Goal: Task Accomplishment & Management: Use online tool/utility

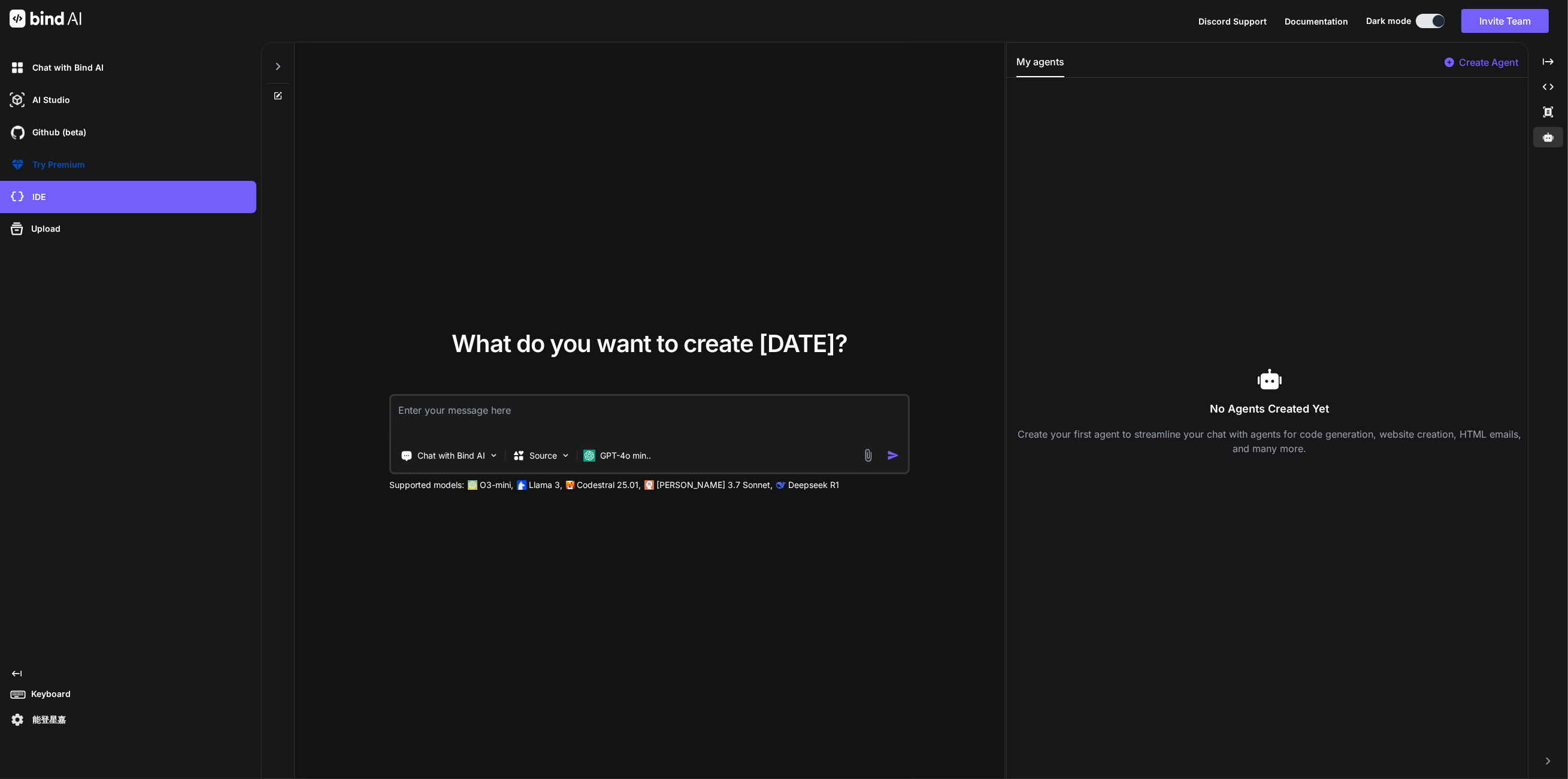
click at [493, 159] on div "What do you want to create [DATE]? Chat with Bind AI Source GPT-4o min.. Suppor…" at bounding box center [649, 411] width 710 height 737
click at [147, 111] on div "AI Studio" at bounding box center [128, 100] width 256 height 33
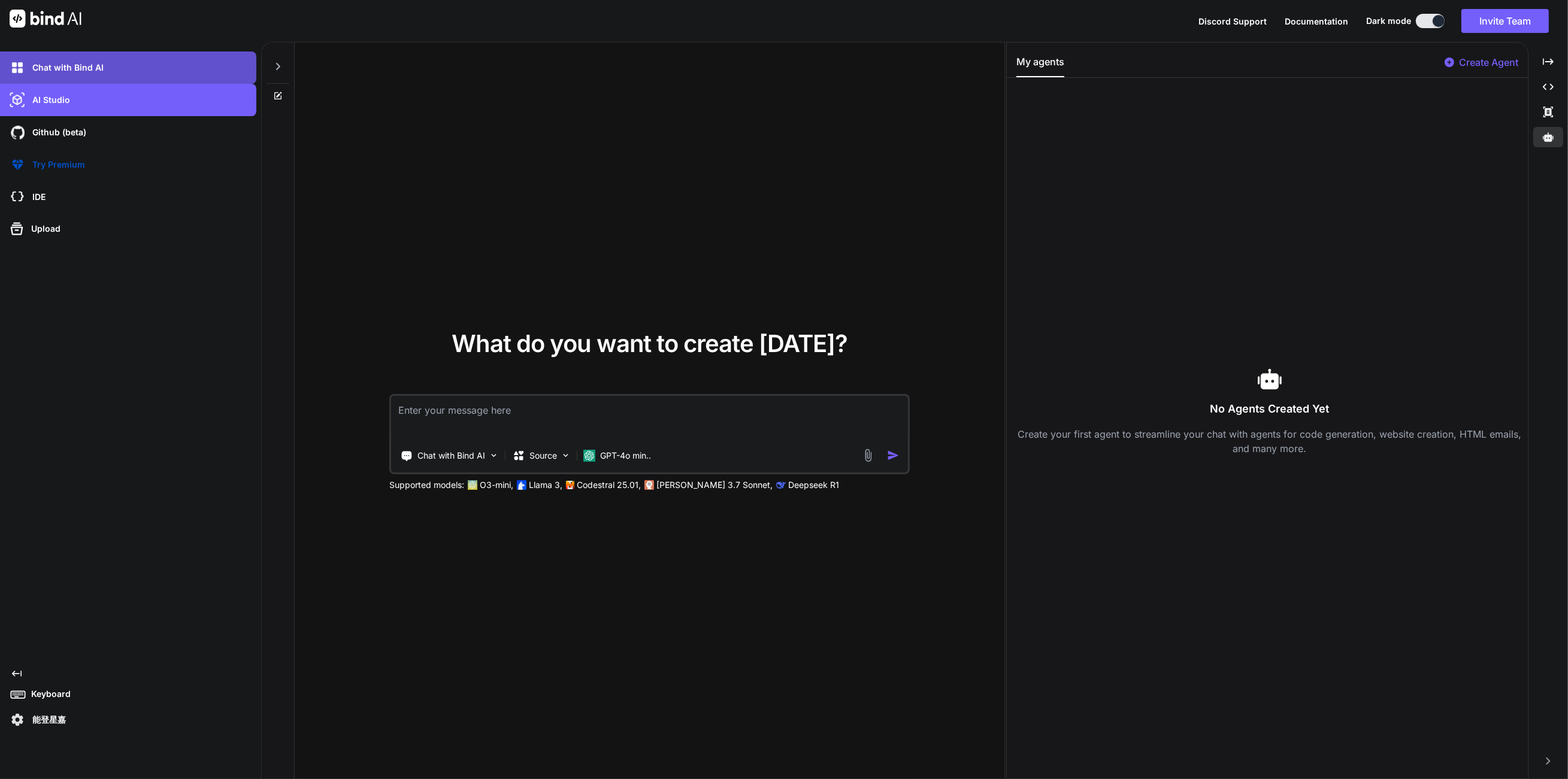
click at [142, 77] on div "Chat with Bind AI" at bounding box center [132, 67] width 249 height 20
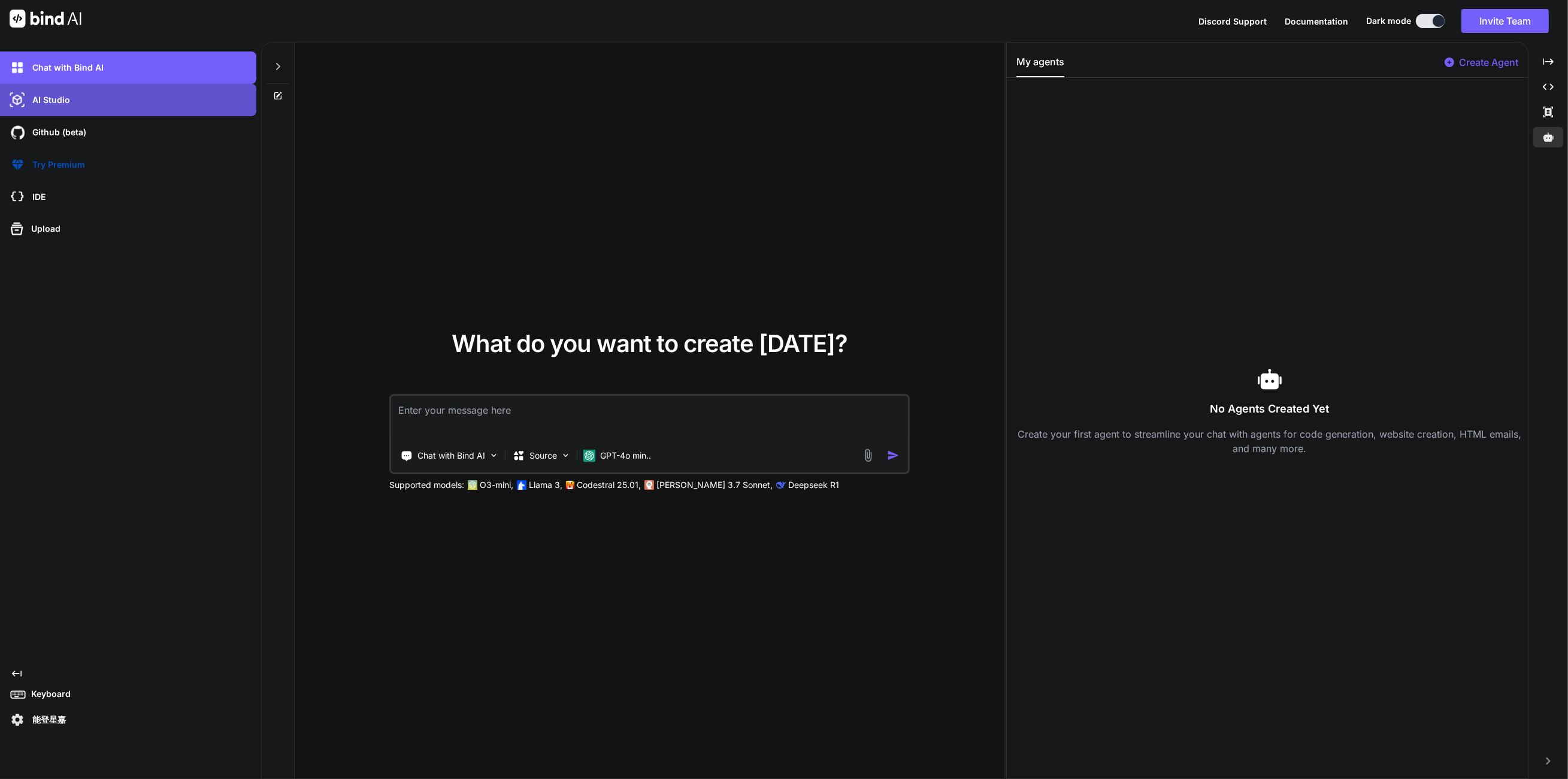
click at [142, 96] on div "AI Studio" at bounding box center [132, 99] width 249 height 20
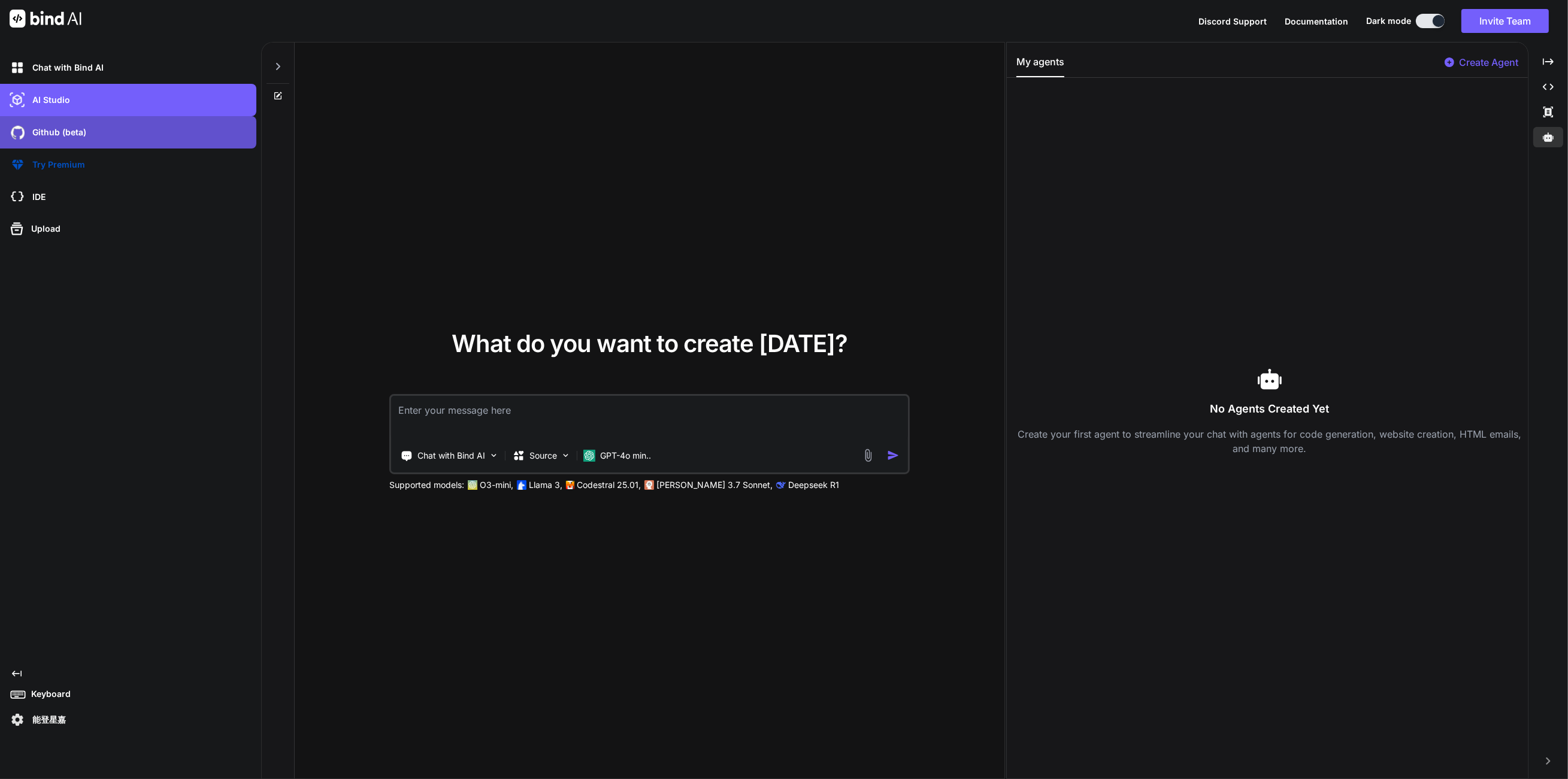
click at [139, 129] on div "Github (beta)" at bounding box center [132, 132] width 249 height 20
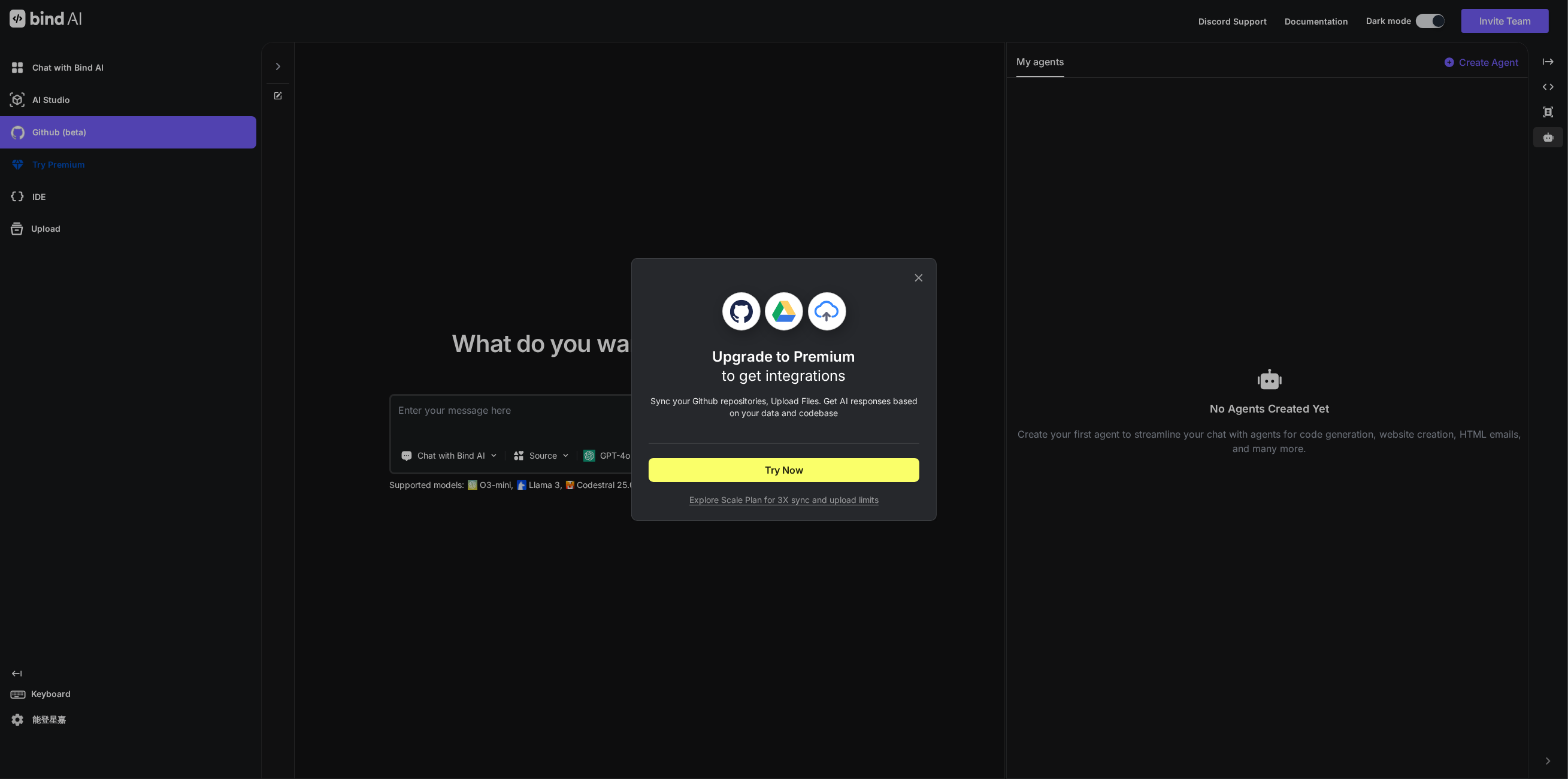
click at [915, 280] on icon at bounding box center [918, 277] width 13 height 13
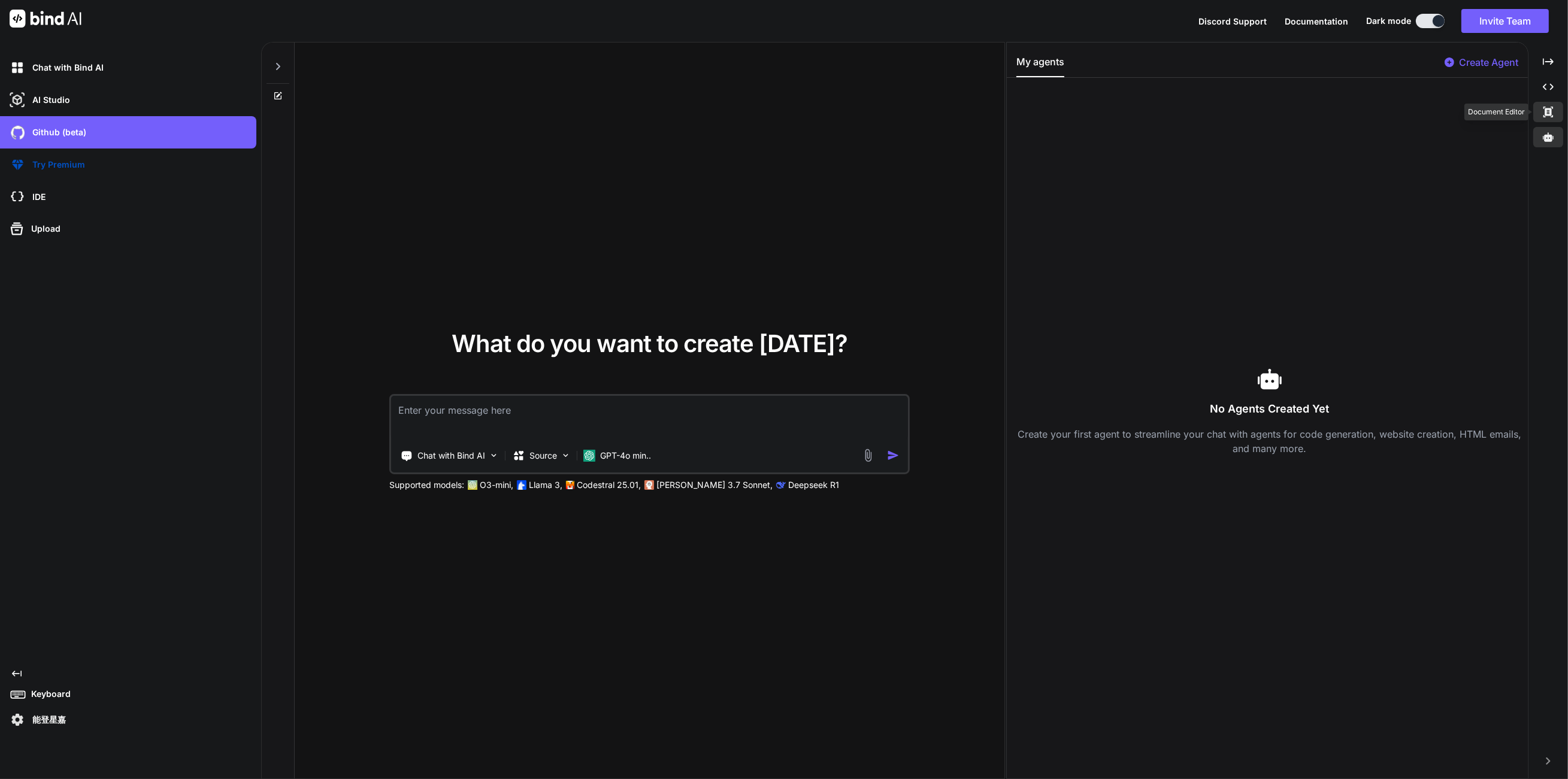
click at [1547, 113] on icon at bounding box center [1548, 112] width 10 height 11
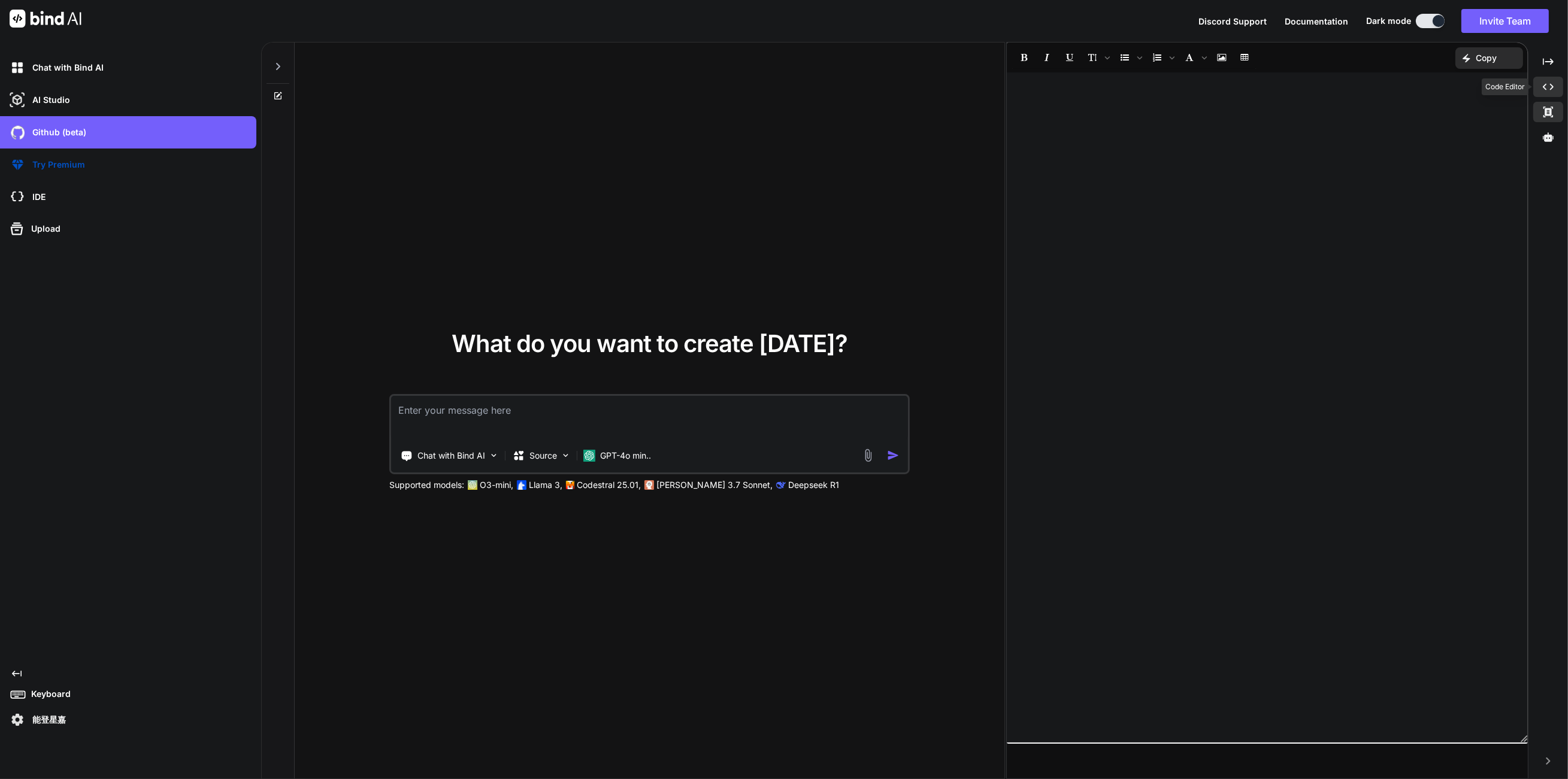
click at [1546, 90] on icon "Created with Pixso." at bounding box center [1548, 87] width 11 height 11
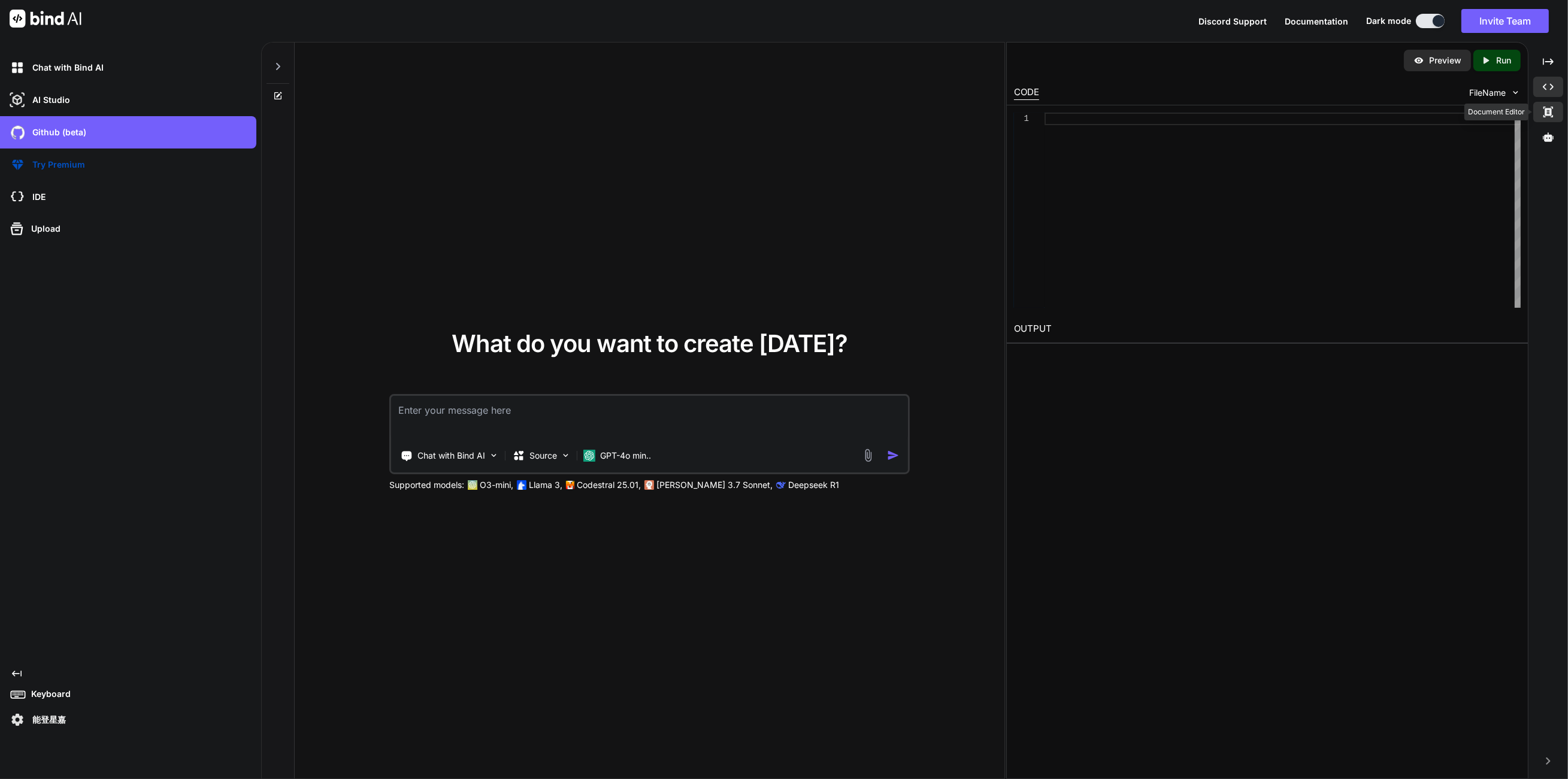
click at [1548, 117] on div "Created with Pixso." at bounding box center [1548, 112] width 30 height 20
type textarea "x"
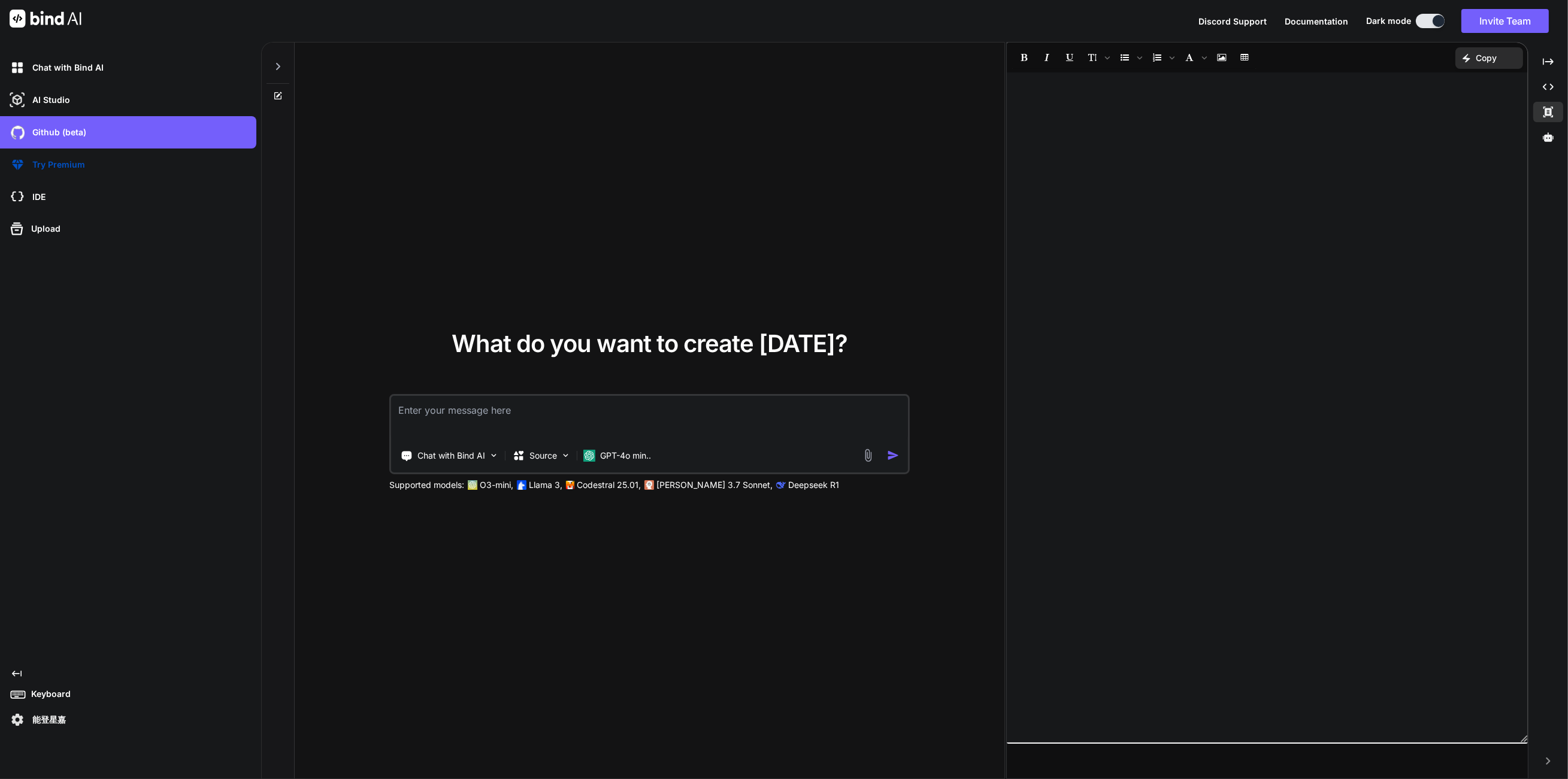
click at [680, 416] on textarea at bounding box center [650, 418] width 517 height 44
click at [640, 290] on div "What do you want to create [DATE]? Chat with Bind AI Source GPT-4o min.. Suppor…" at bounding box center [649, 411] width 710 height 737
click at [156, 360] on div "Chat with Bind AI AI Studio My threads Github (beta) Try Premium IDE Upload Cre…" at bounding box center [128, 391] width 256 height 678
click at [598, 102] on div "What do you want to create [DATE]? Chat with Bind AI Source GPT-4o min.. Suppor…" at bounding box center [649, 411] width 710 height 737
click at [282, 72] on div at bounding box center [277, 63] width 23 height 41
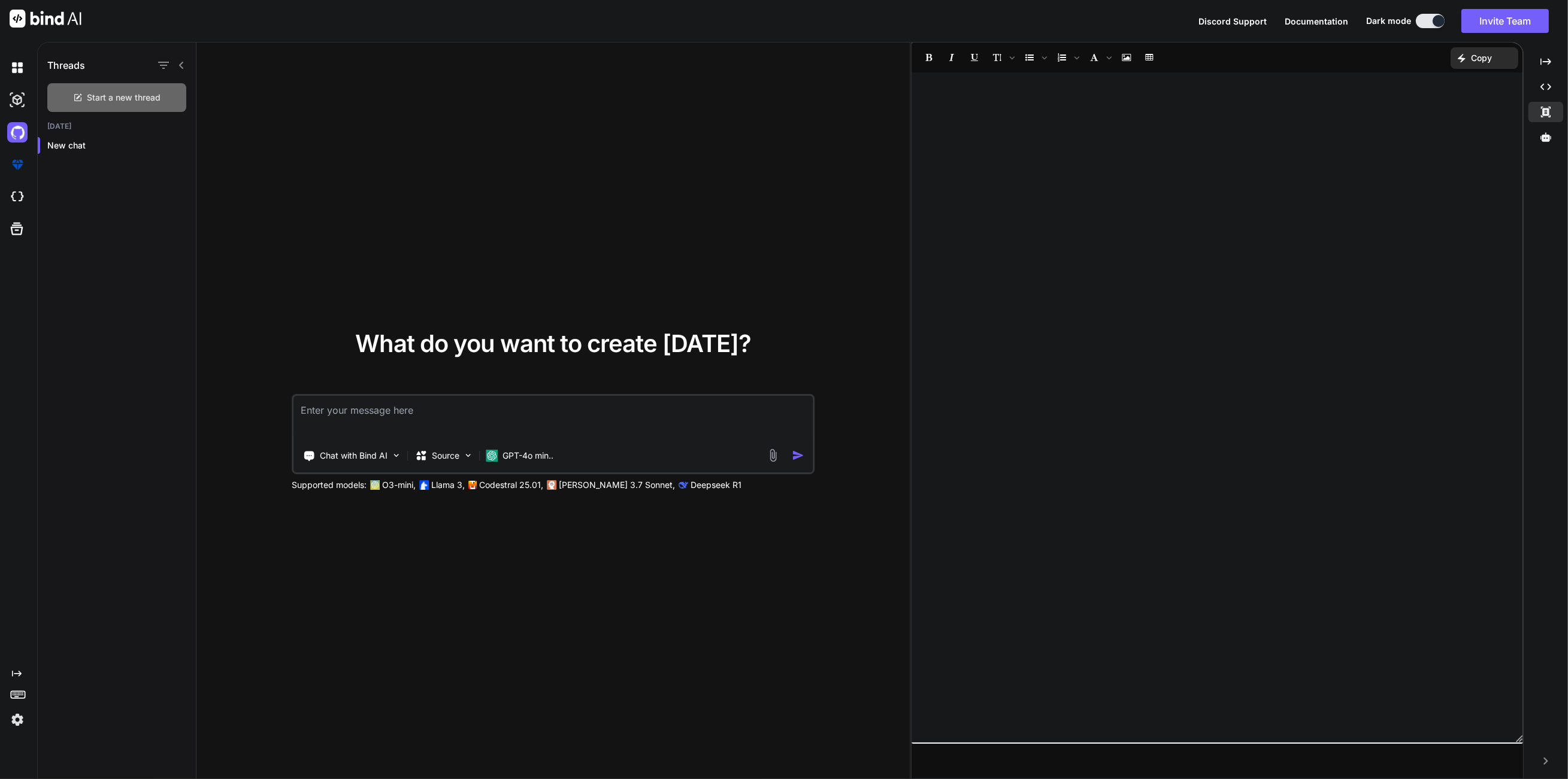
click at [139, 91] on span "Start a new thread" at bounding box center [125, 98] width 74 height 12
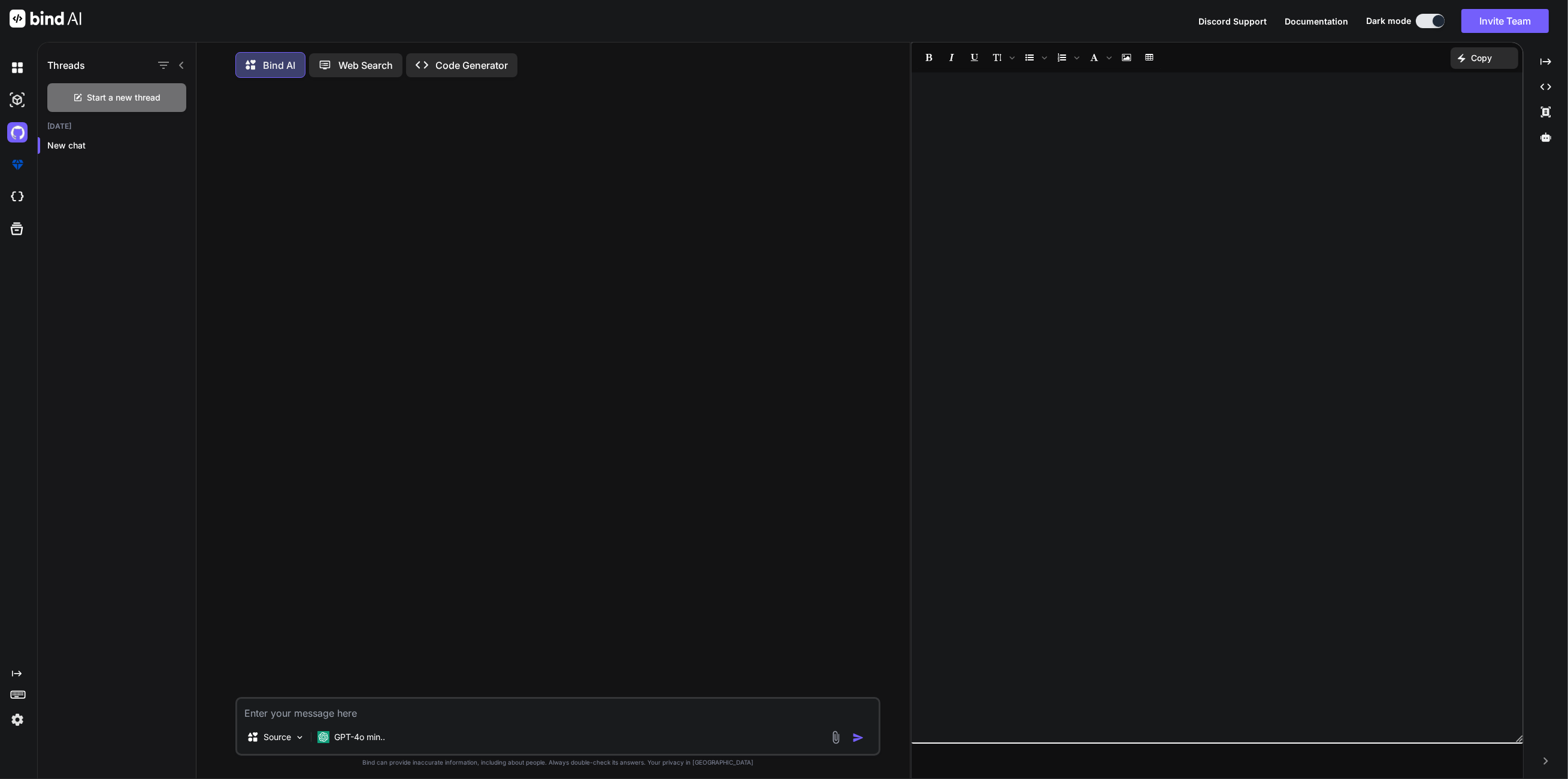
click at [506, 66] on p "Code Generator" at bounding box center [472, 65] width 72 height 14
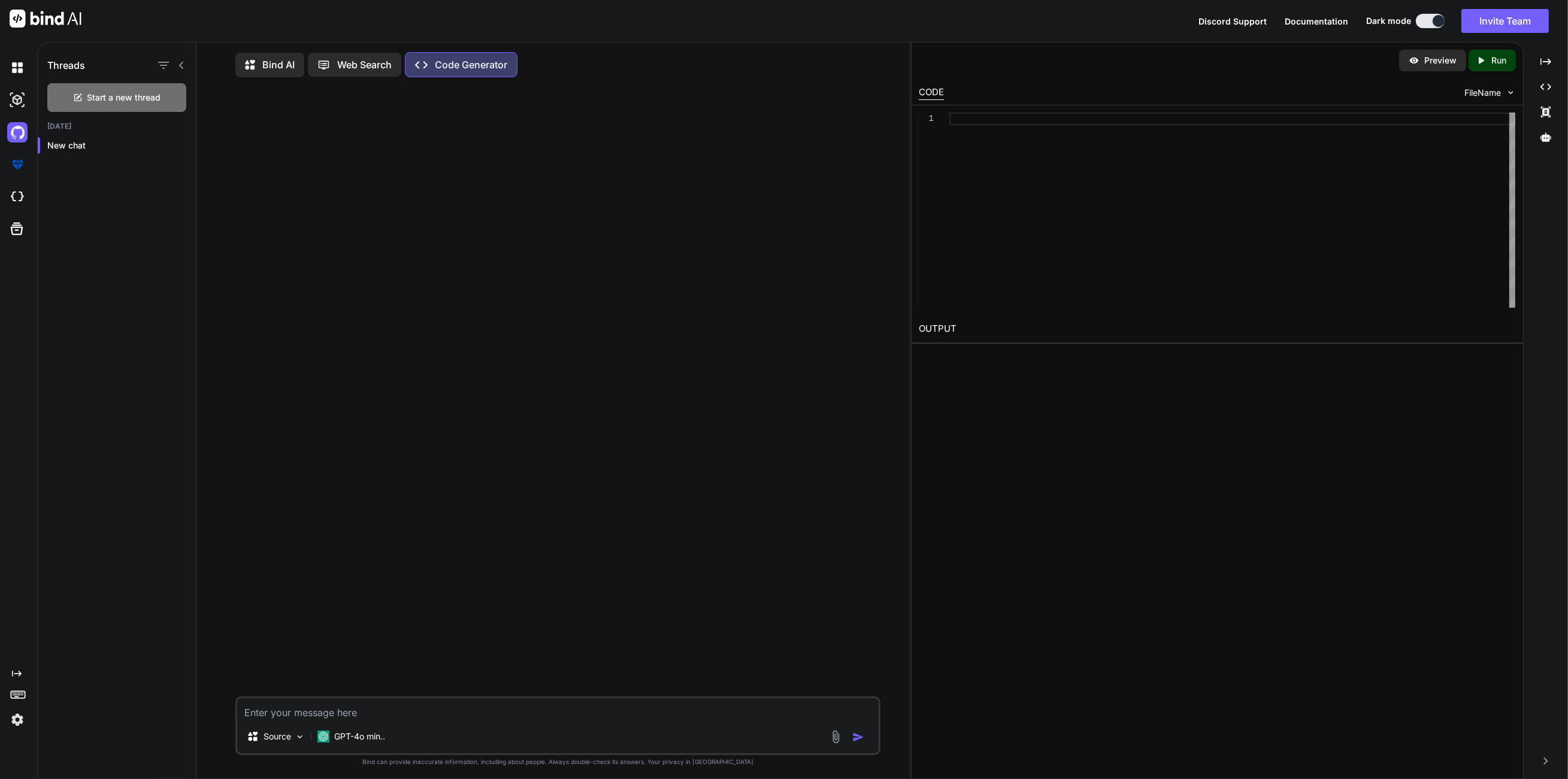
click at [239, 66] on div "Bind AI" at bounding box center [270, 65] width 69 height 25
click at [350, 69] on p "Web Search" at bounding box center [366, 65] width 55 height 14
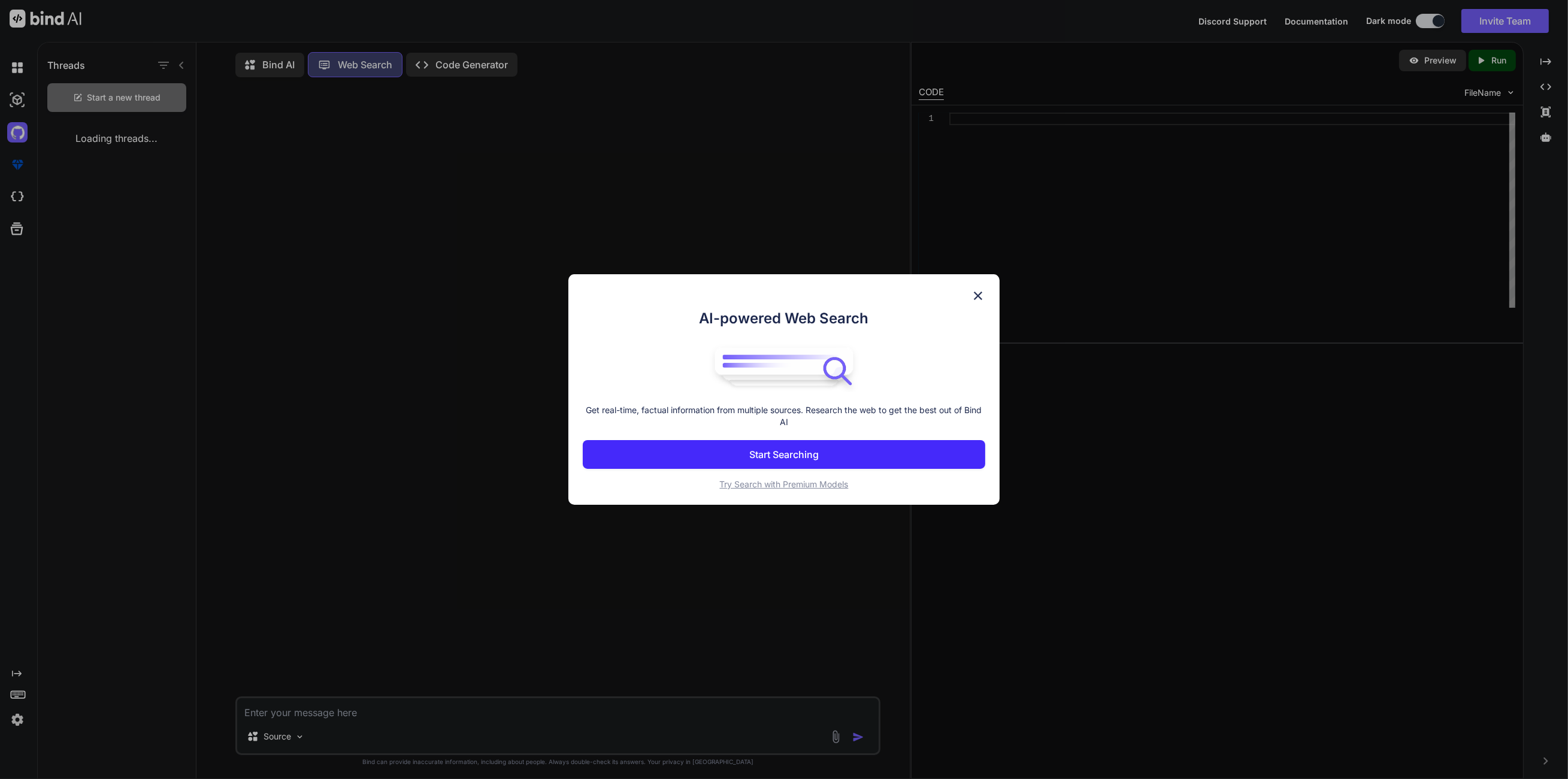
scroll to position [5, 0]
click at [985, 291] on img at bounding box center [978, 296] width 14 height 14
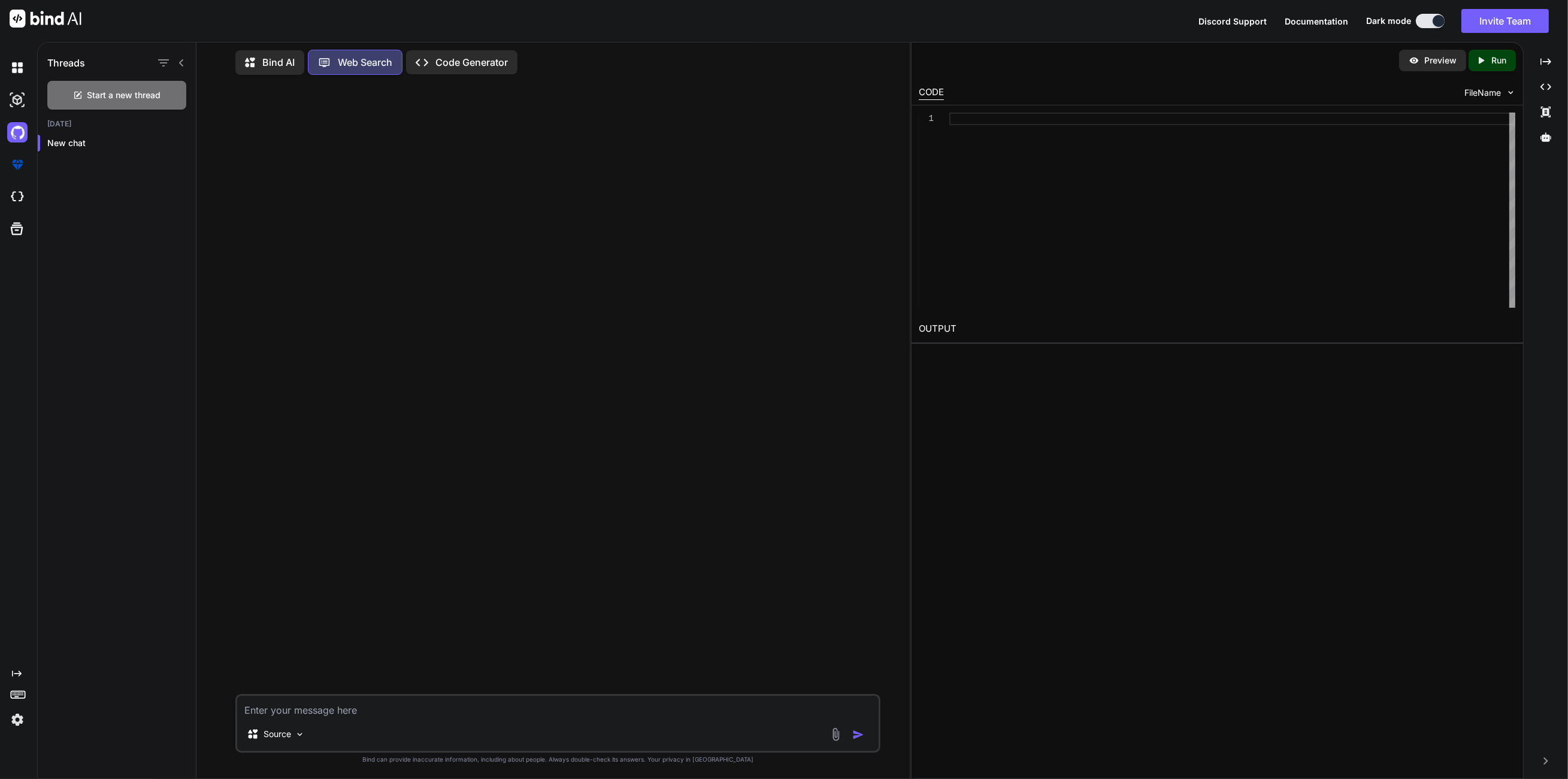
click at [466, 68] on div "Created with Pixso. Code Generator" at bounding box center [462, 62] width 112 height 24
click at [269, 66] on p "Bind AI" at bounding box center [279, 64] width 33 height 14
click at [277, 737] on p "Source" at bounding box center [277, 737] width 28 height 12
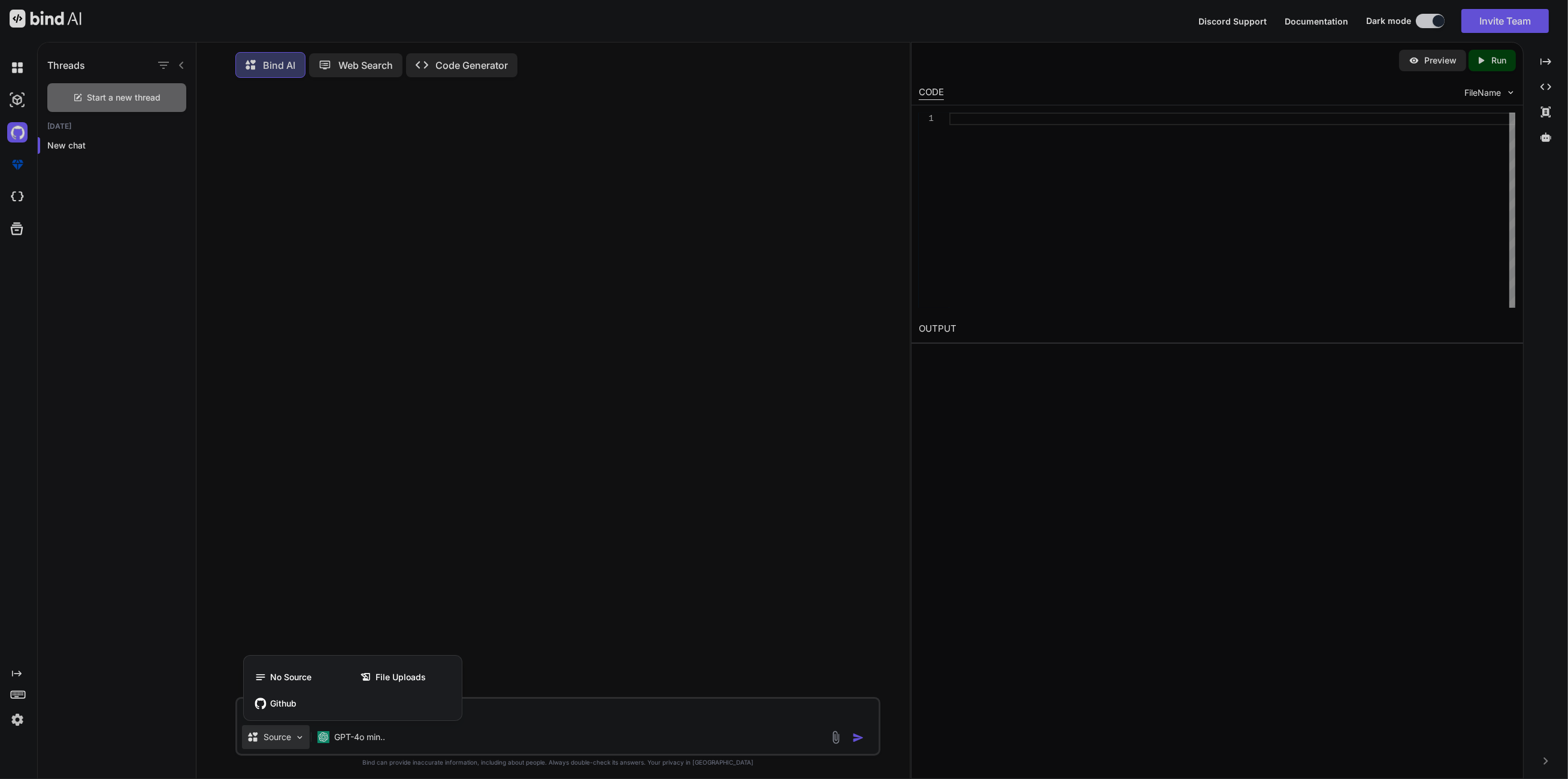
drag, startPoint x: 467, startPoint y: 529, endPoint x: 477, endPoint y: 456, distance: 73.7
click at [467, 525] on div at bounding box center [784, 390] width 1568 height 779
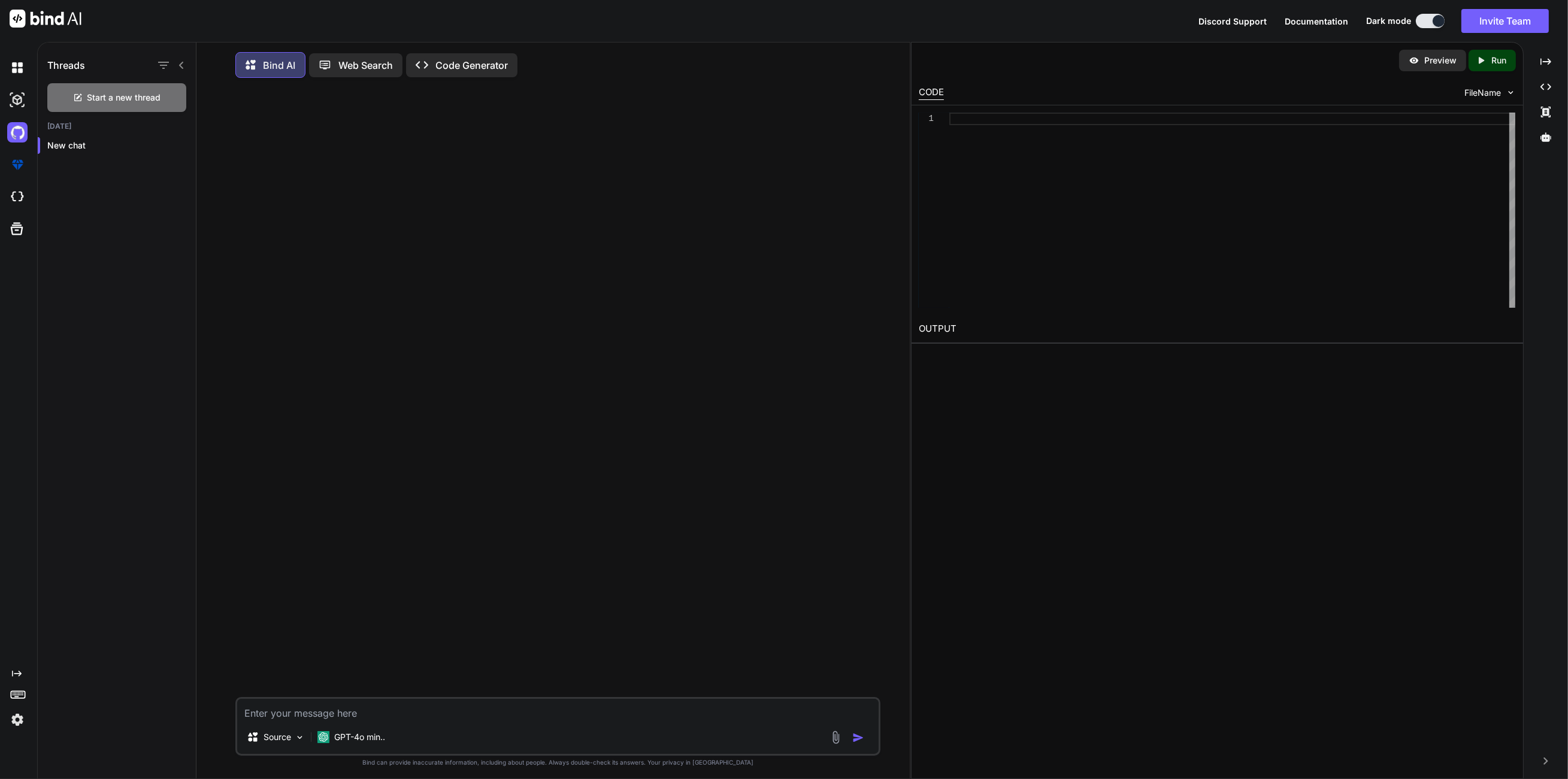
click at [477, 63] on p "Code Generator" at bounding box center [472, 65] width 72 height 14
click at [1556, 111] on div "Created with Pixso." at bounding box center [1545, 112] width 35 height 20
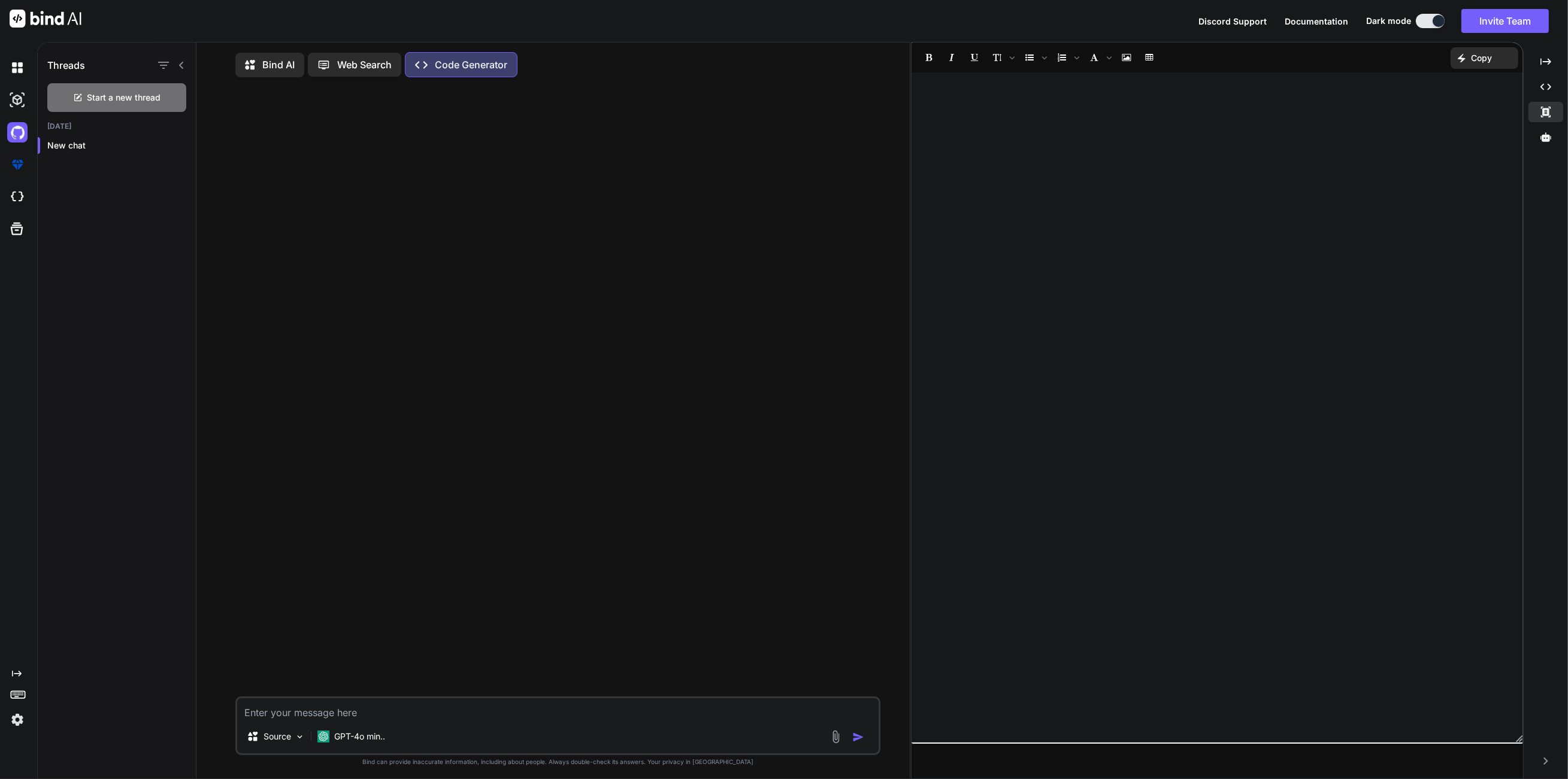
click at [464, 67] on p "Code Generator" at bounding box center [471, 64] width 72 height 14
click at [274, 67] on p "Bind AI" at bounding box center [279, 64] width 33 height 14
click at [483, 62] on p "Code Generator" at bounding box center [472, 65] width 72 height 14
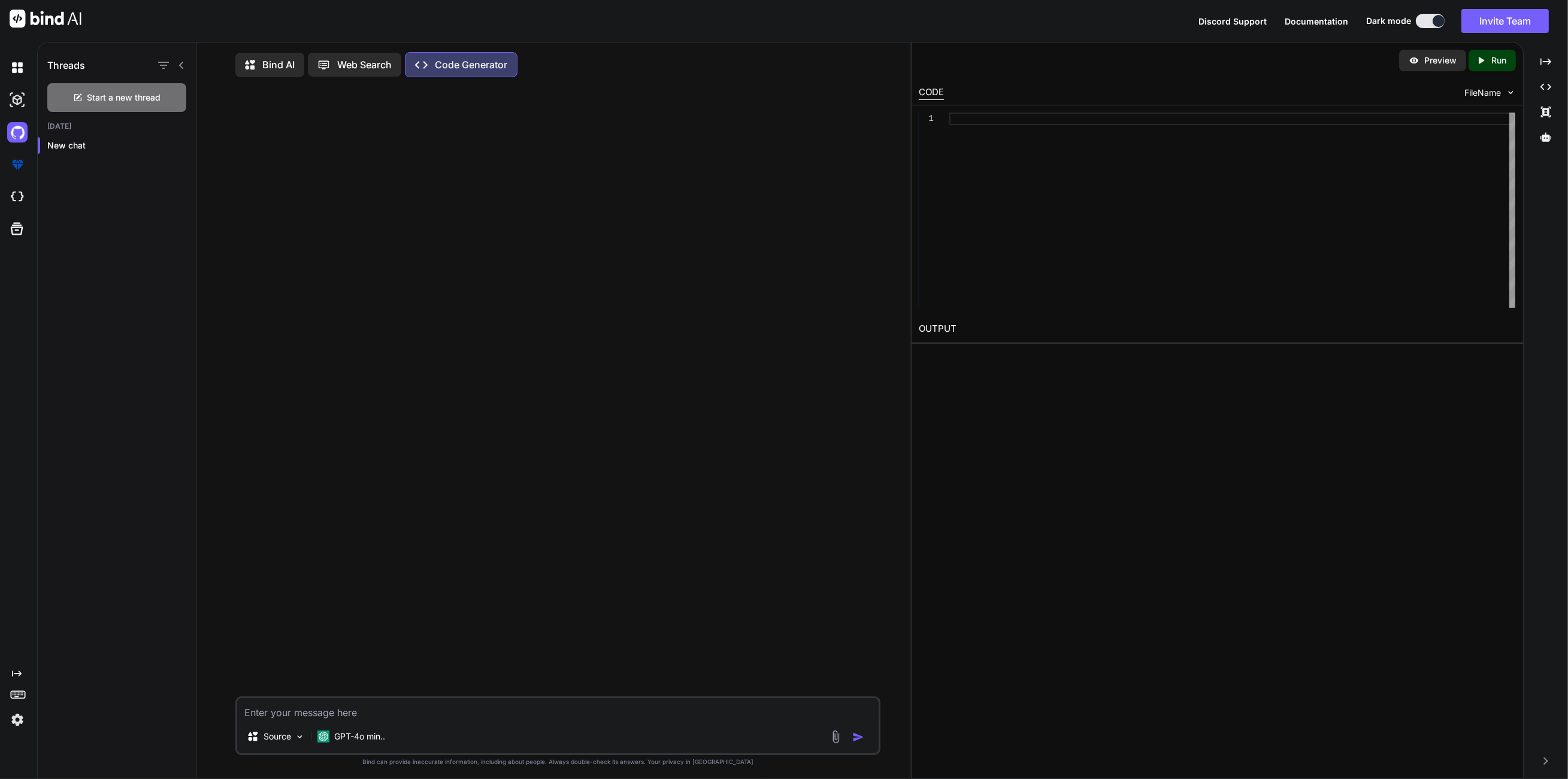
click at [260, 72] on div "Bind AI" at bounding box center [270, 65] width 69 height 25
click at [1542, 93] on div "Created with Pixso." at bounding box center [1545, 86] width 35 height 20
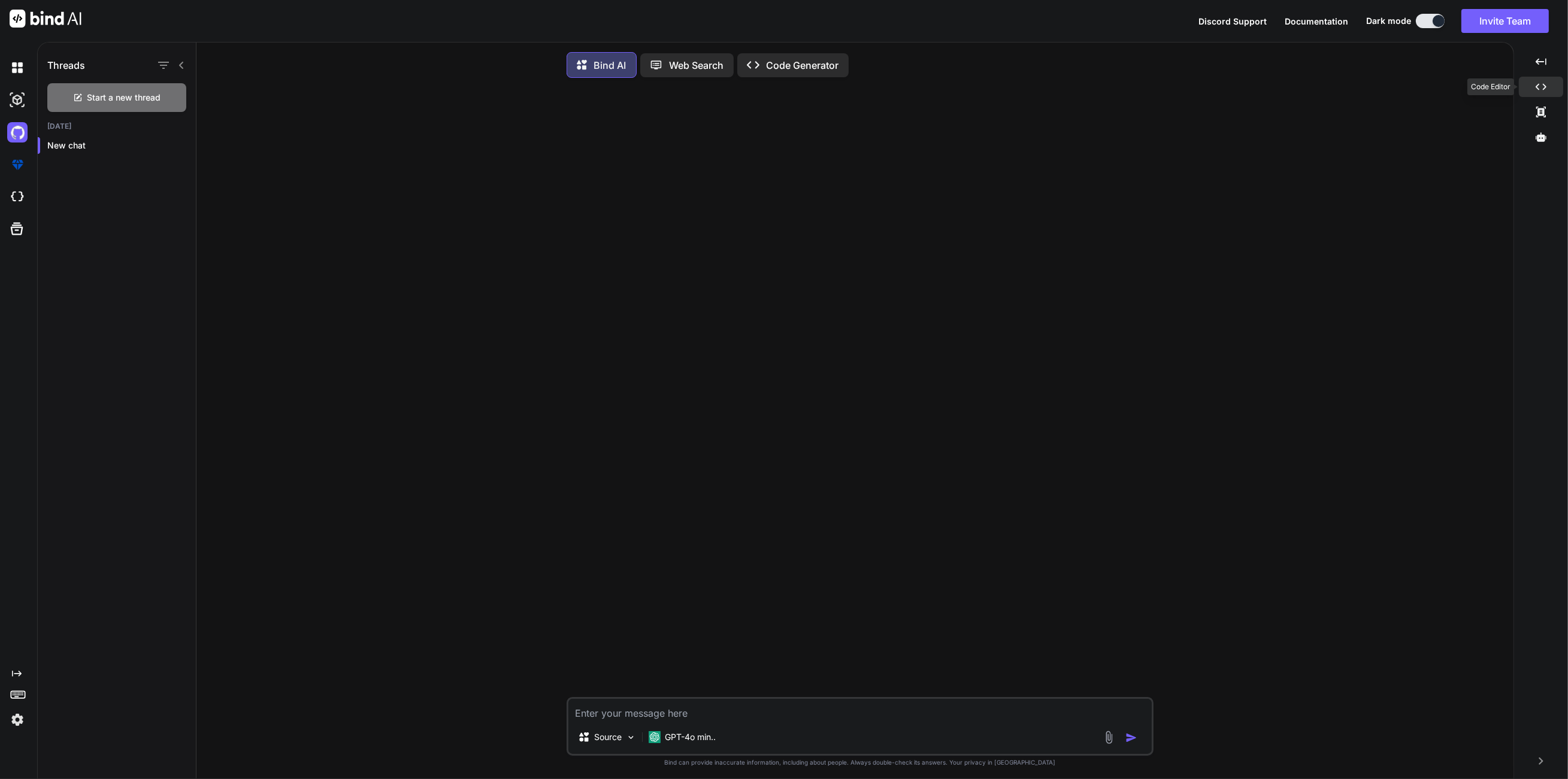
click at [1542, 93] on div "Created with Pixso." at bounding box center [1541, 86] width 44 height 20
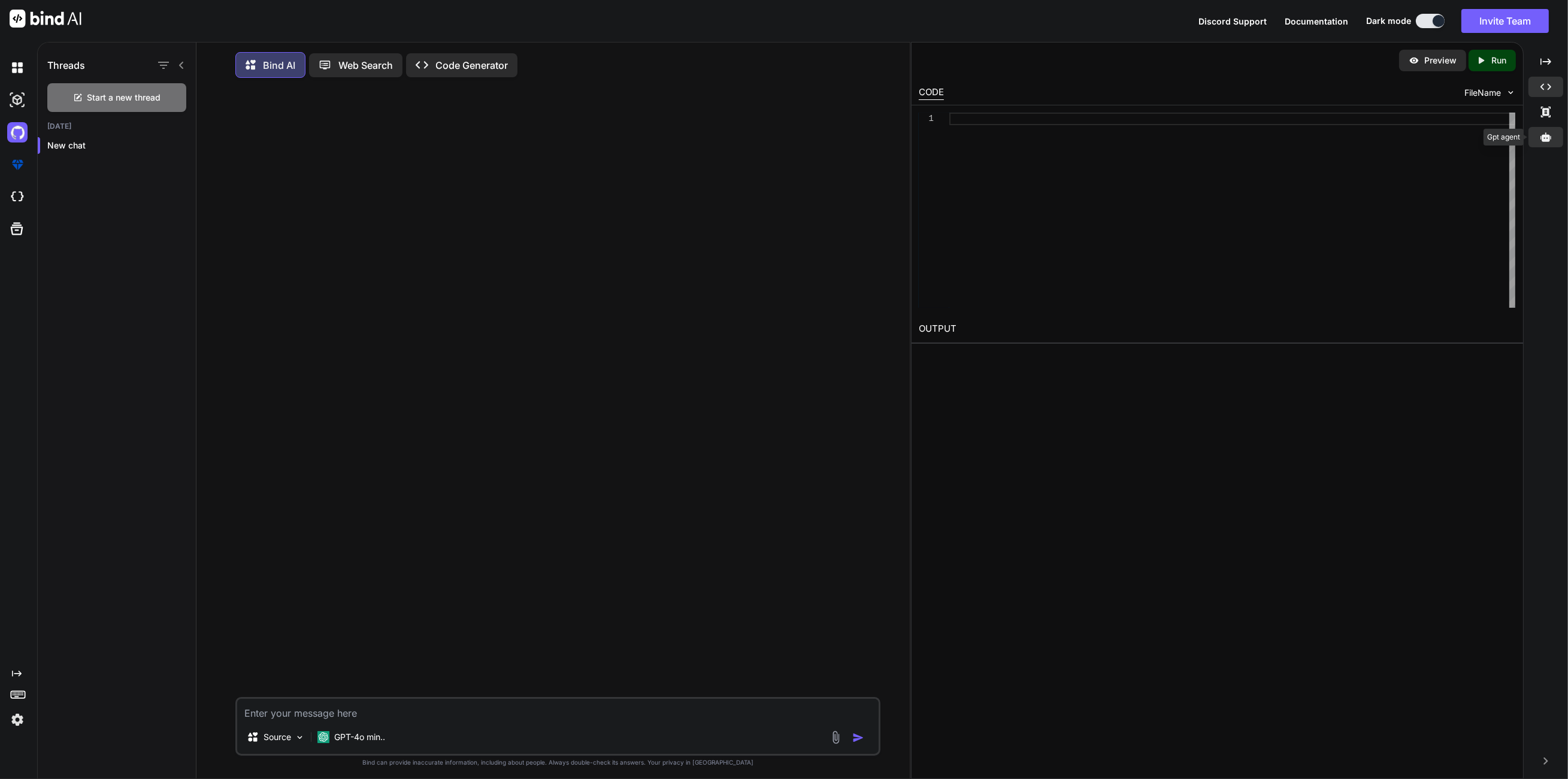
click at [1553, 140] on div at bounding box center [1545, 137] width 35 height 20
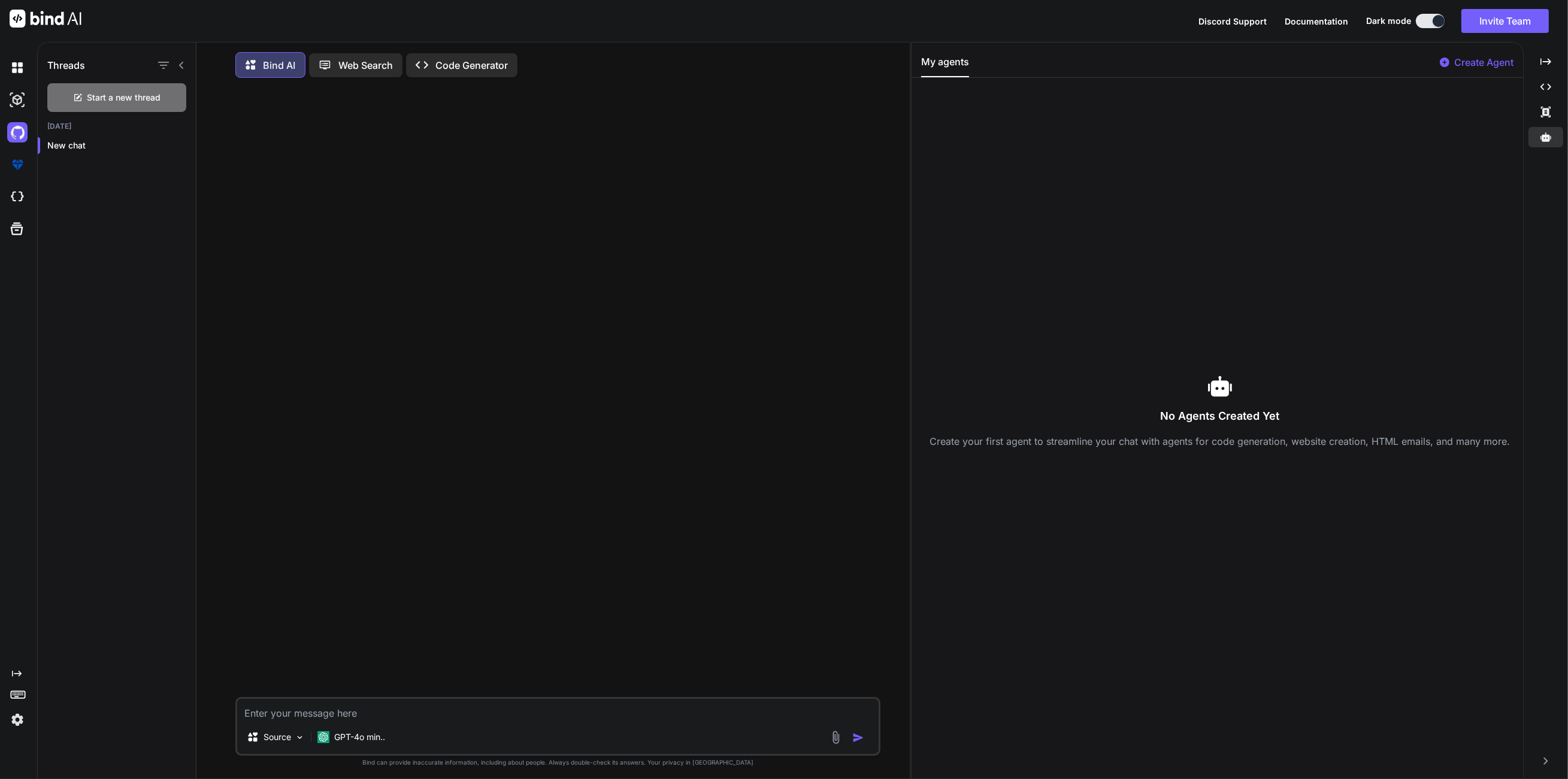
click at [1405, 214] on div "No Agents Created Yet Create your first agent to streamline your chat with agen…" at bounding box center [1219, 411] width 596 height 647
click at [1456, 64] on p "Create Agent" at bounding box center [1483, 62] width 60 height 14
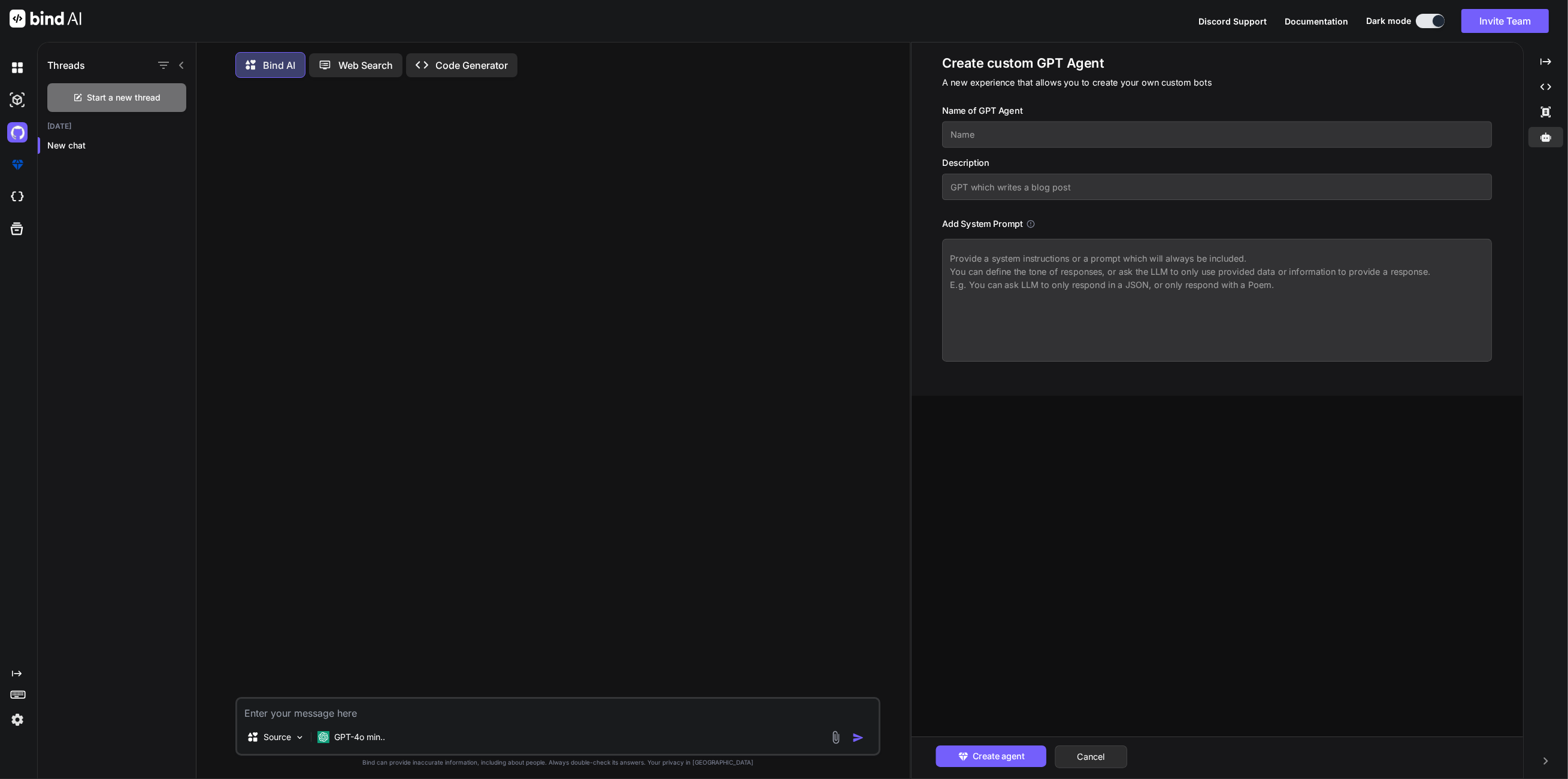
click at [1010, 143] on input "text" at bounding box center [1217, 134] width 550 height 26
click at [1047, 182] on input "text" at bounding box center [1217, 186] width 550 height 26
click at [1091, 250] on textarea at bounding box center [1217, 301] width 550 height 123
click at [1121, 761] on button "Cancel" at bounding box center [1091, 756] width 72 height 23
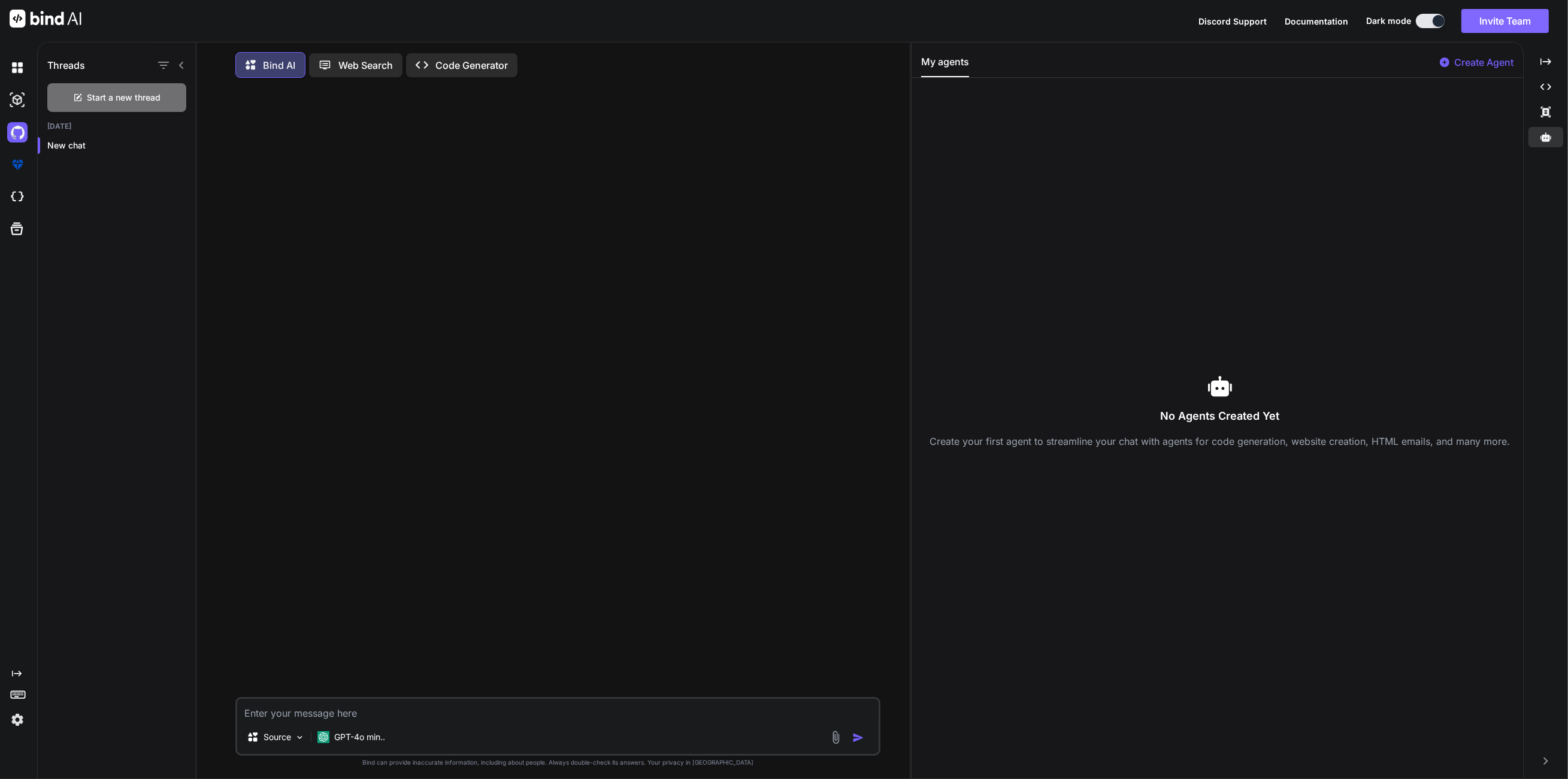
click at [1510, 18] on button "Invite Team" at bounding box center [1505, 21] width 88 height 24
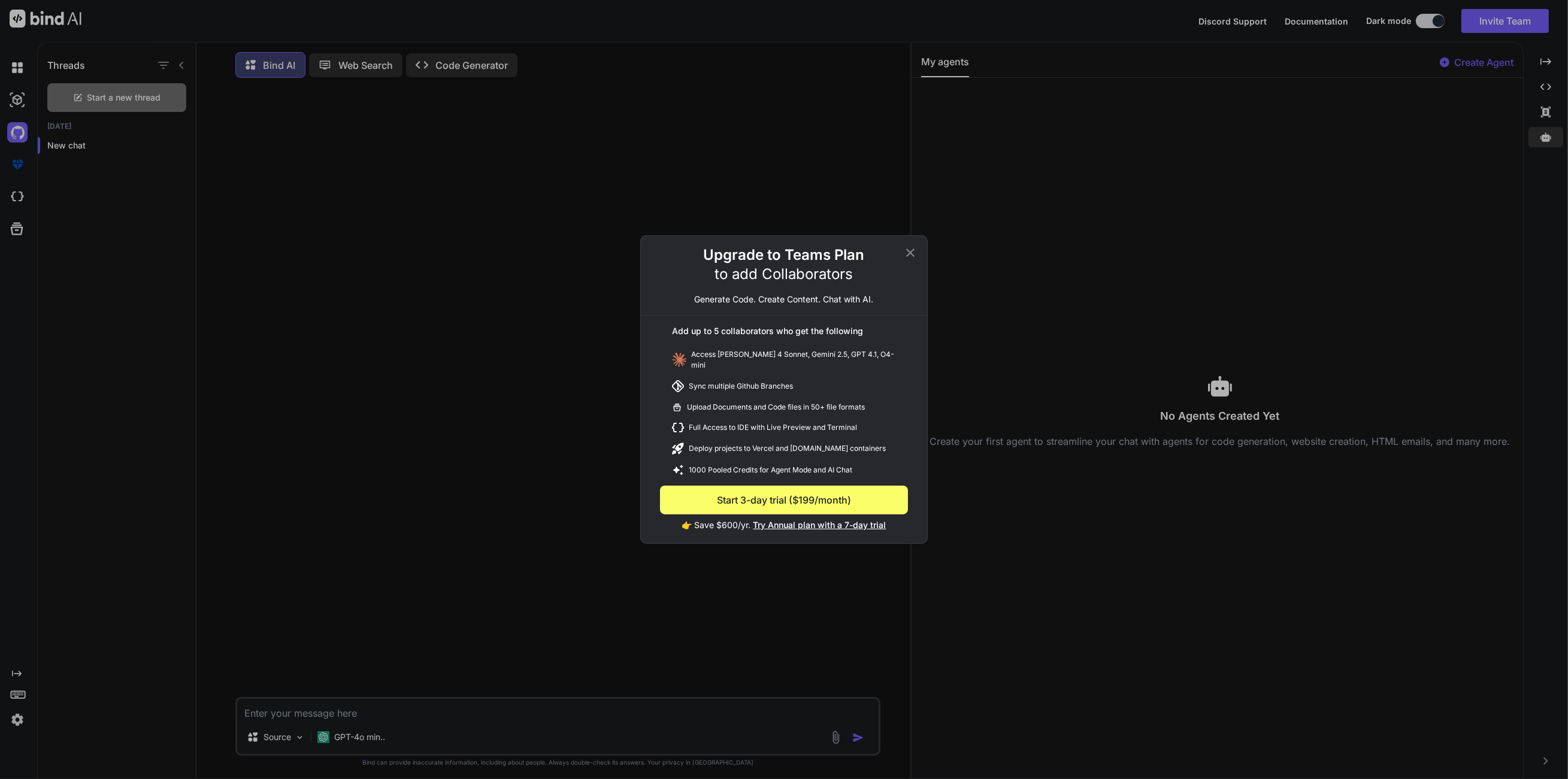
click at [791, 522] on span "Try Annual plan with a 7-day trial" at bounding box center [820, 524] width 133 height 10
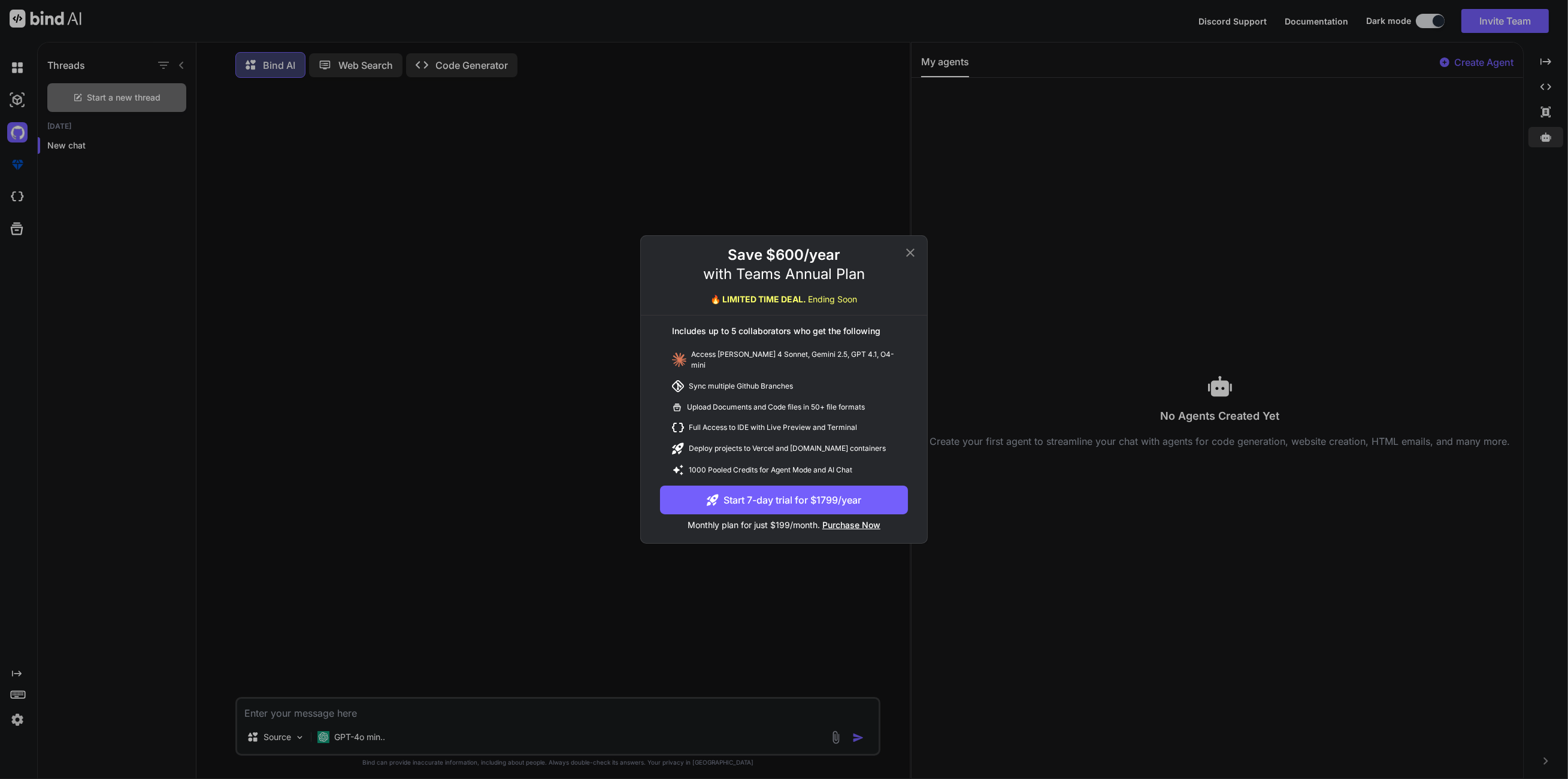
click at [778, 502] on button "Start 7-day trial for $1799/year" at bounding box center [784, 500] width 248 height 29
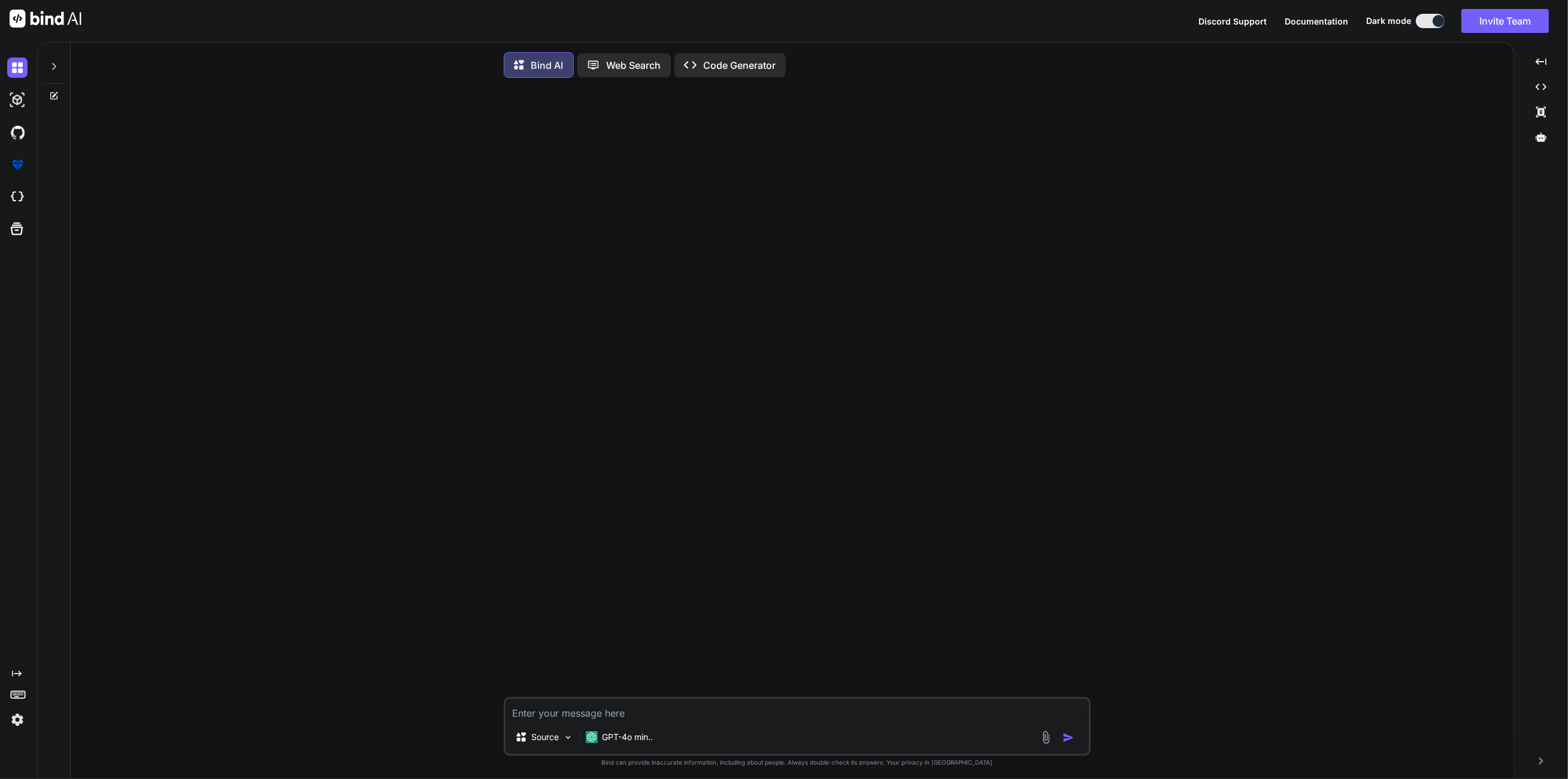
drag, startPoint x: 9, startPoint y: 552, endPoint x: 44, endPoint y: 653, distance: 106.9
click at [9, 579] on div "Created with Pixso." at bounding box center [16, 391] width 33 height 678
click at [23, 673] on div "Created with Pixso." at bounding box center [20, 673] width 25 height 10
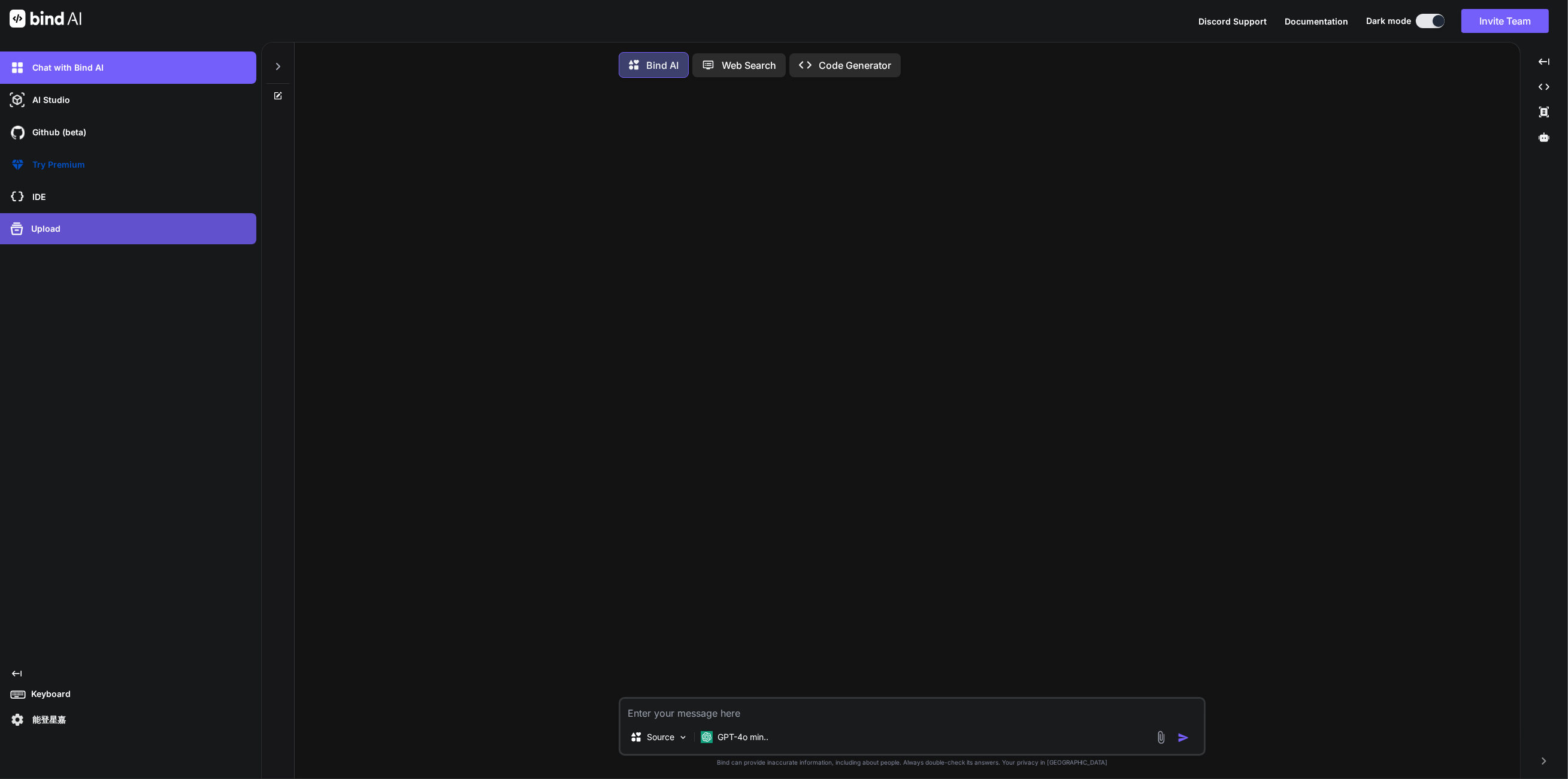
click at [123, 234] on div "Upload" at bounding box center [132, 228] width 249 height 19
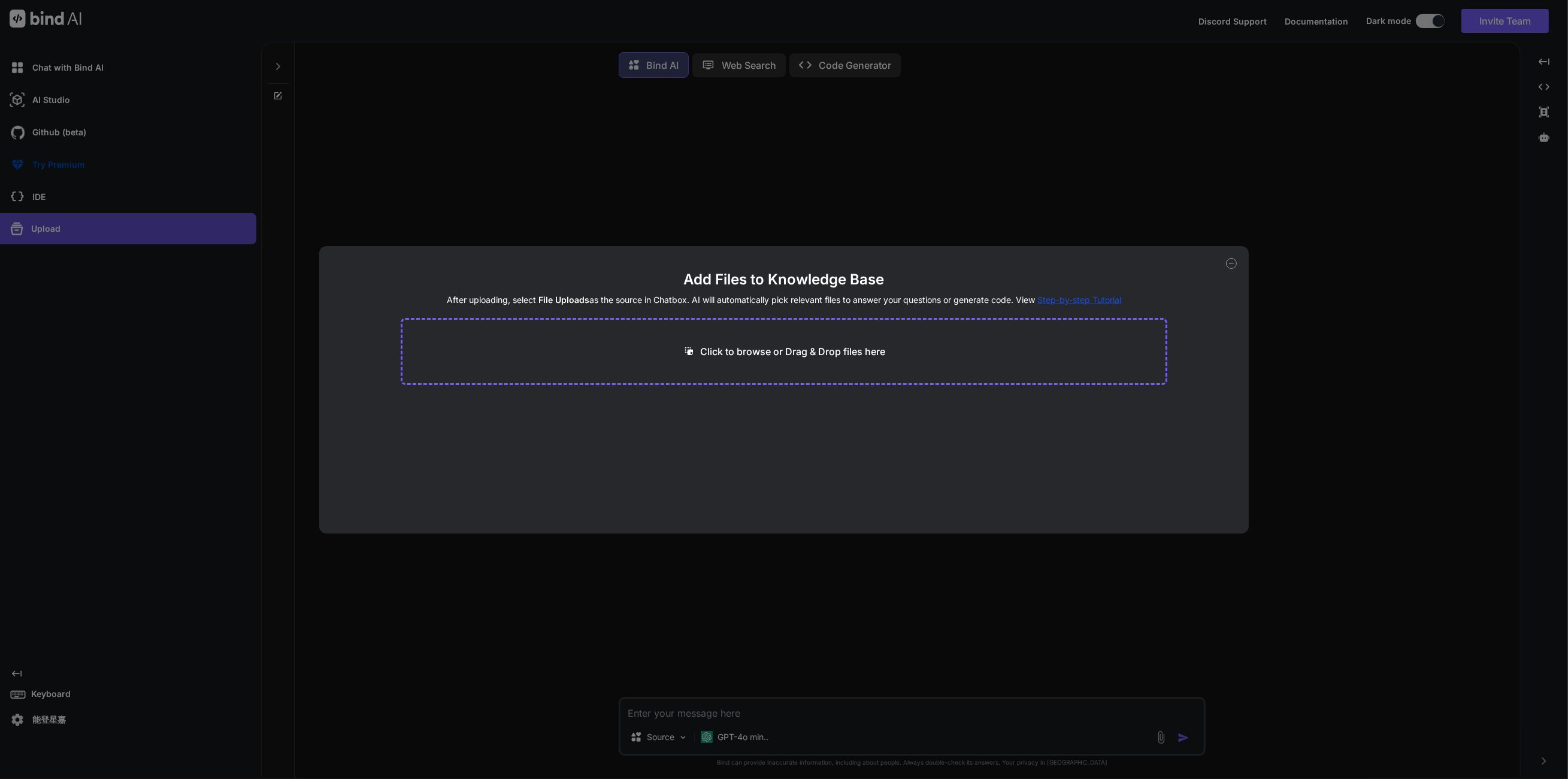
click at [123, 234] on div "Add Files to Knowledge Base After uploading, select File Uploads as the source …" at bounding box center [784, 390] width 1568 height 779
type textarea "x"
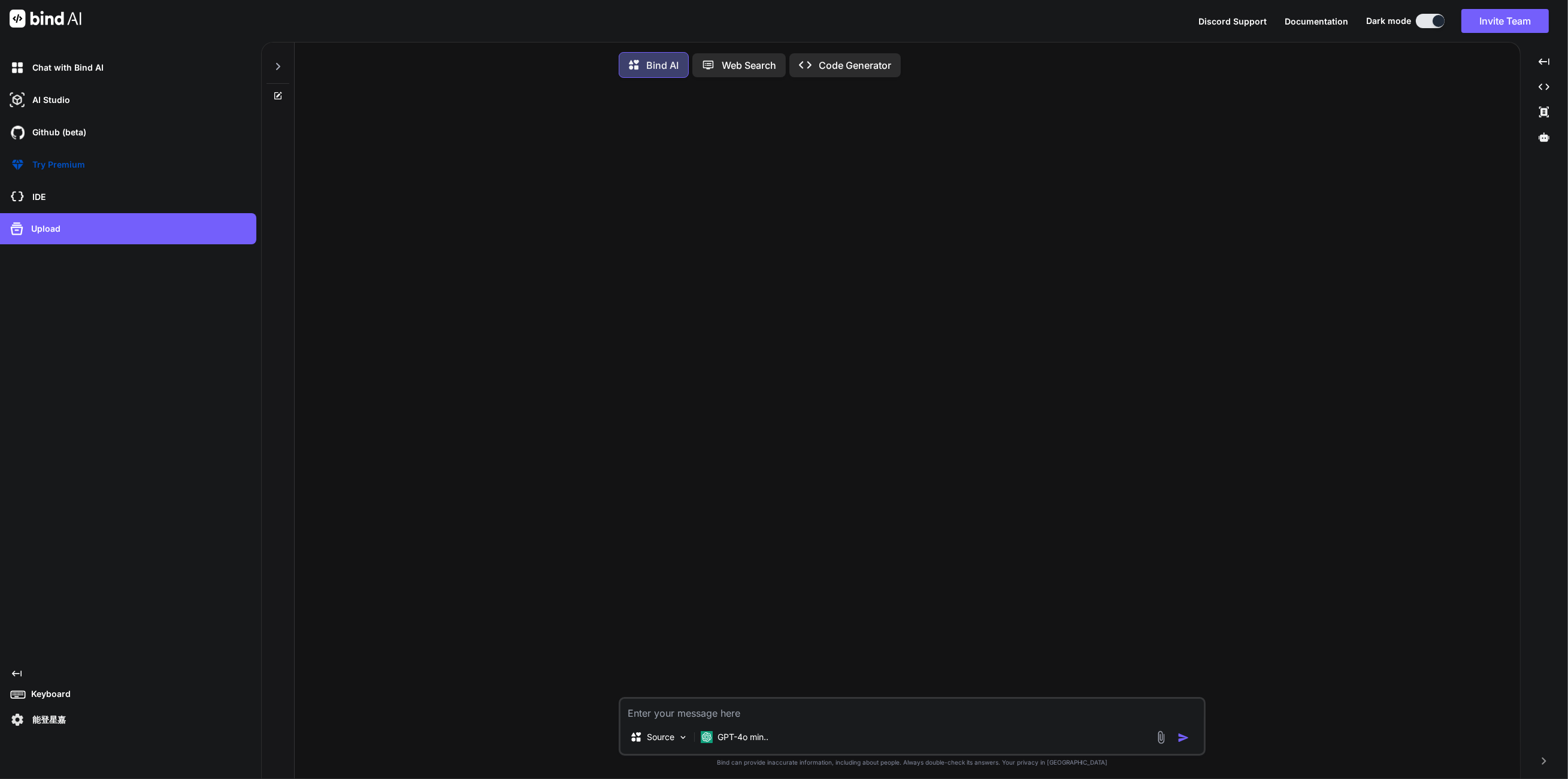
click at [53, 693] on p "Keyboard" at bounding box center [48, 694] width 44 height 12
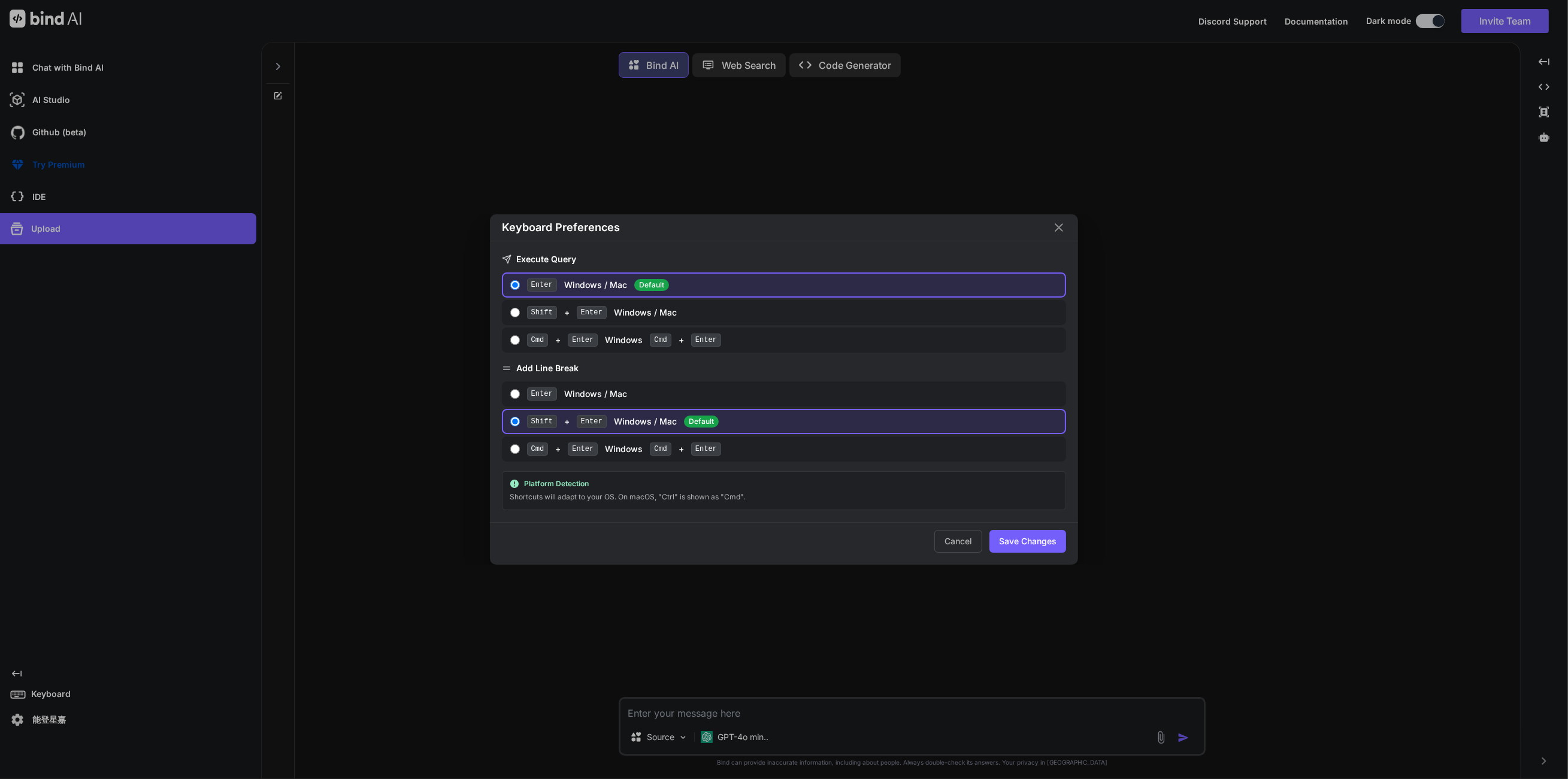
click at [117, 432] on div "Keyboard Preferences Execute Query Enter Windows / Mac Default Shift + Enter Wi…" at bounding box center [784, 390] width 1568 height 779
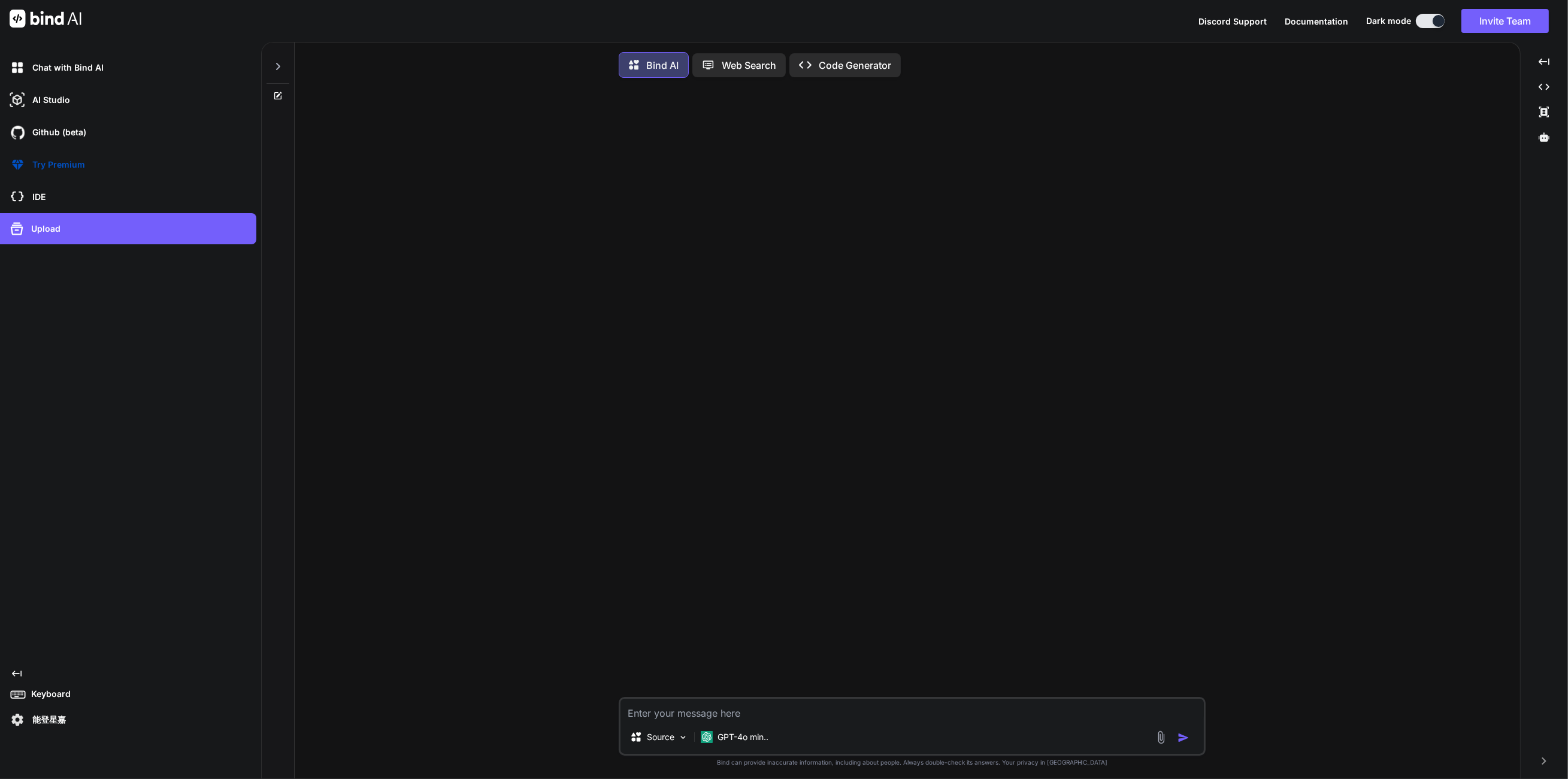
click at [19, 722] on img at bounding box center [17, 720] width 20 height 20
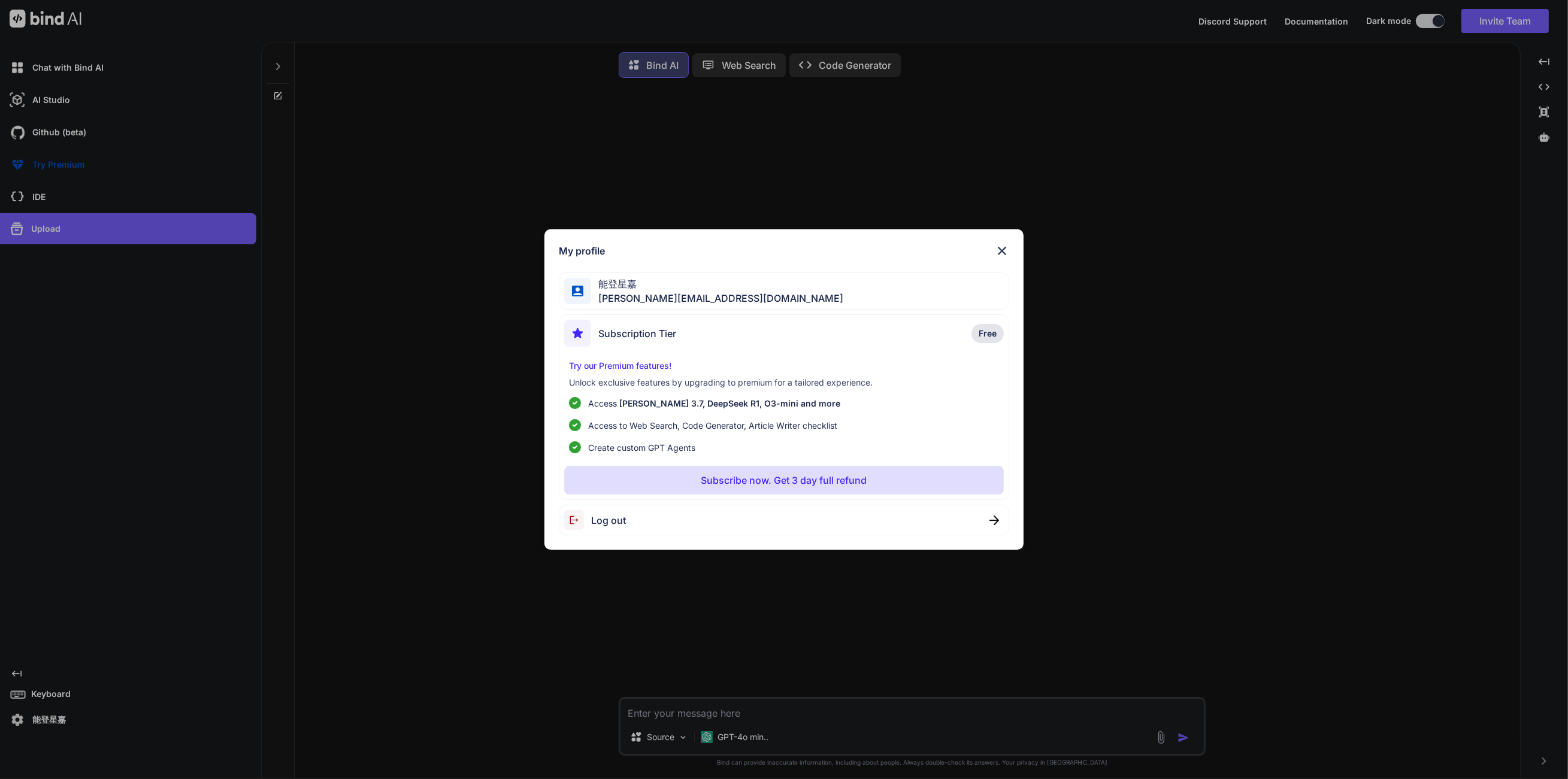
click at [955, 282] on div "能登星嘉 t.noto@notty.jp" at bounding box center [784, 291] width 450 height 38
click at [858, 286] on div "能登星嘉 t.noto@notty.jp" at bounding box center [784, 291] width 450 height 38
click at [608, 290] on span "能登星嘉" at bounding box center [717, 283] width 252 height 14
click at [553, 438] on div "My profile 能登星嘉 t.noto@notty.jp Subscription Tier Free Try our Premium features…" at bounding box center [783, 390] width 479 height 321
click at [654, 329] on span "Subscription Tier" at bounding box center [637, 333] width 78 height 14
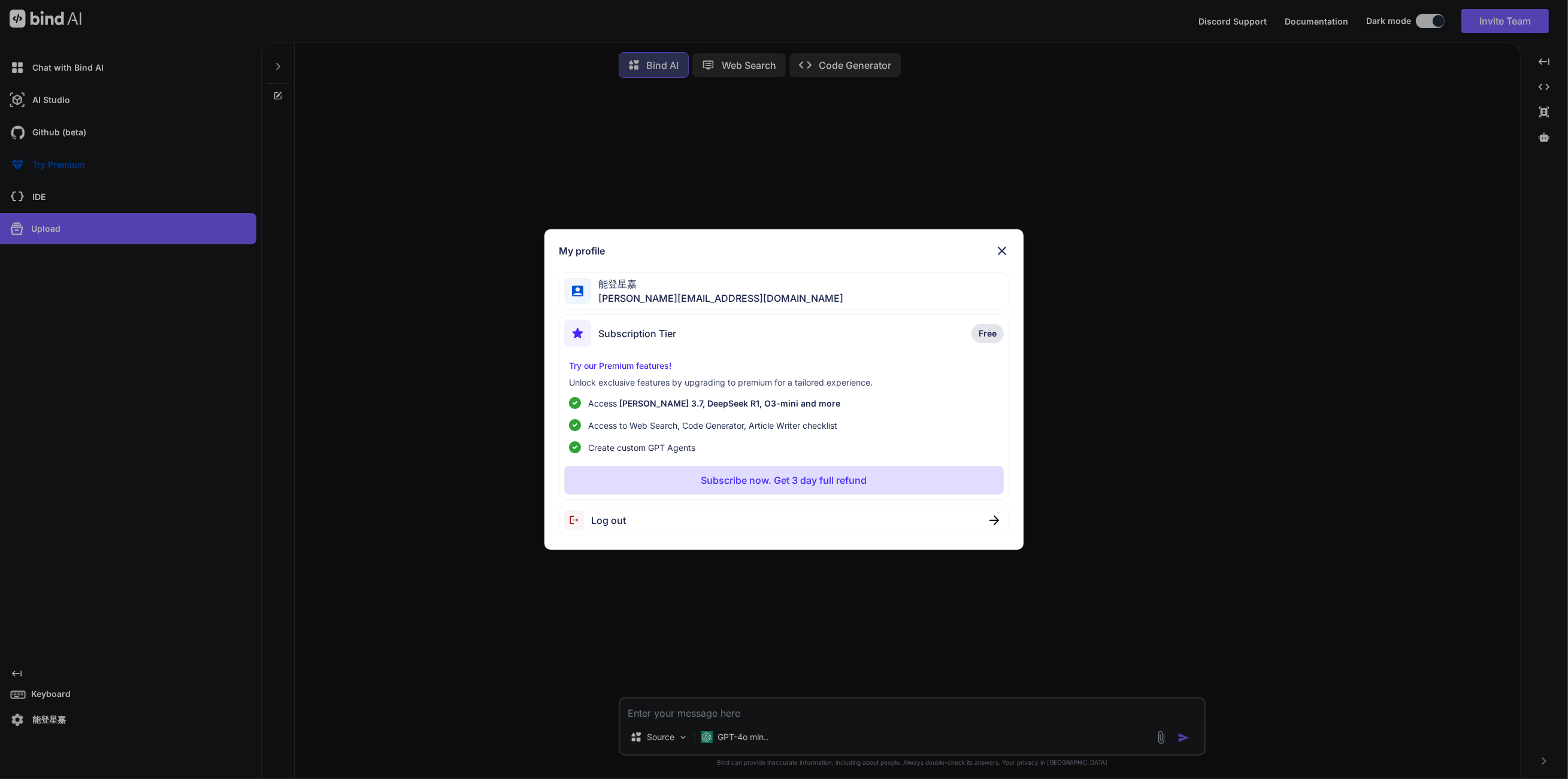
drag, startPoint x: 967, startPoint y: 335, endPoint x: 896, endPoint y: 361, distance: 75.6
click at [968, 335] on div "Subscription Tier Free" at bounding box center [784, 336] width 440 height 32
click at [698, 397] on p "Access Claude 3.7, DeepSeek R1, O3-mini and more" at bounding box center [714, 403] width 252 height 13
click at [751, 480] on p "Subscribe now. Get 3 day full refund" at bounding box center [783, 480] width 166 height 14
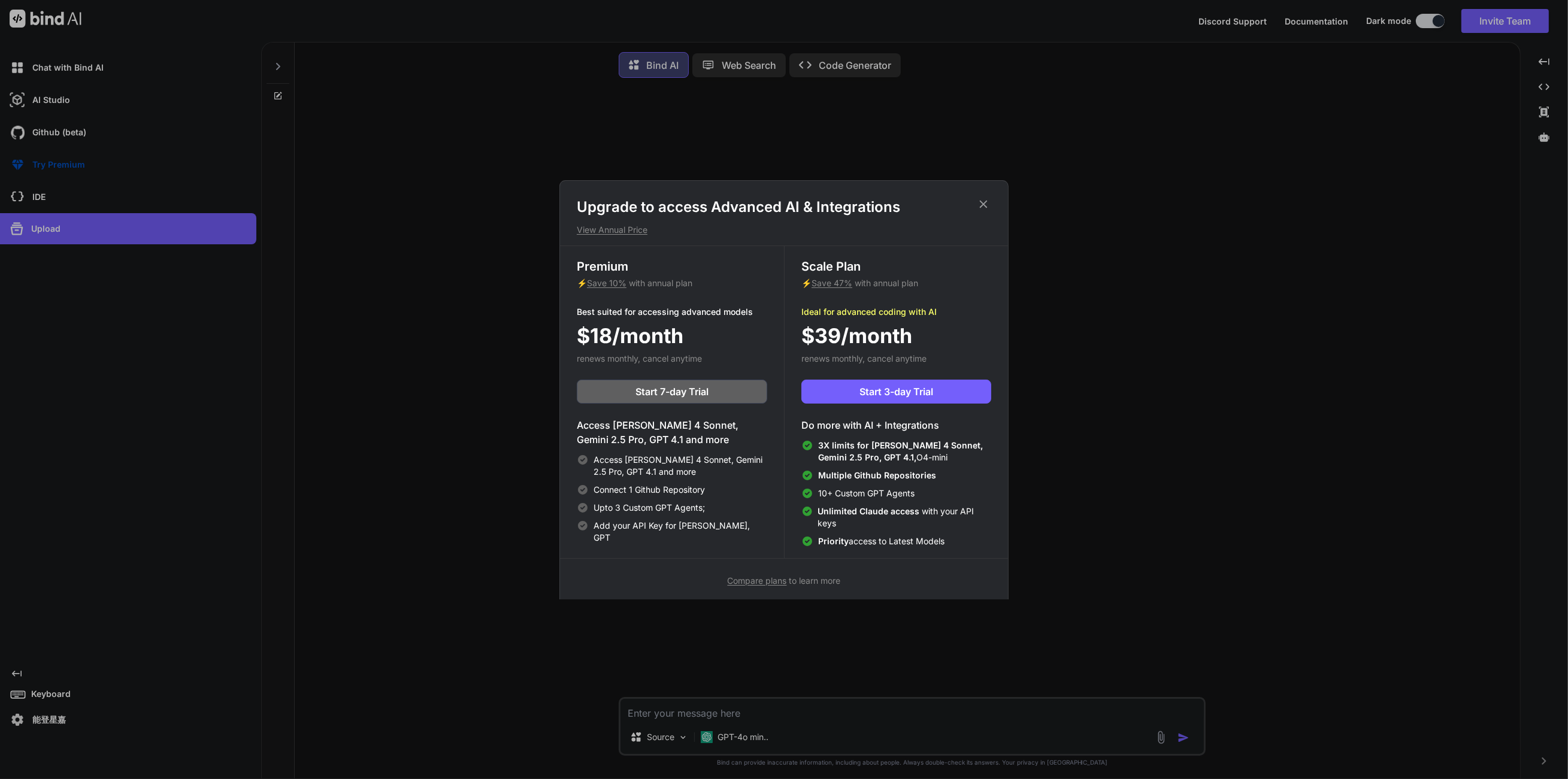
click at [763, 578] on span "Compare plans" at bounding box center [757, 580] width 60 height 10
click at [637, 228] on p "View Annual Price" at bounding box center [784, 230] width 415 height 12
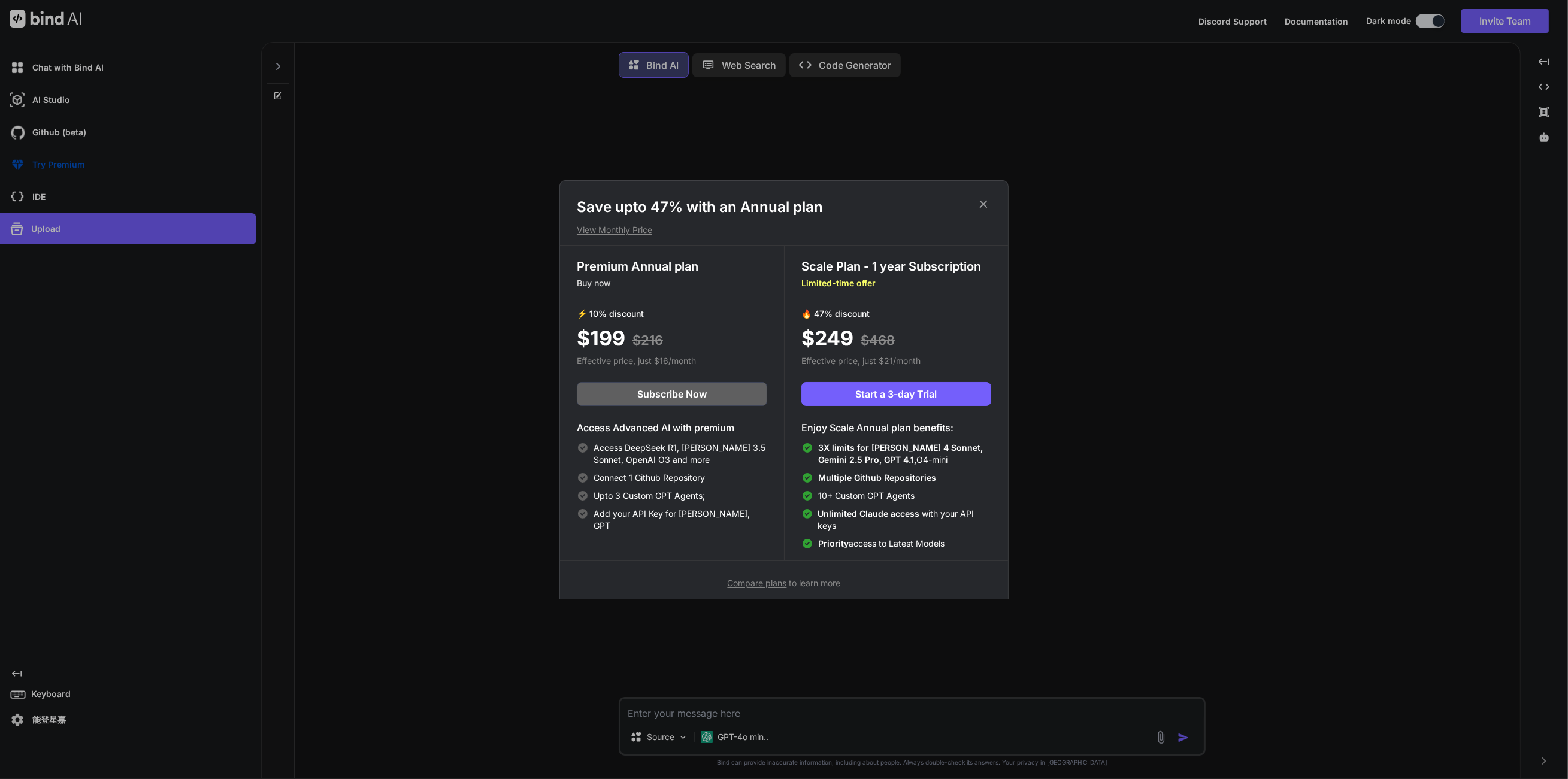
click at [637, 228] on p "View Monthly Price" at bounding box center [784, 230] width 415 height 12
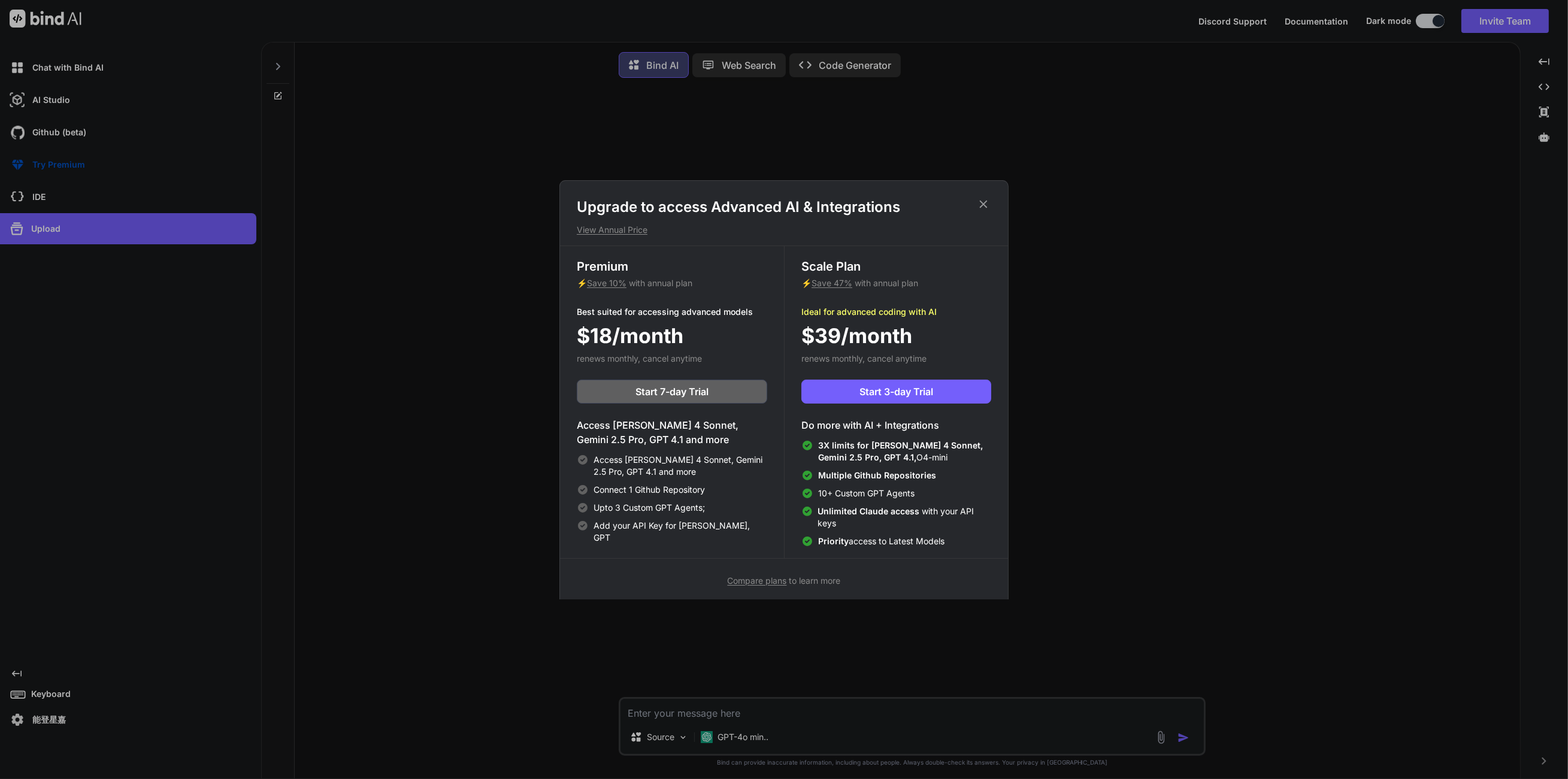
click at [637, 228] on p "View Annual Price" at bounding box center [784, 230] width 415 height 12
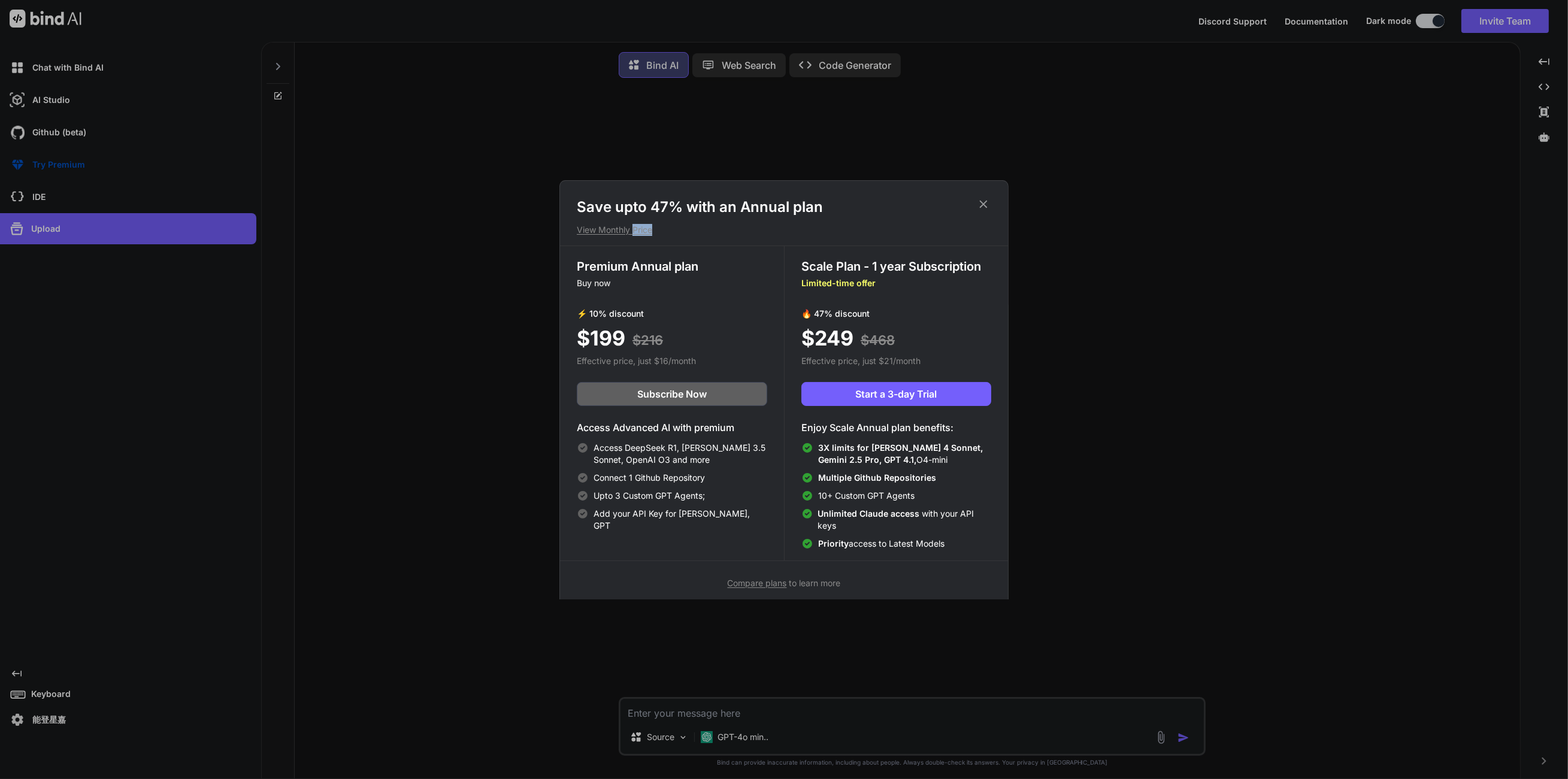
click at [637, 228] on p "View Monthly Price" at bounding box center [784, 230] width 415 height 12
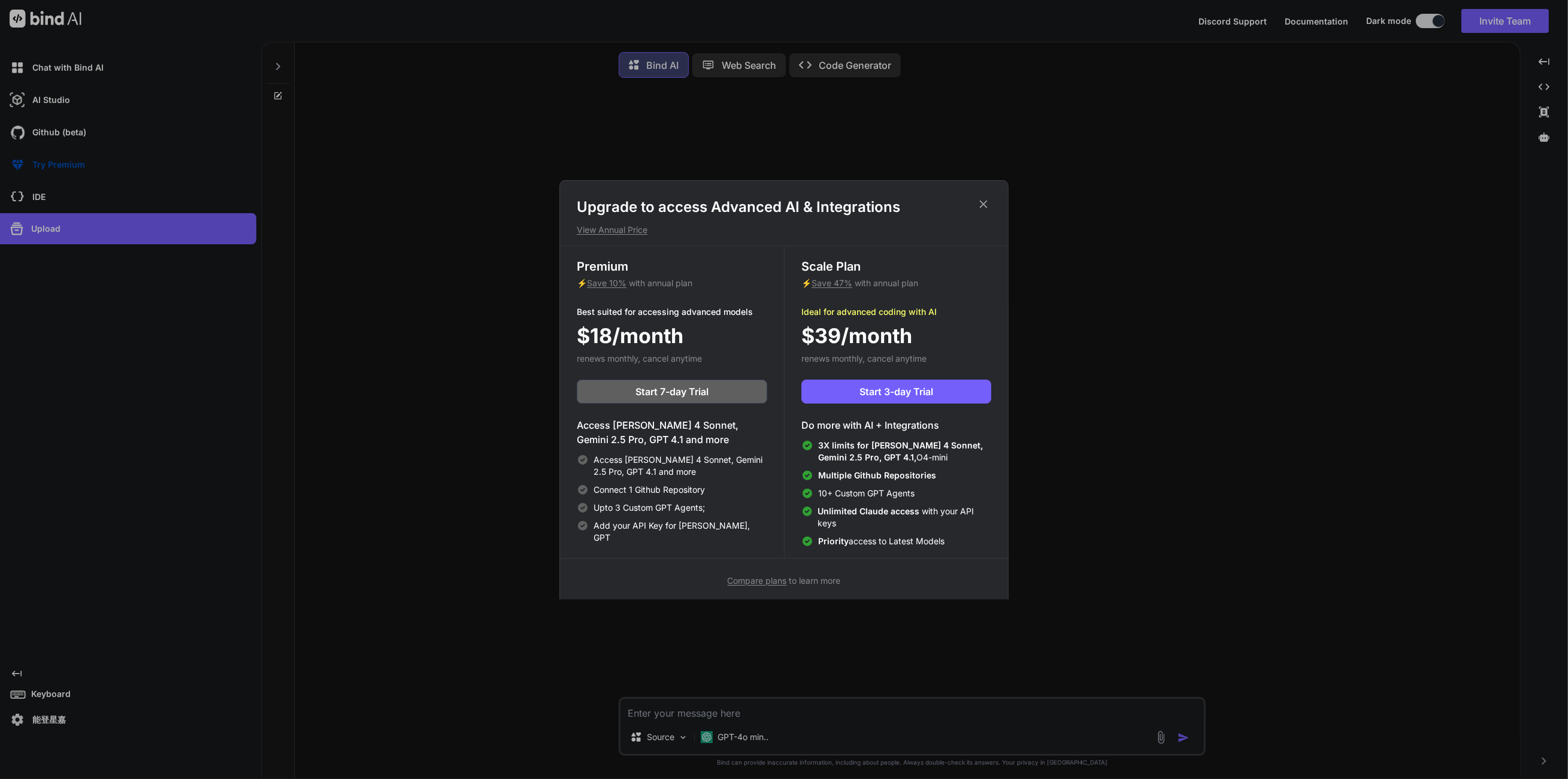
click at [637, 228] on p "View Annual Price" at bounding box center [784, 230] width 415 height 12
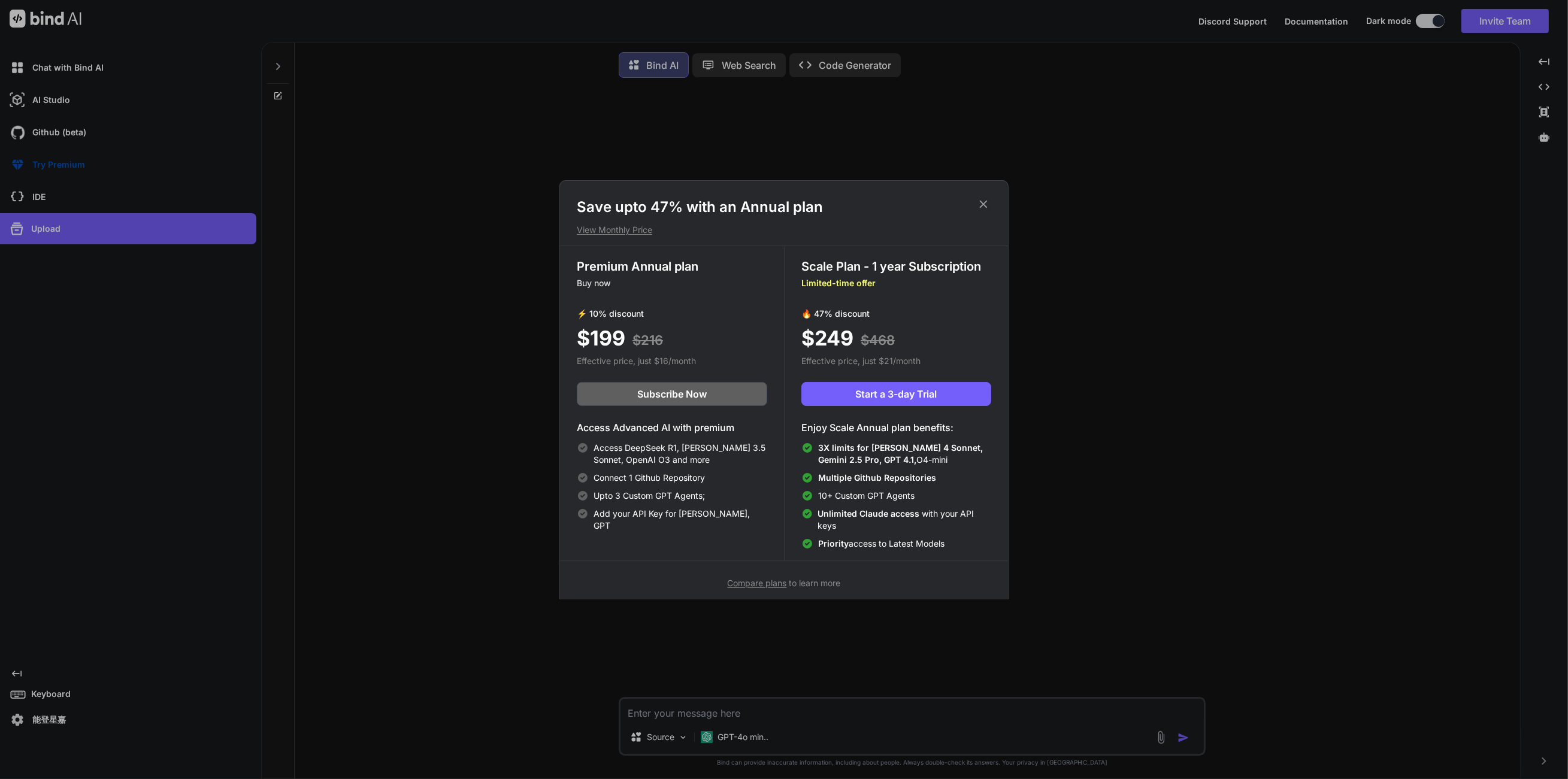
click at [985, 206] on icon at bounding box center [983, 204] width 8 height 8
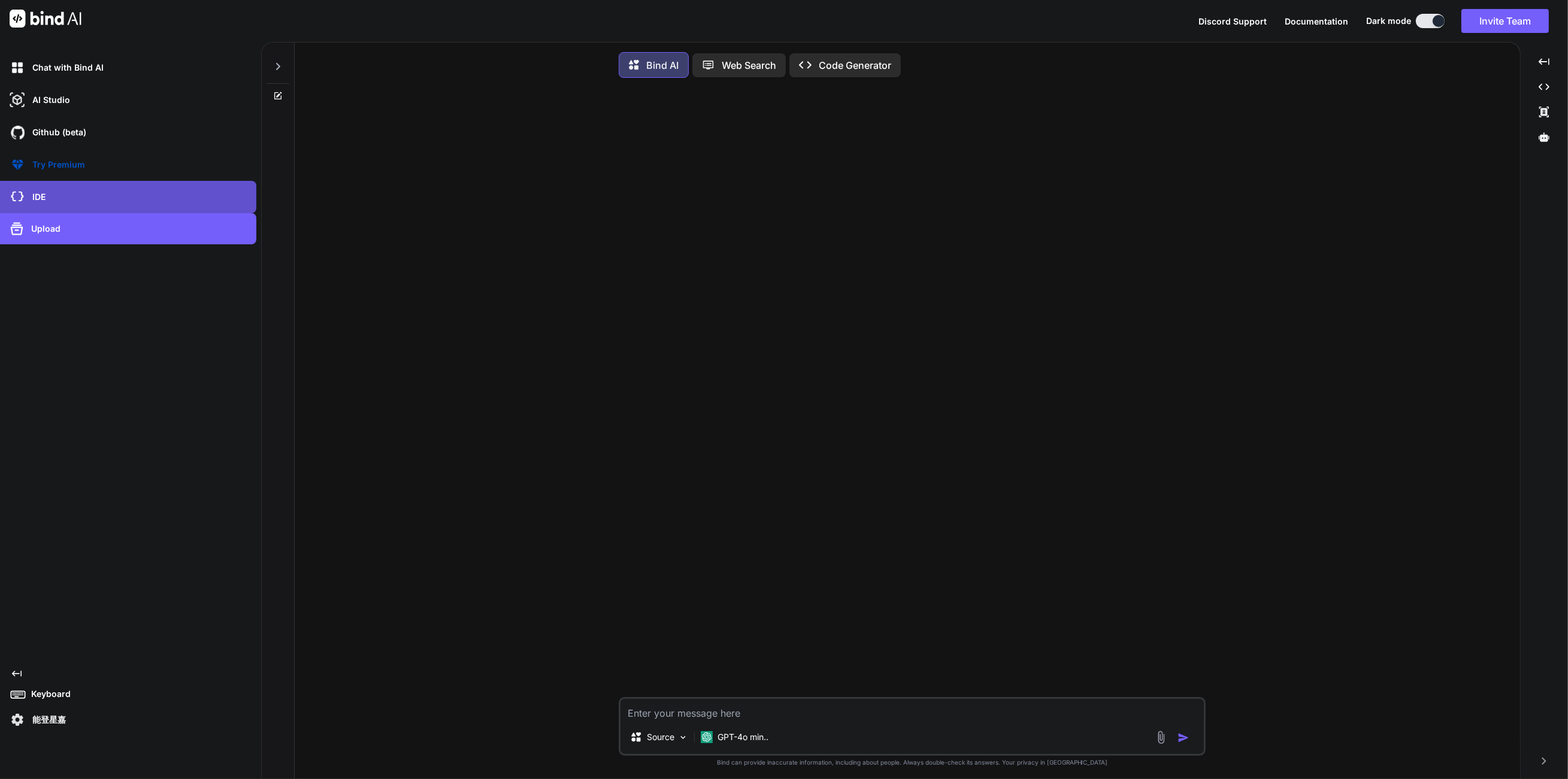
click at [158, 196] on div "IDE" at bounding box center [132, 197] width 249 height 20
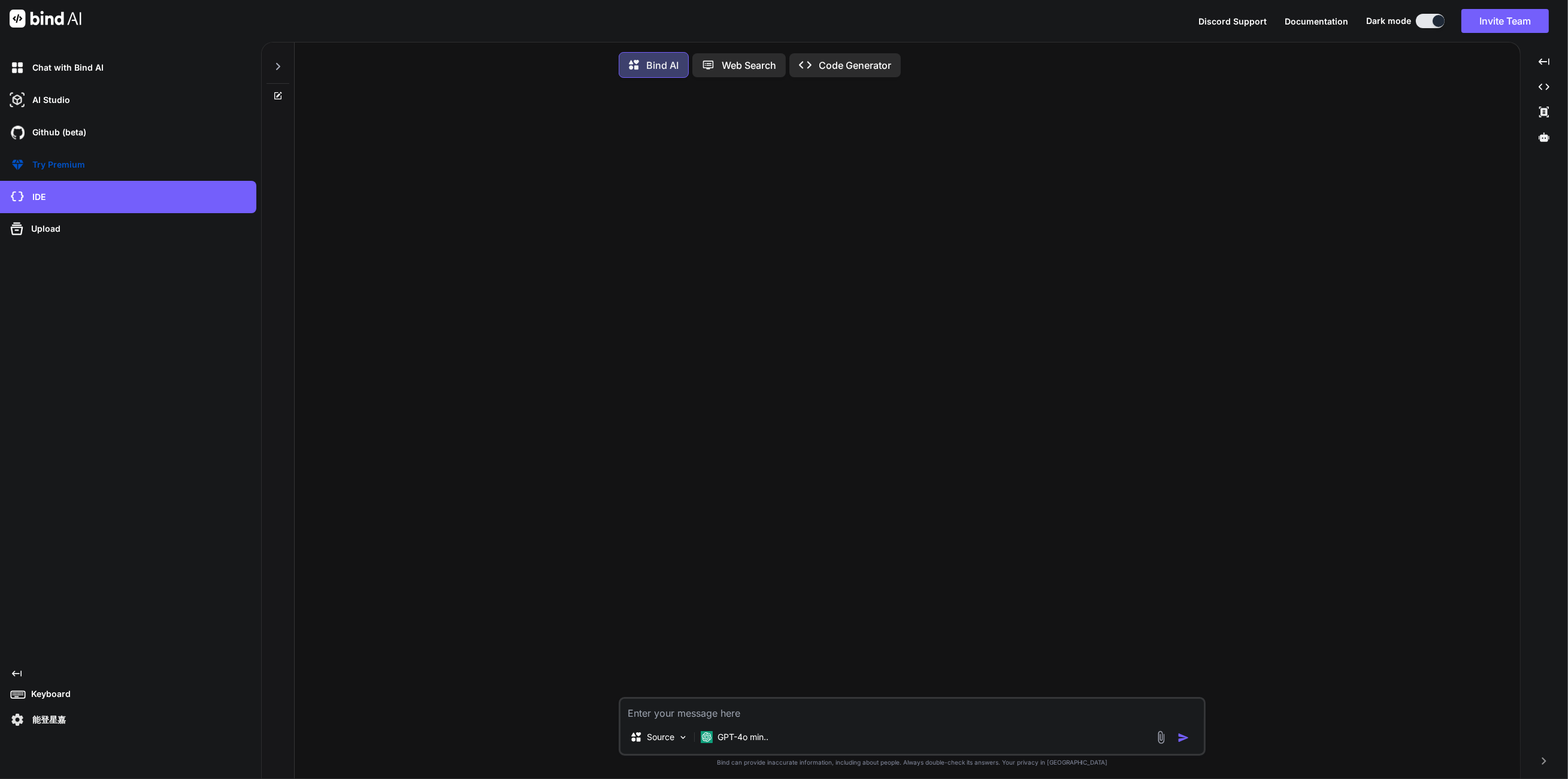
click at [17, 719] on img at bounding box center [17, 720] width 20 height 20
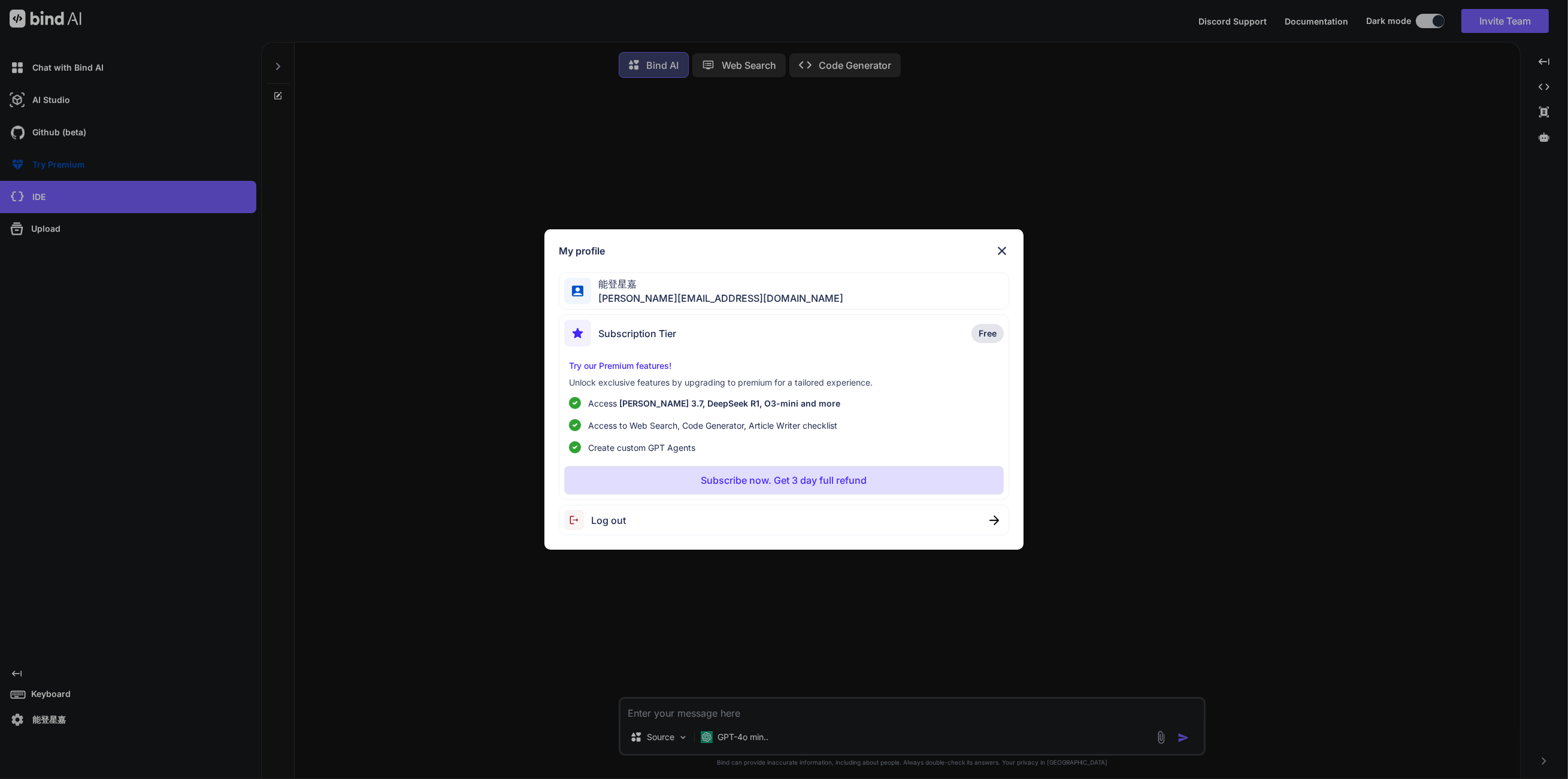
click at [204, 502] on div "My profile 能登星嘉 t.noto@notty.jp Subscription Tier Free Try our Premium features…" at bounding box center [784, 390] width 1568 height 779
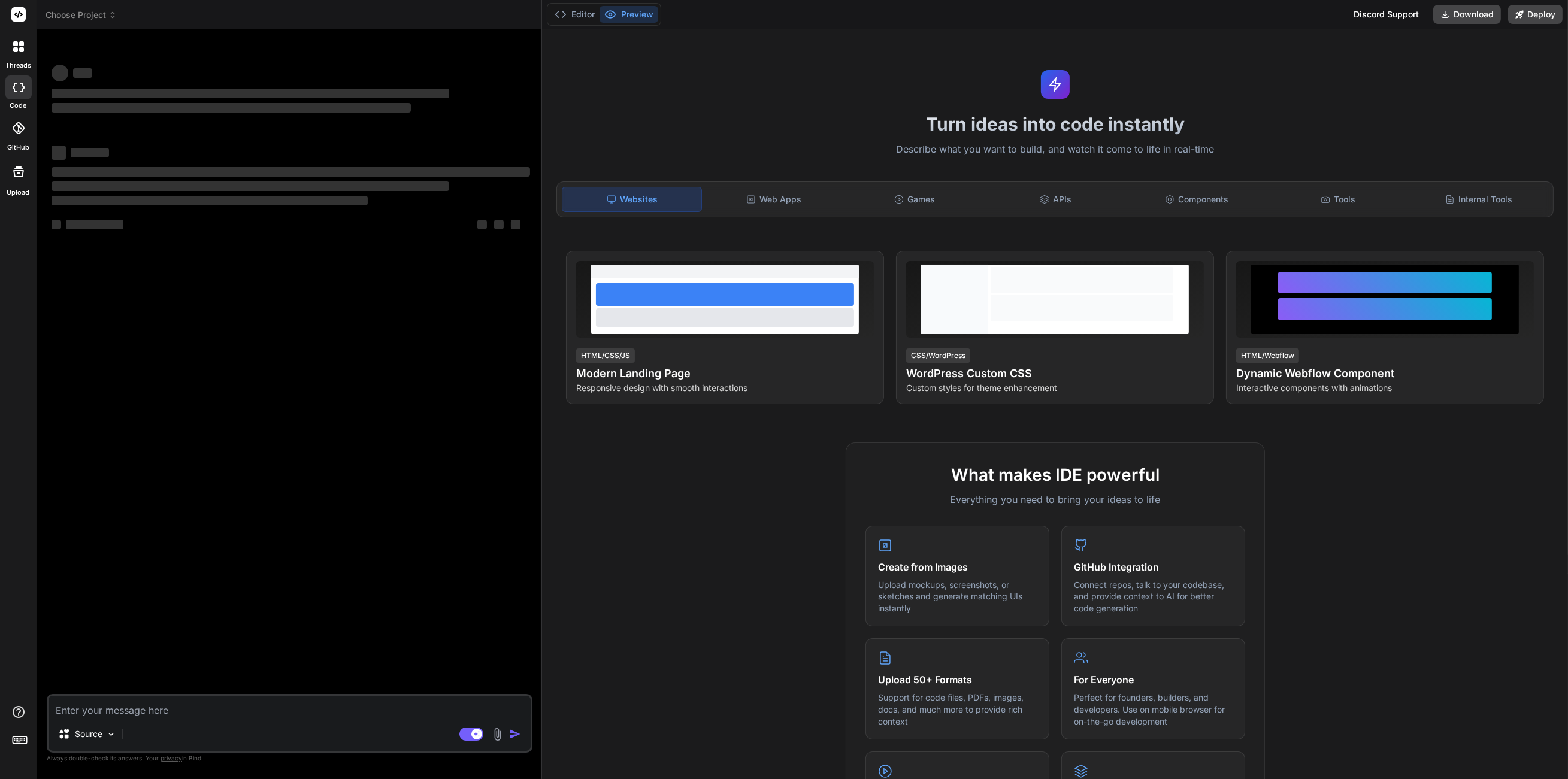
type textarea "x"
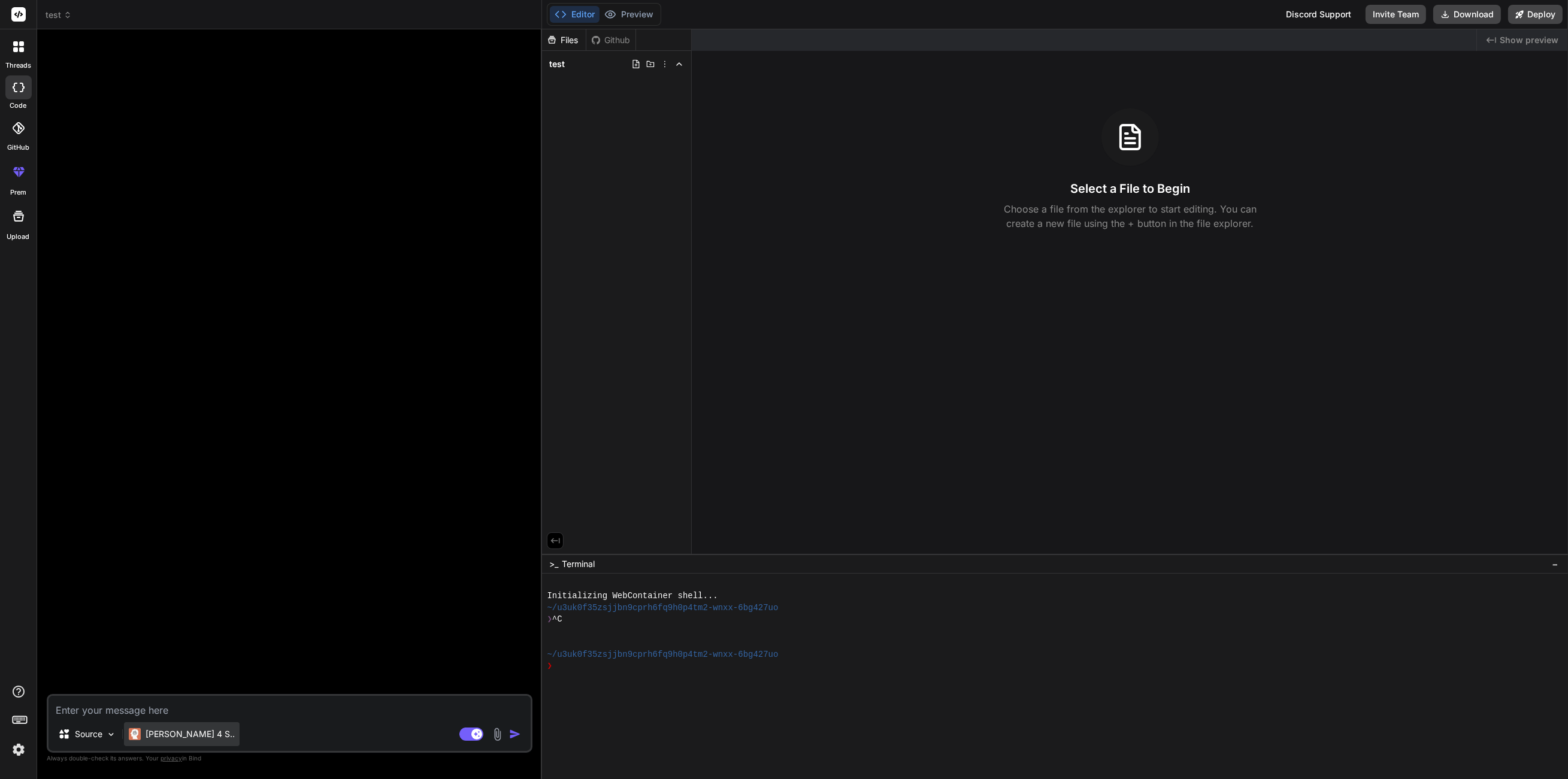
click at [165, 731] on p "Claude 4 S.." at bounding box center [190, 734] width 89 height 12
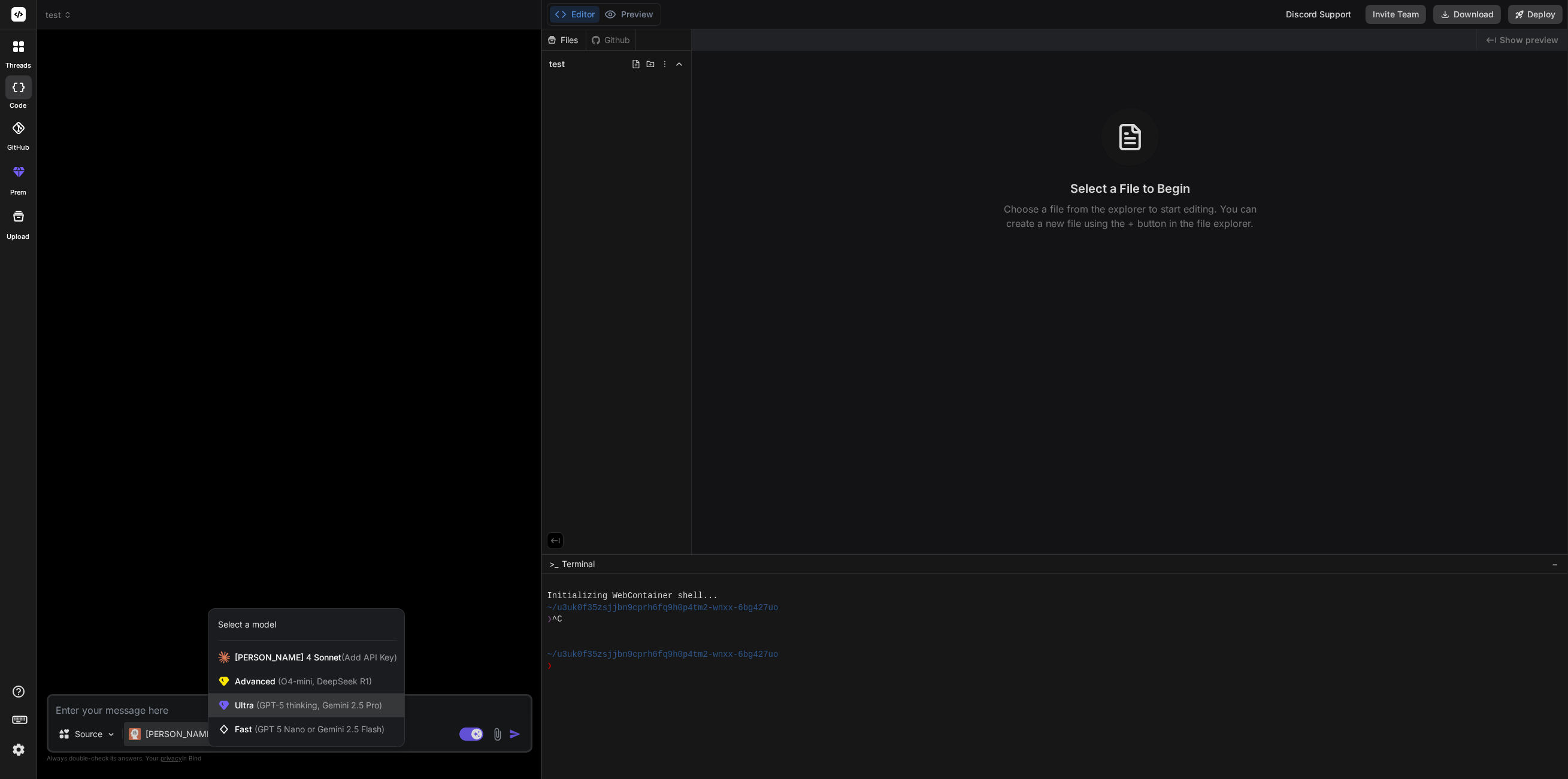
click at [338, 710] on span "(GPT-5 thinking, Gemini 2.5 Pro)" at bounding box center [318, 705] width 128 height 10
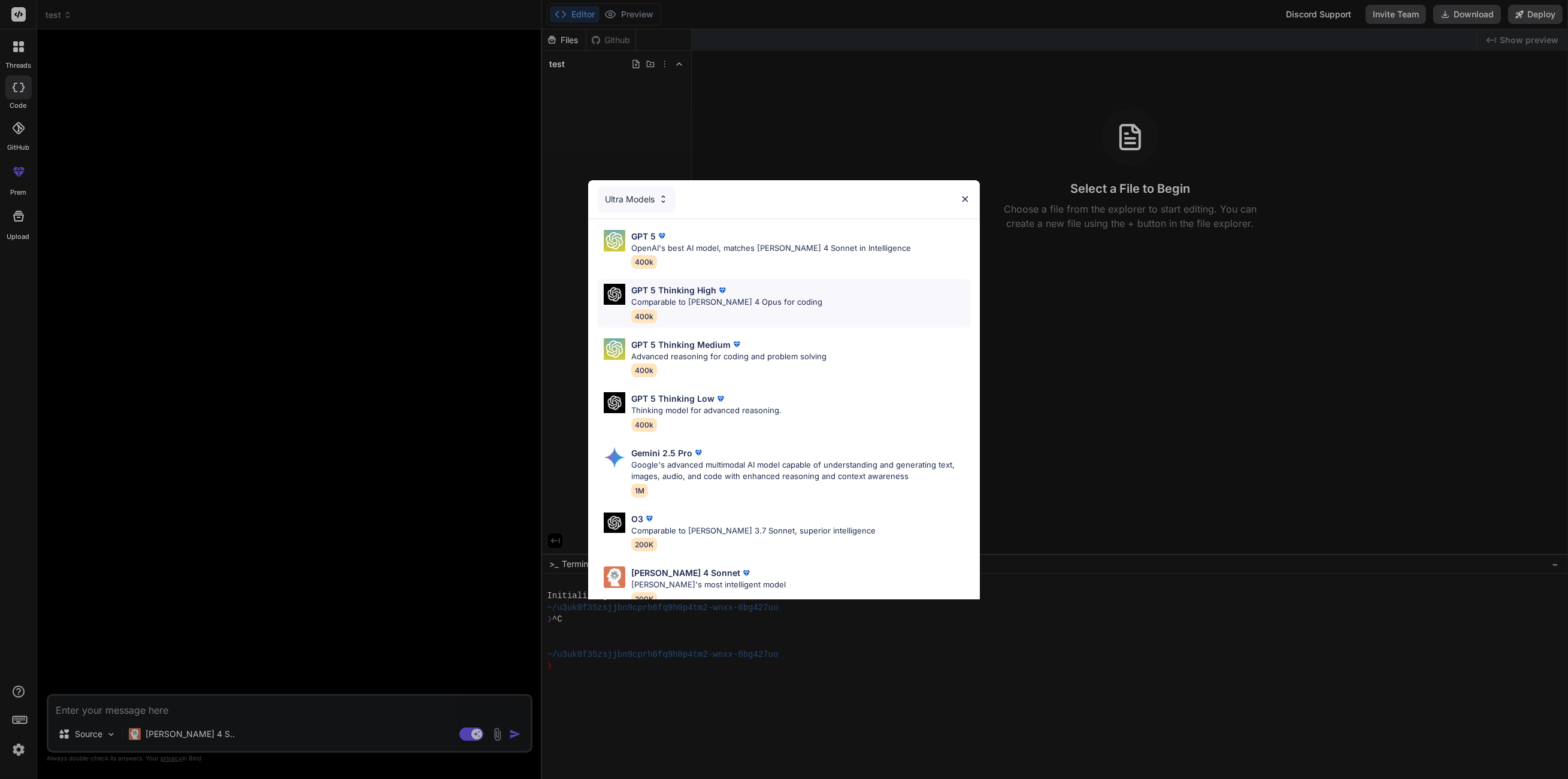
click at [739, 288] on div "GPT 5 Thinking High" at bounding box center [726, 290] width 191 height 13
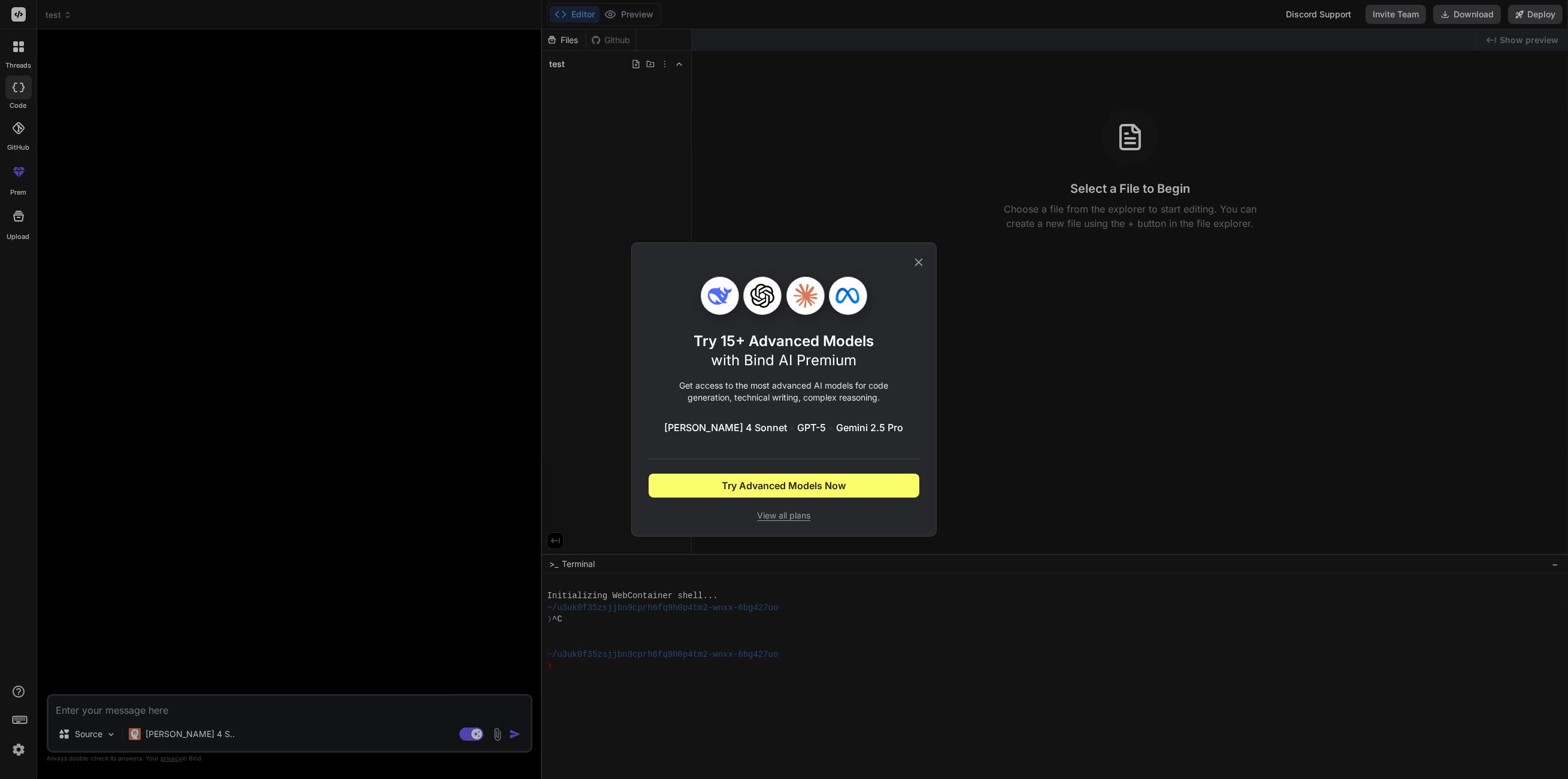
click at [923, 264] on icon at bounding box center [918, 262] width 13 height 13
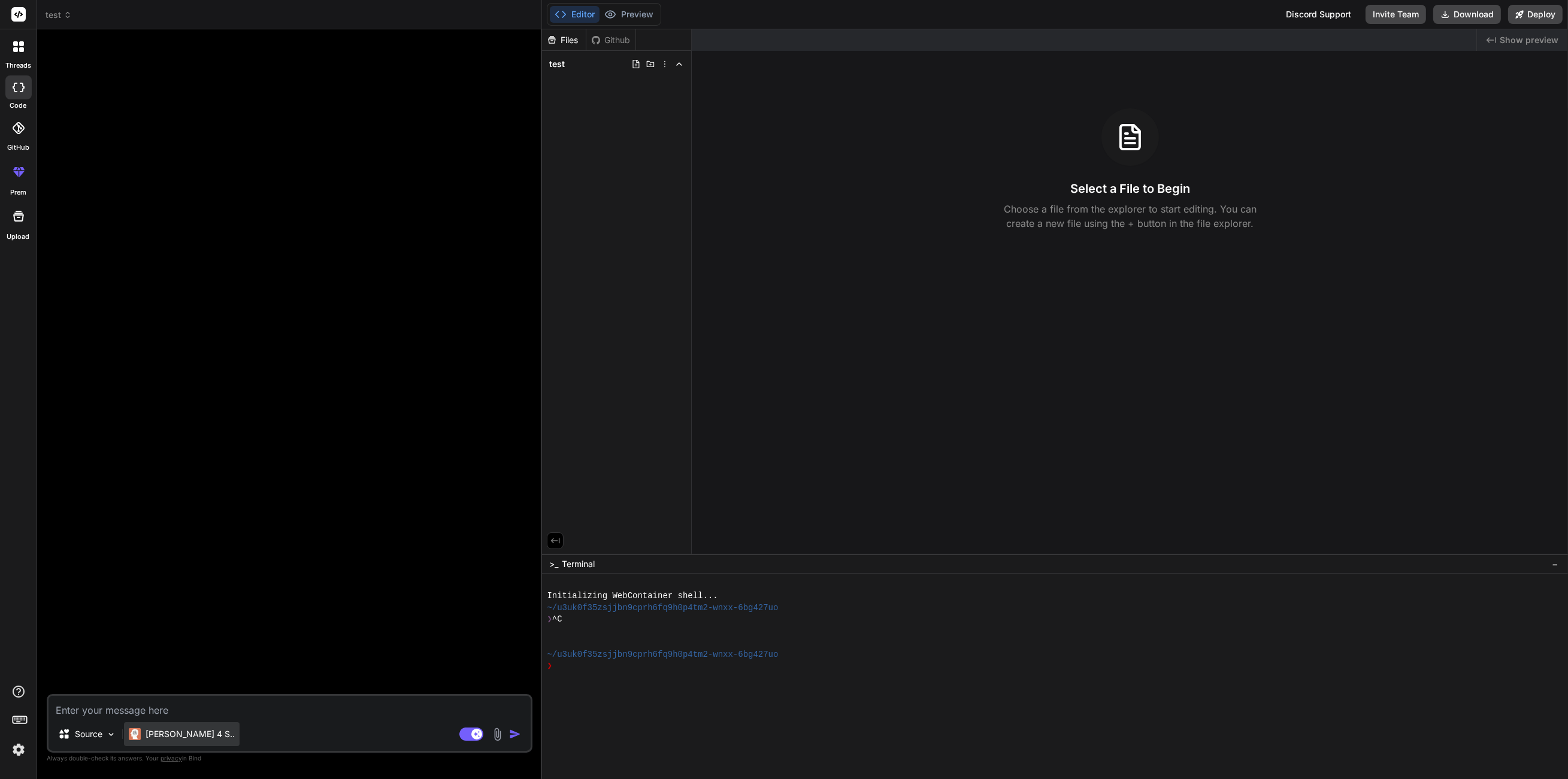
click at [188, 731] on p "Claude 4 S.." at bounding box center [190, 734] width 89 height 12
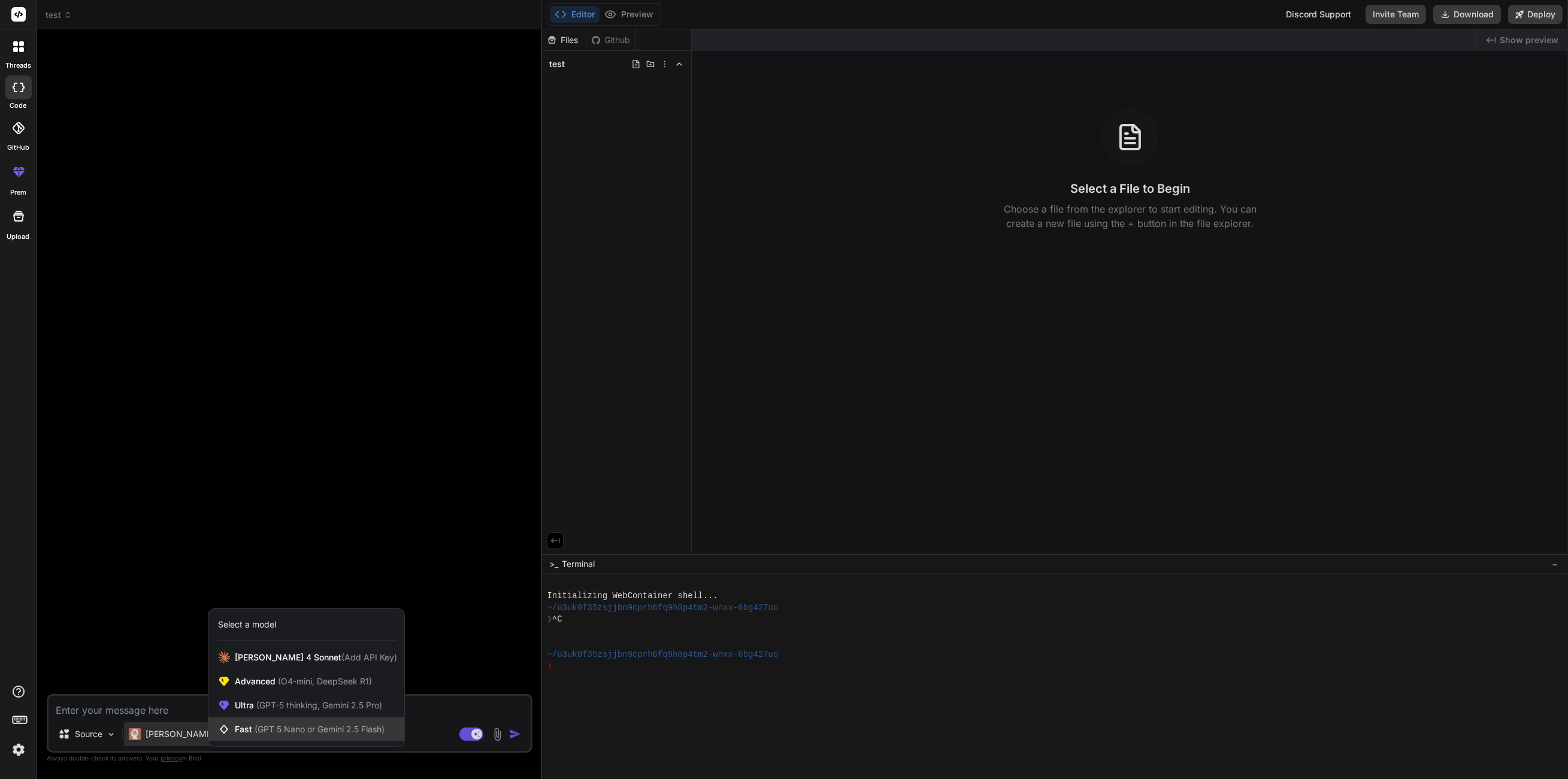
click at [277, 735] on span "Fast (GPT 5 Nano or Gemini 2.5 Flash)" at bounding box center [310, 729] width 150 height 12
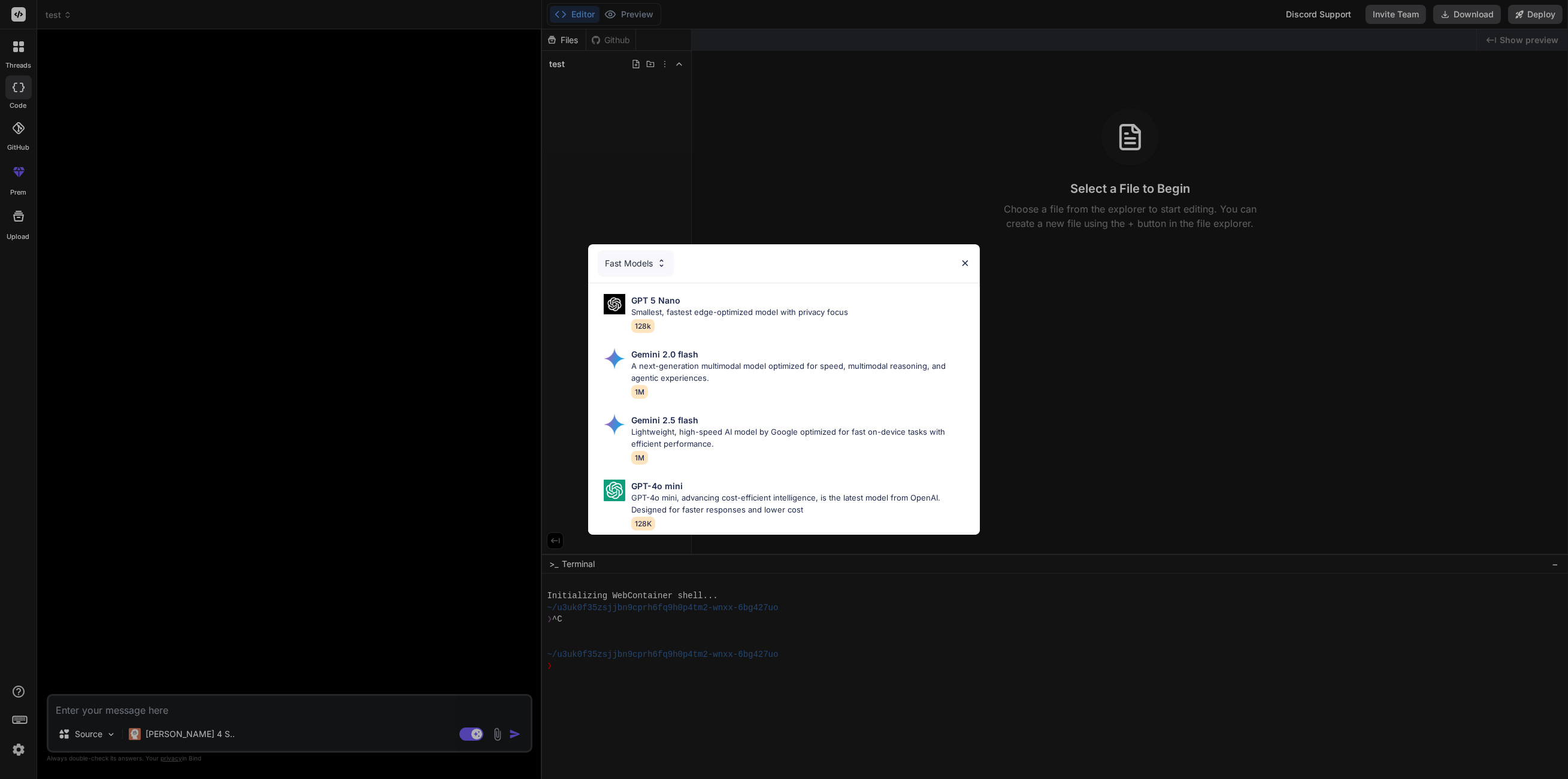
click at [693, 327] on div "GPT 5 Nano Smallest, fastest edge-optimized model with privacy focus 128k" at bounding box center [739, 313] width 217 height 39
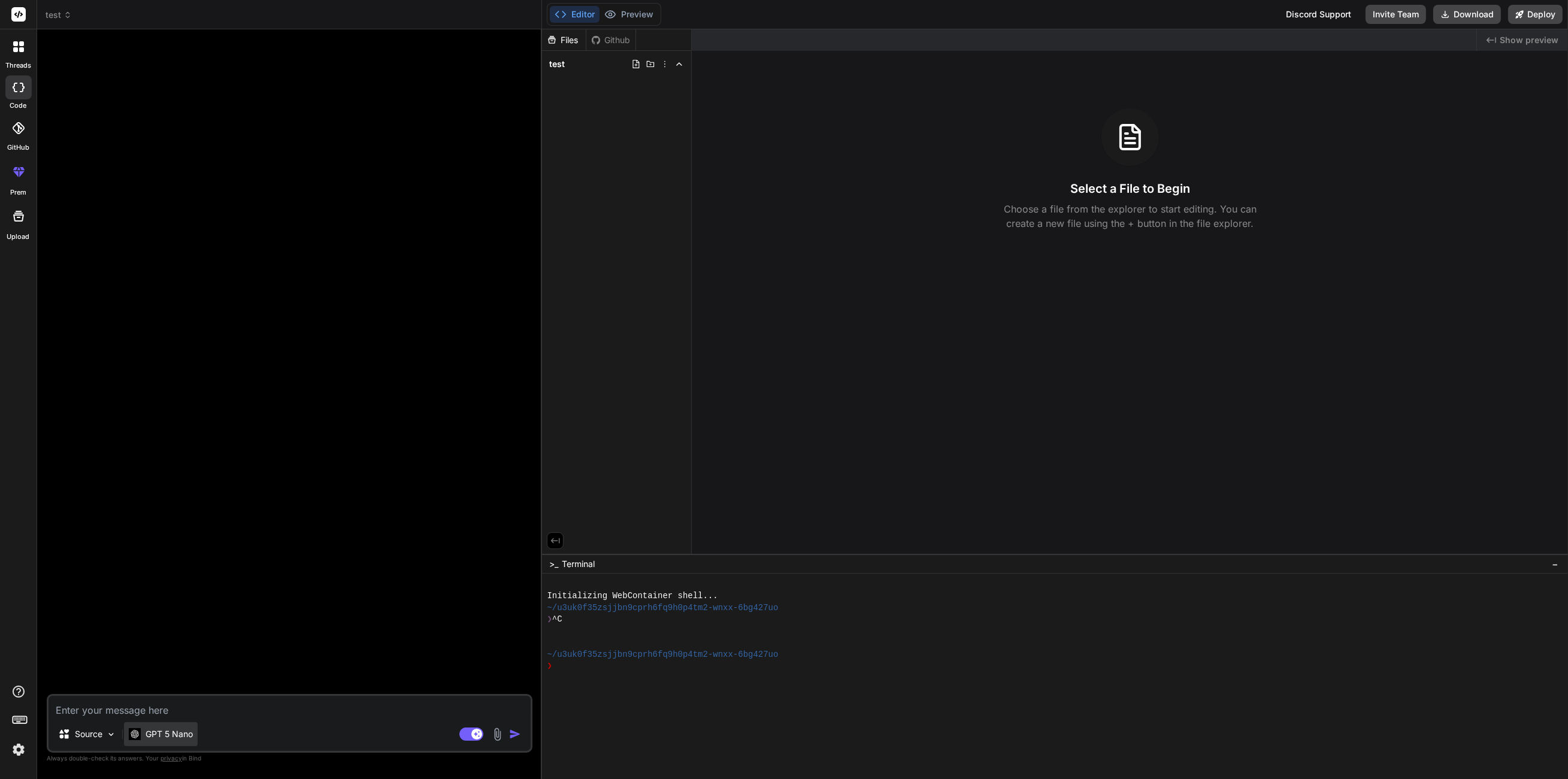
click at [169, 735] on p "GPT 5 Nano" at bounding box center [169, 734] width 47 height 12
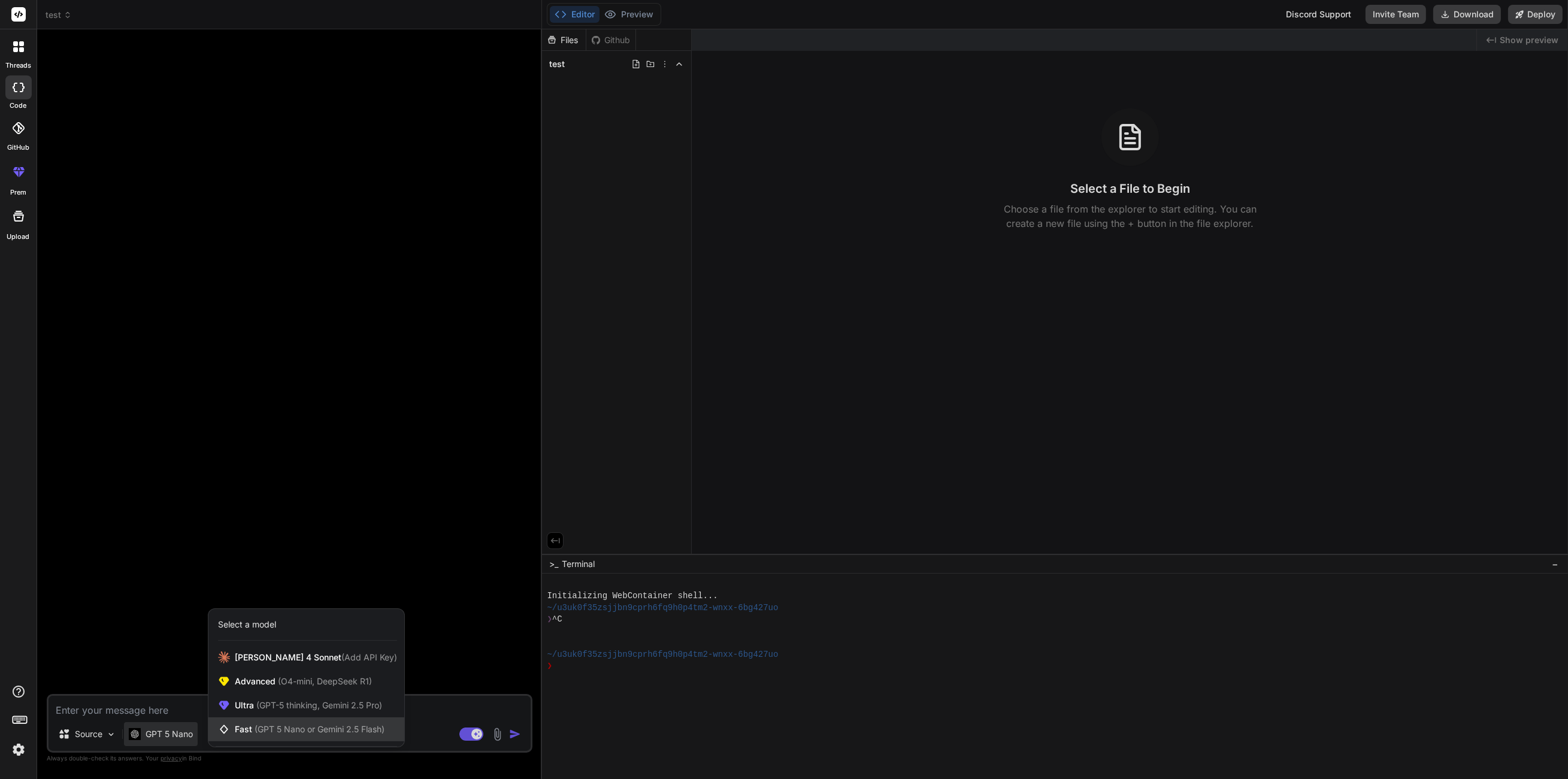
click at [286, 732] on span "(GPT 5 Nano or Gemini 2.5 Flash)" at bounding box center [320, 729] width 130 height 10
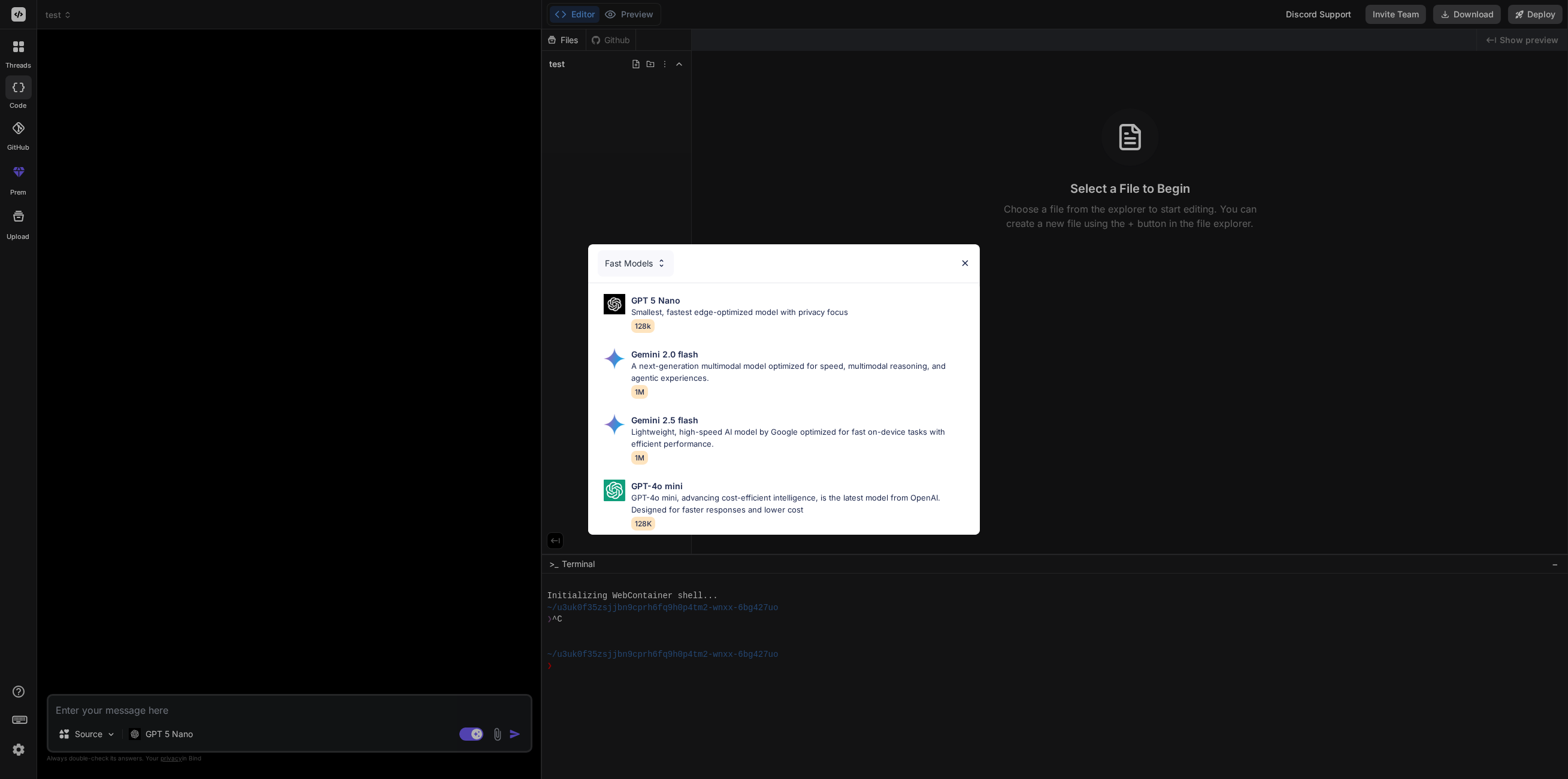
click at [268, 732] on div "Fast Models GPT 5 Nano Smallest, fastest edge-optimized model with privacy focu…" at bounding box center [784, 390] width 1568 height 779
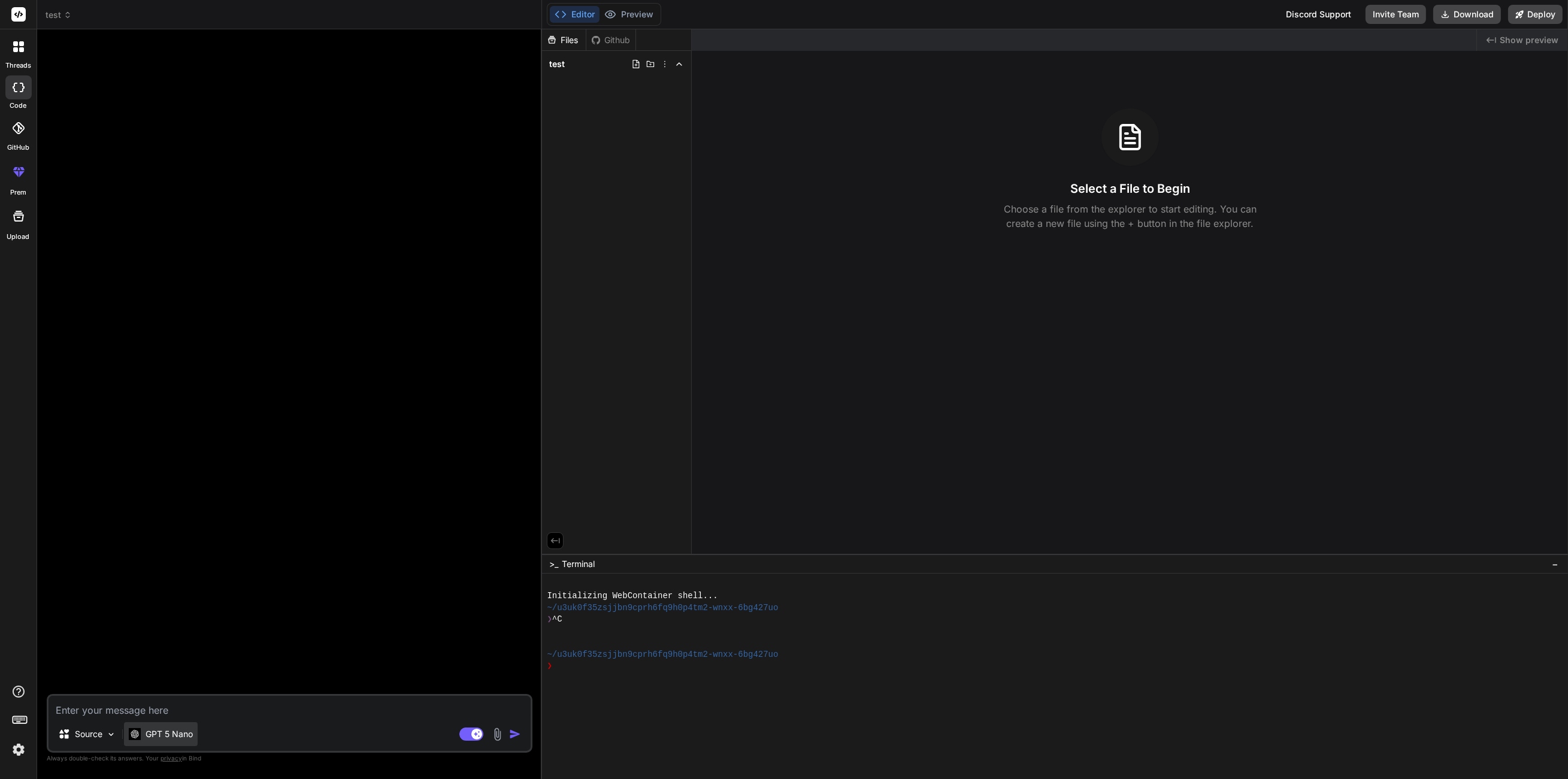
click at [172, 735] on p "GPT 5 Nano" at bounding box center [169, 734] width 47 height 12
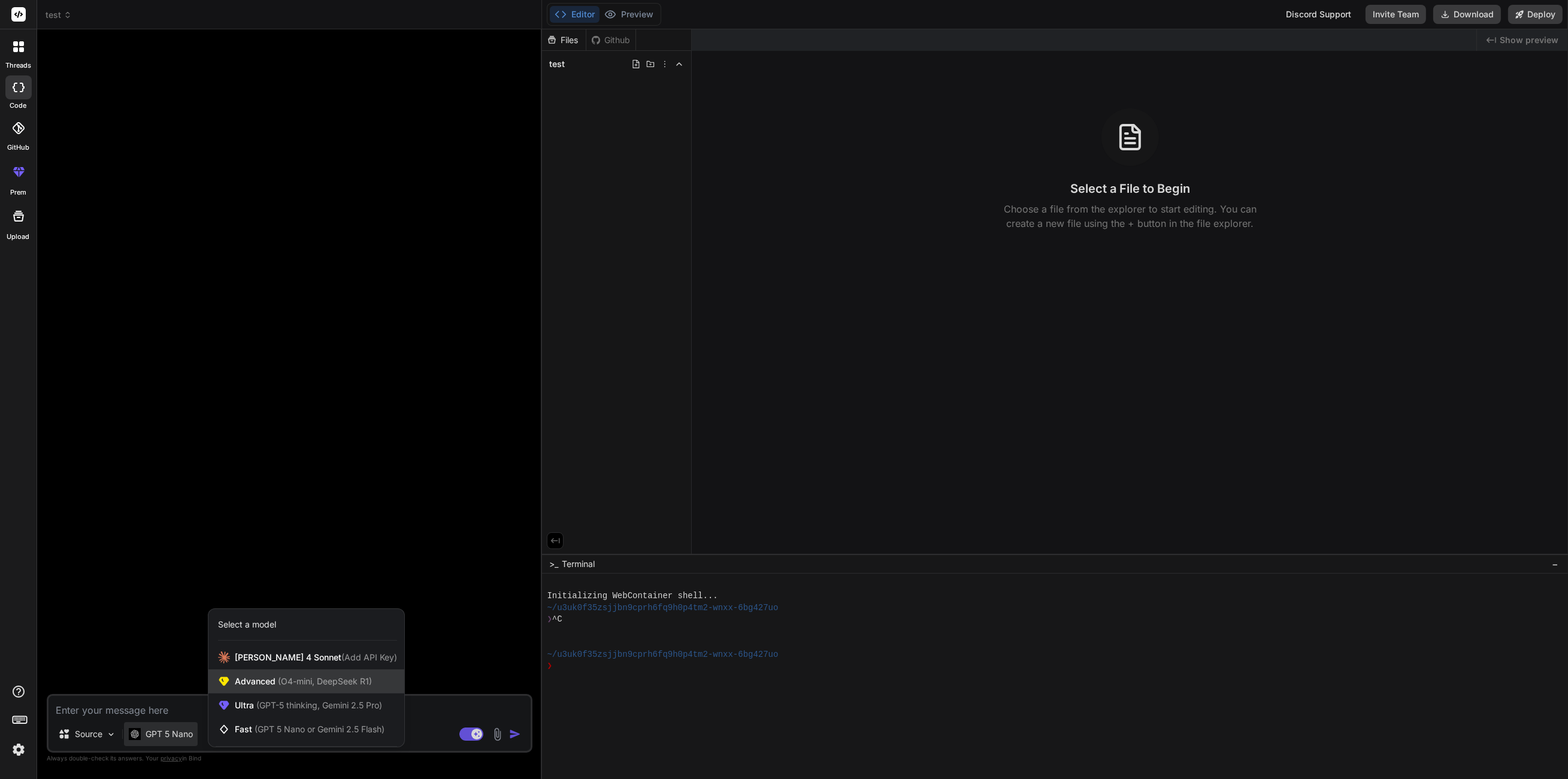
click at [269, 686] on span "Advanced (O4-mini, DeepSeek R1)" at bounding box center [304, 681] width 137 height 12
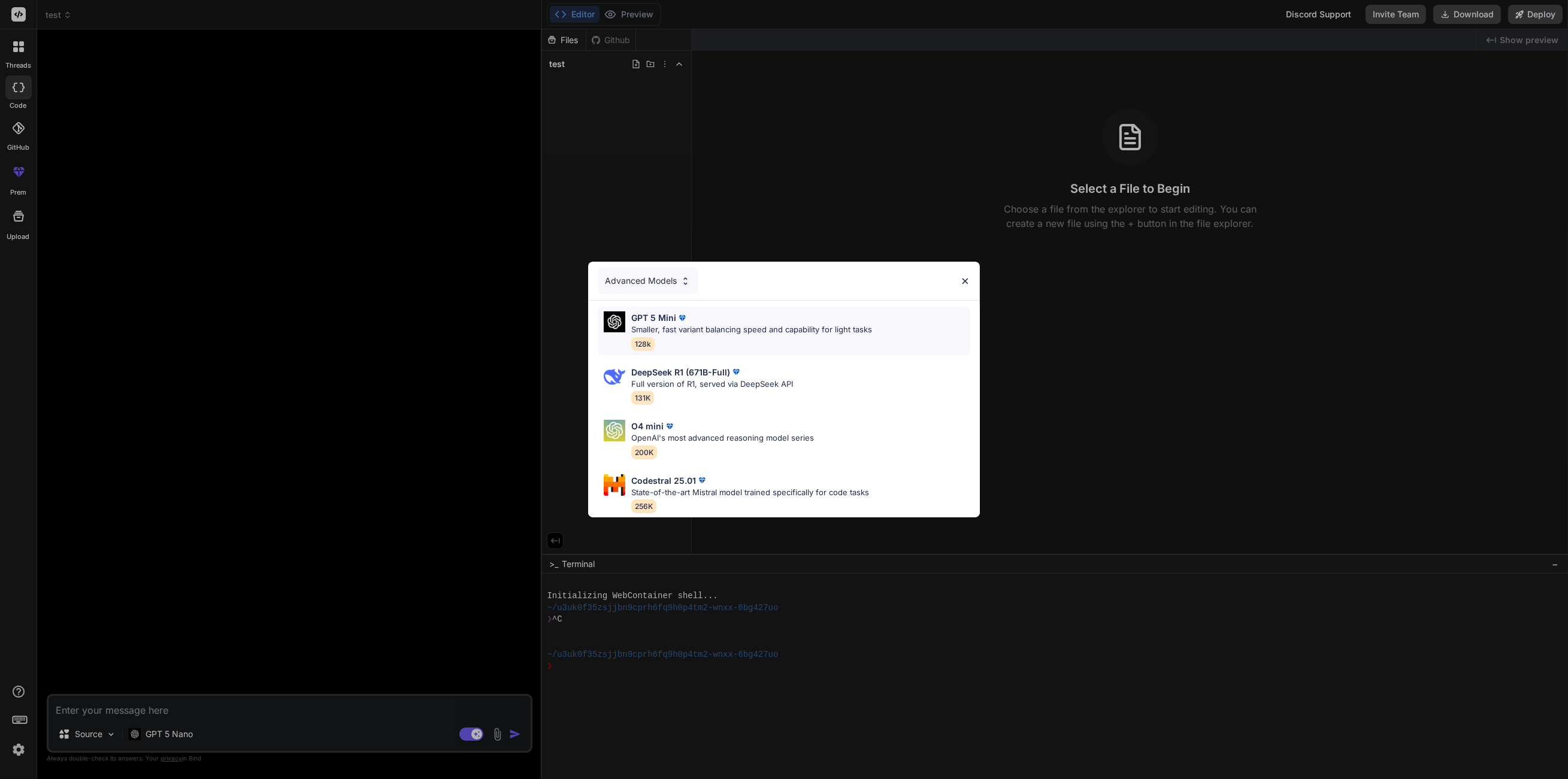
click at [701, 336] on div "GPT 5 Mini Smaller, fast variant balancing speed and capability for light tasks…" at bounding box center [751, 331] width 240 height 39
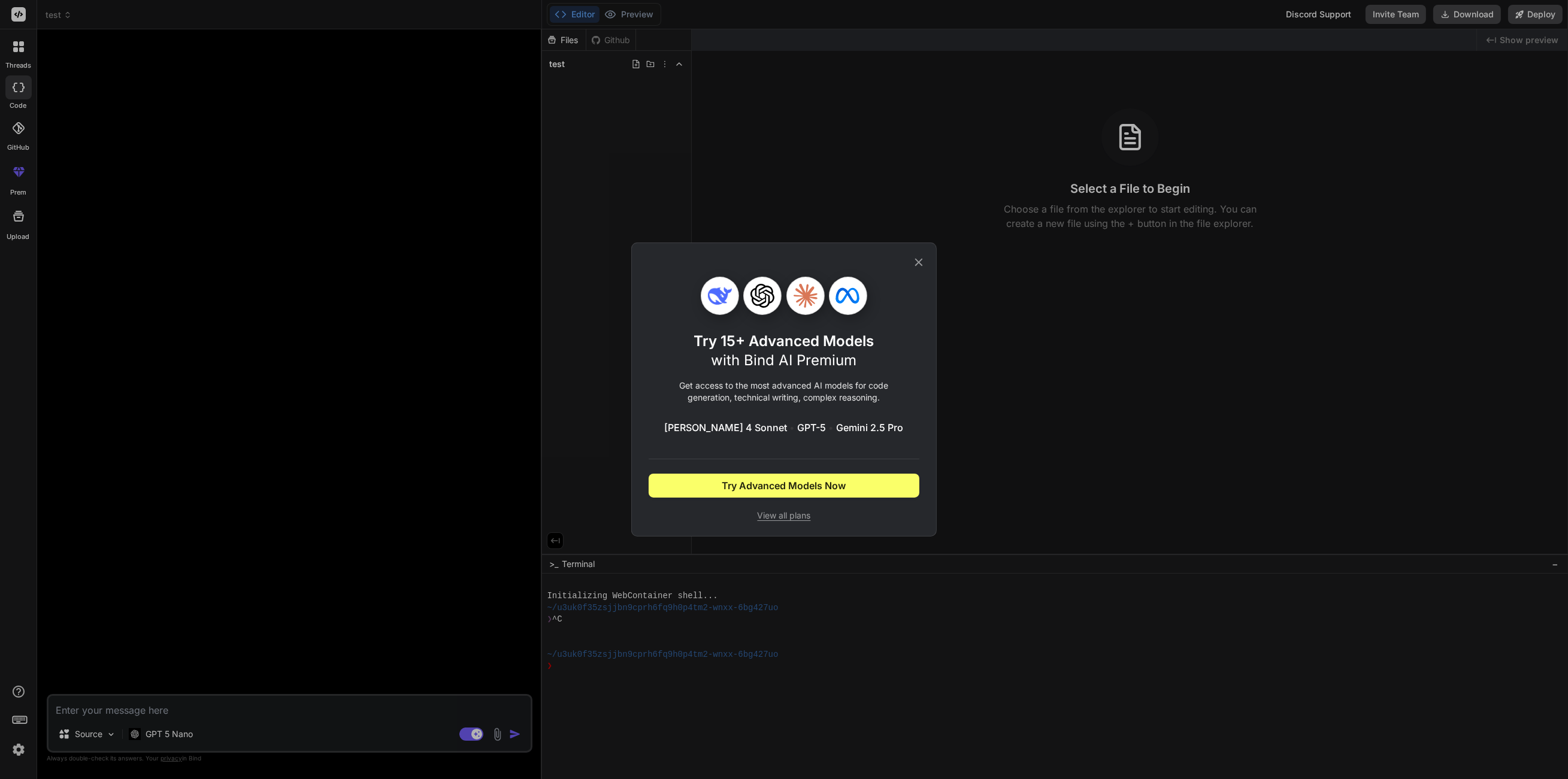
click at [675, 547] on div "Try 15+ Advanced Models with Bind AI Premium Get access to the most advanced AI…" at bounding box center [784, 390] width 1568 height 779
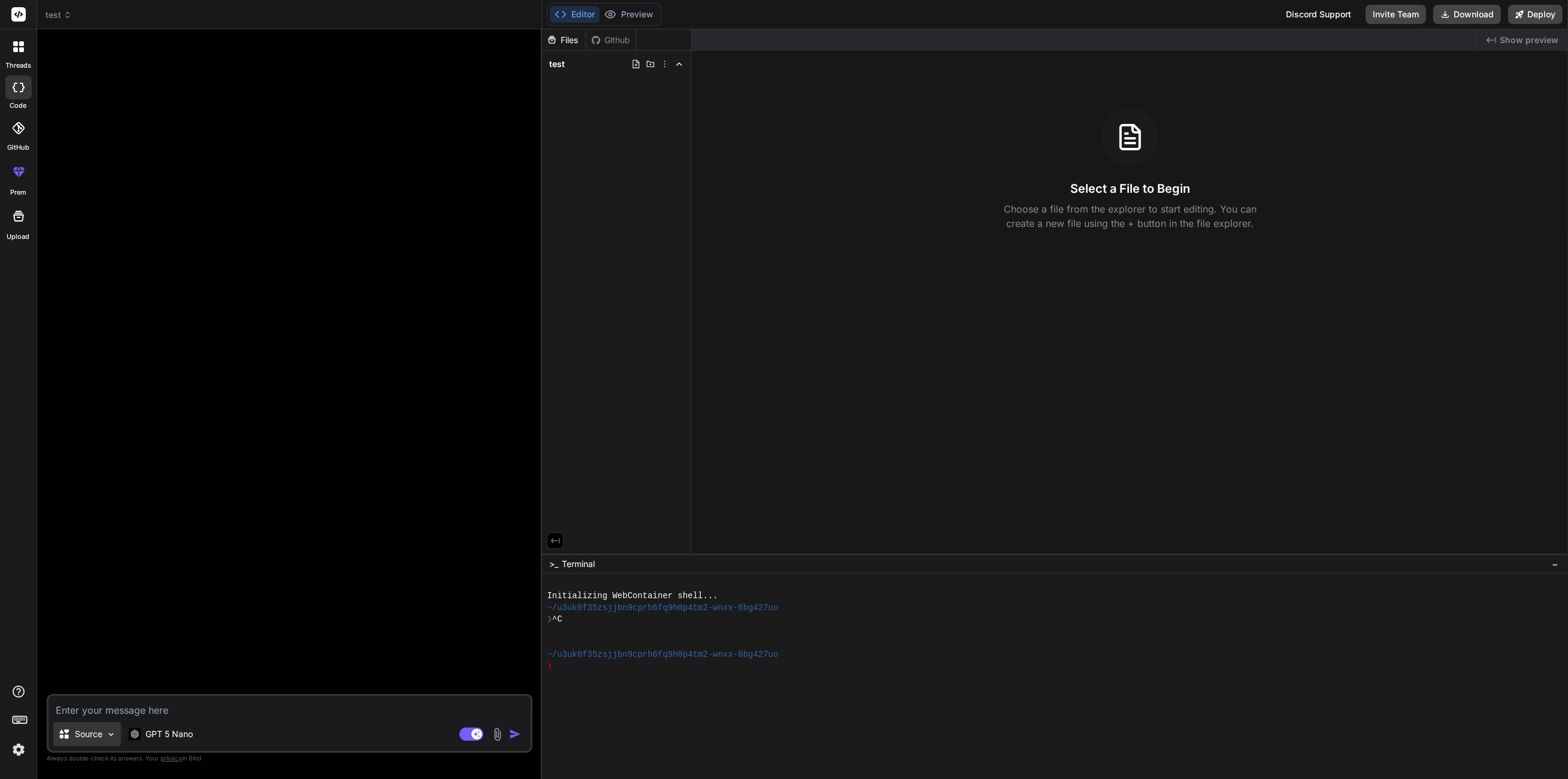
click at [95, 735] on p "Source" at bounding box center [88, 734] width 28 height 12
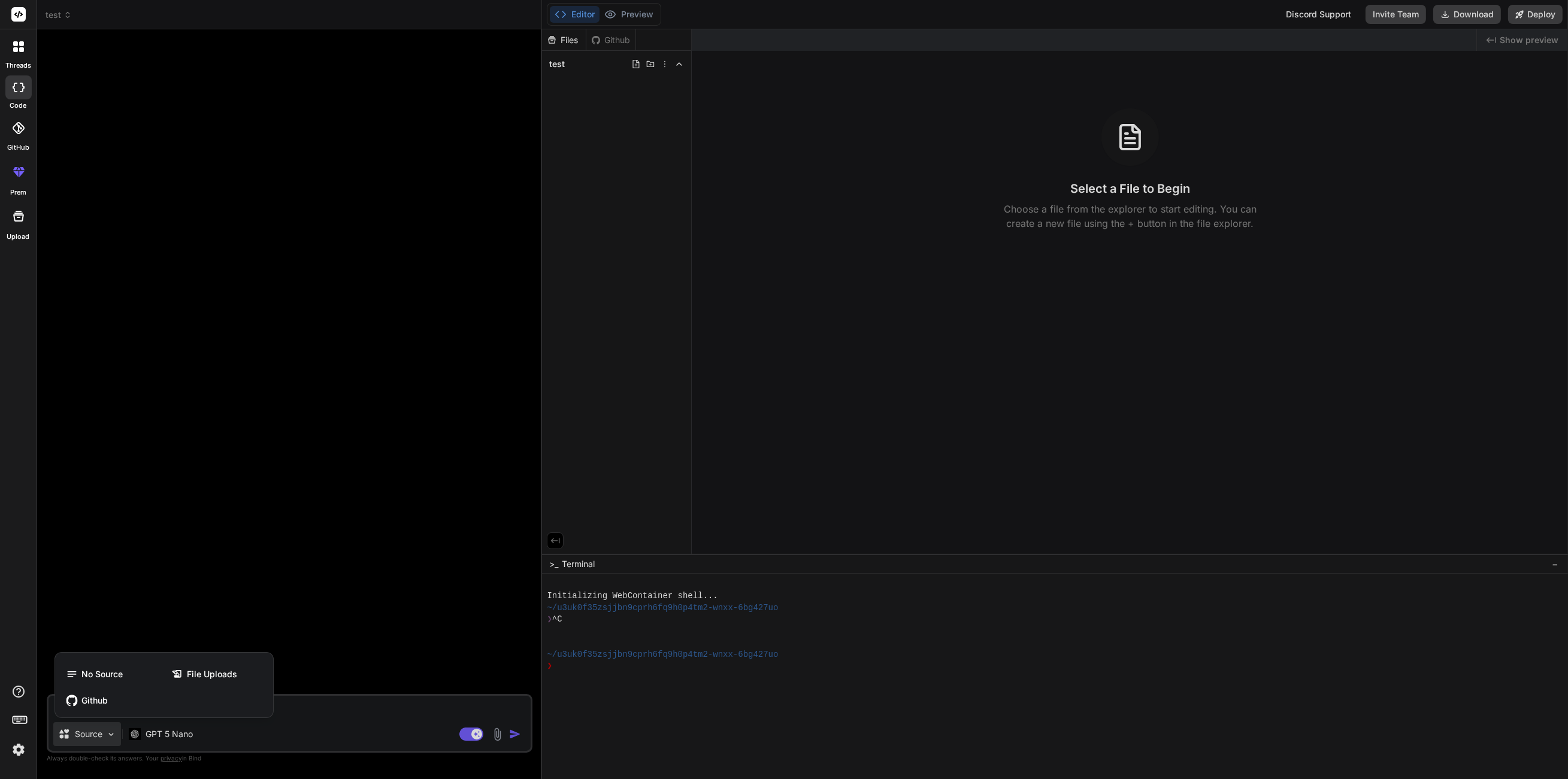
click at [268, 569] on div at bounding box center [784, 390] width 1568 height 779
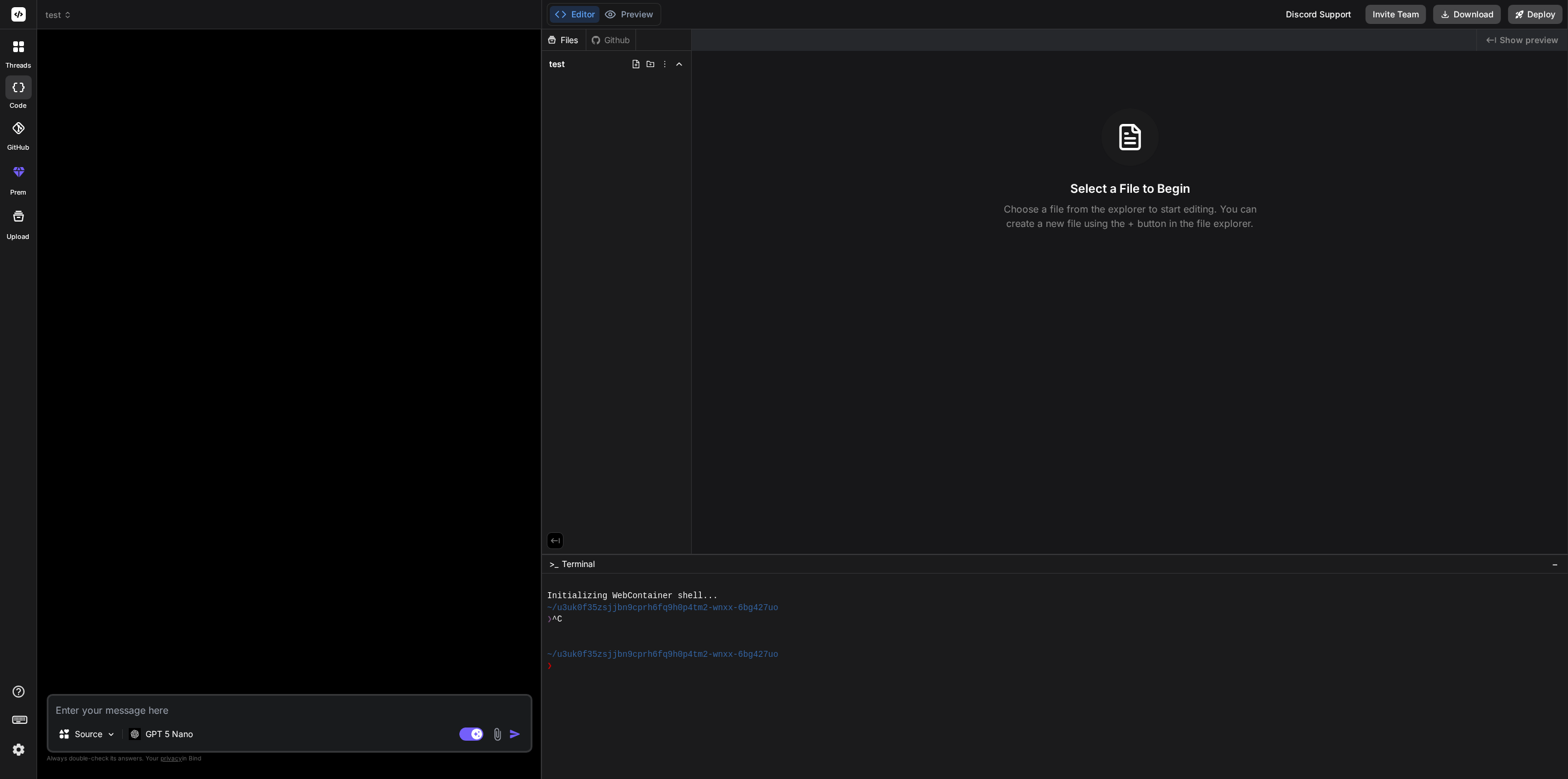
click at [20, 752] on img at bounding box center [18, 750] width 20 height 20
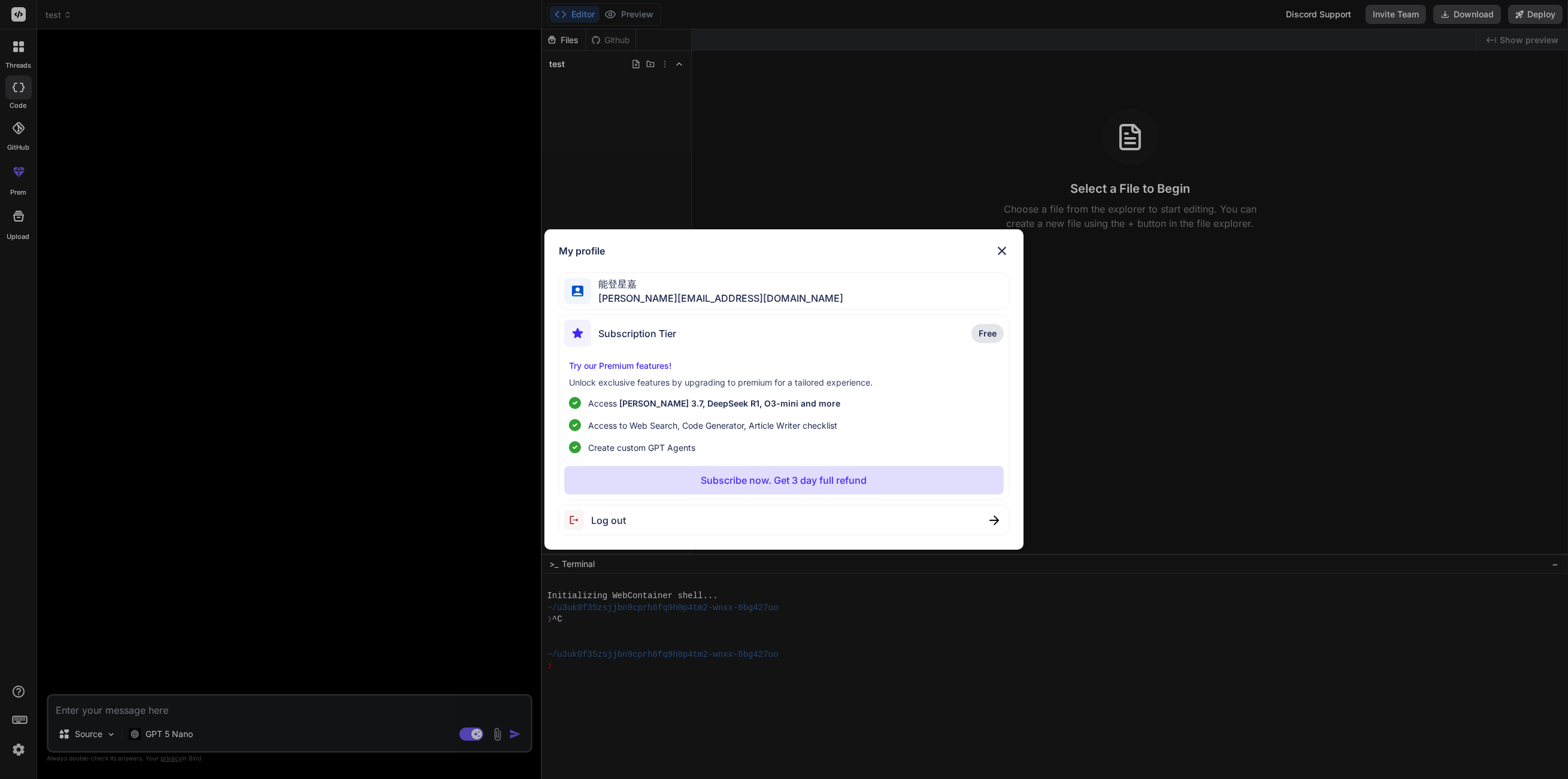
drag, startPoint x: 131, startPoint y: 634, endPoint x: 117, endPoint y: 651, distance: 22.0
click at [126, 643] on div "My profile 能登星嘉 t.noto@notty.jp Subscription Tier Free Try our Premium features…" at bounding box center [784, 390] width 1568 height 779
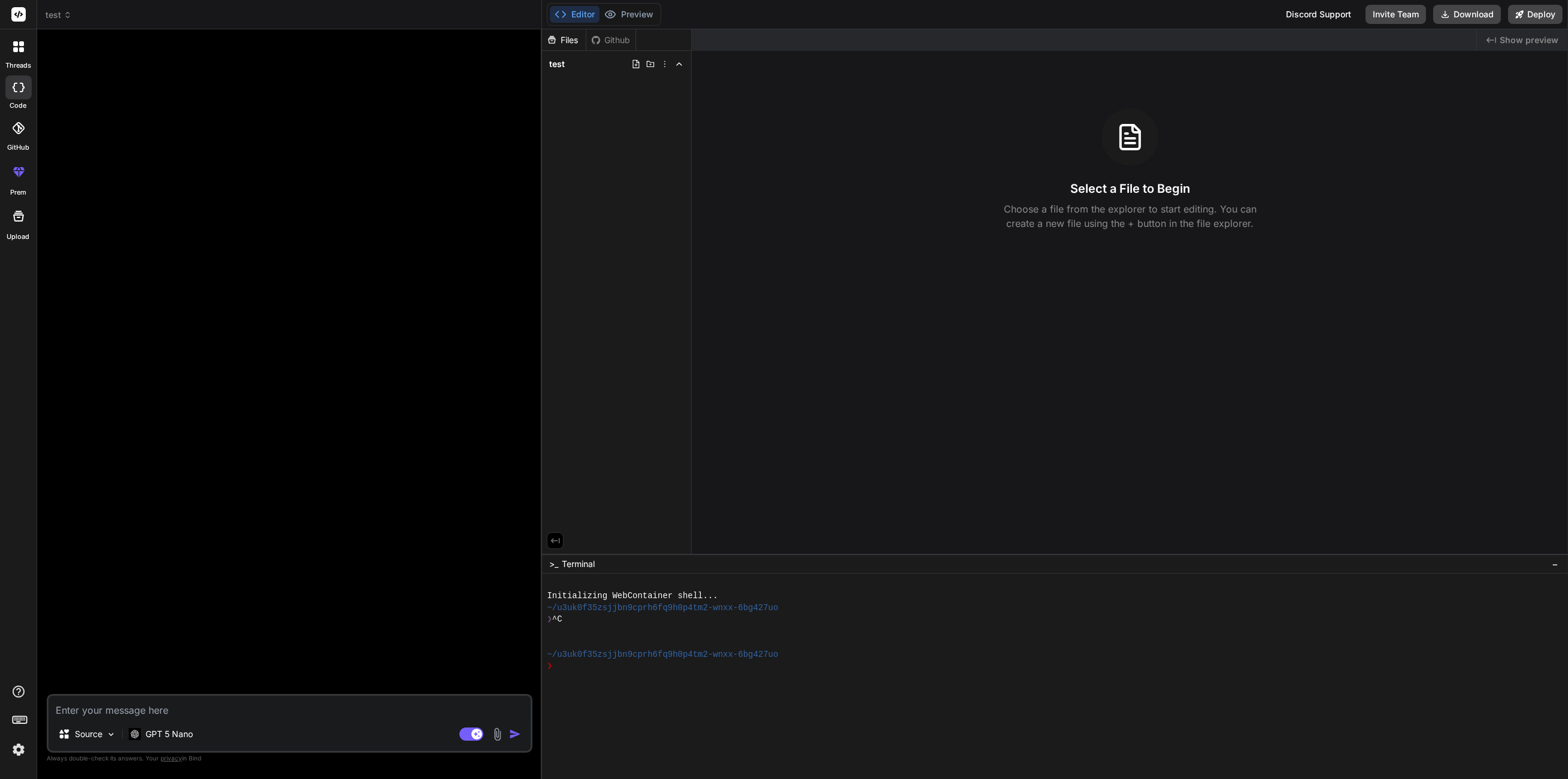
click at [25, 723] on rect at bounding box center [20, 720] width 13 height 7
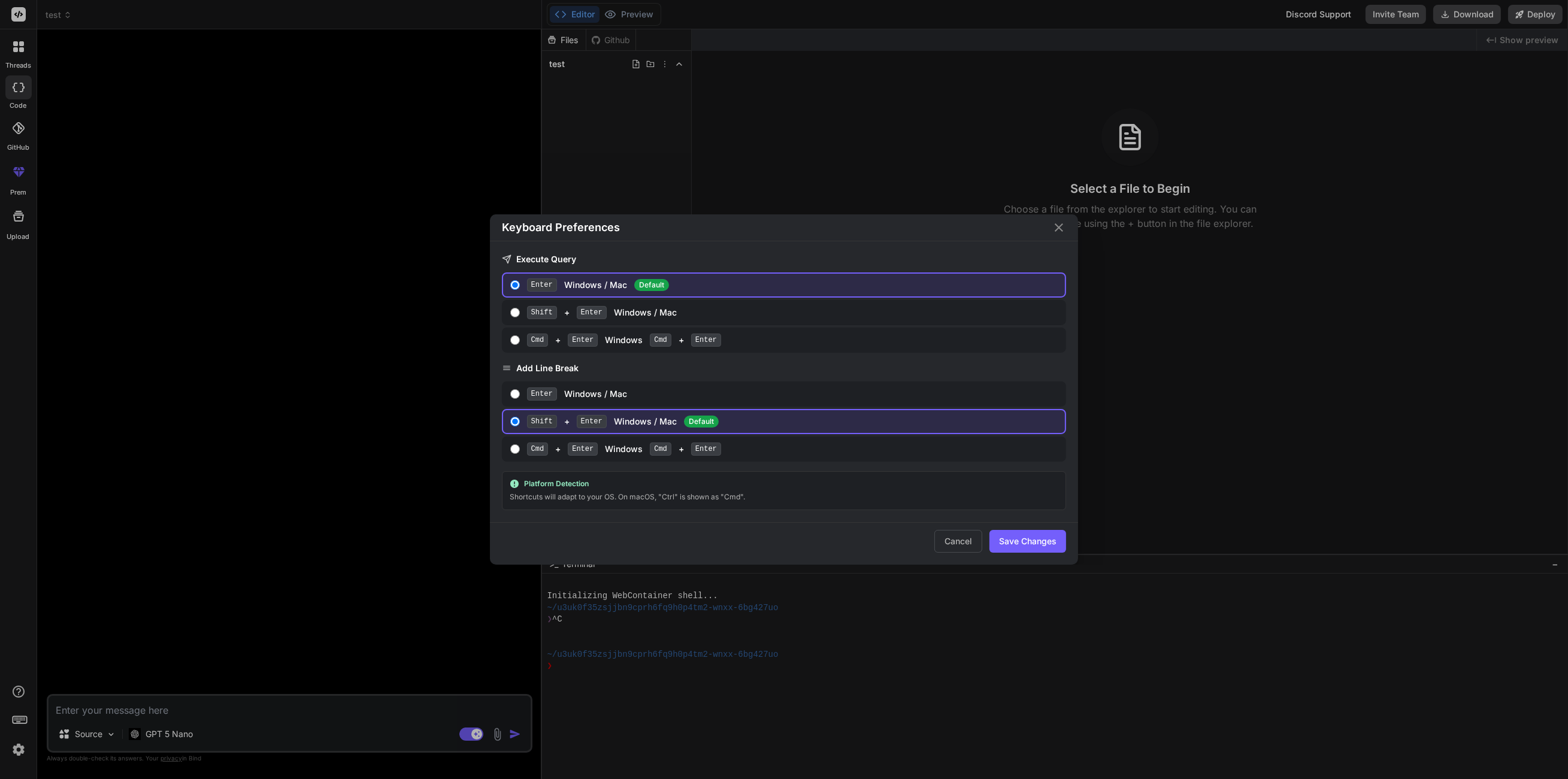
click at [21, 710] on div "Keyboard Preferences Execute Query Enter Windows / Mac Default Shift + Enter Wi…" at bounding box center [784, 390] width 1568 height 779
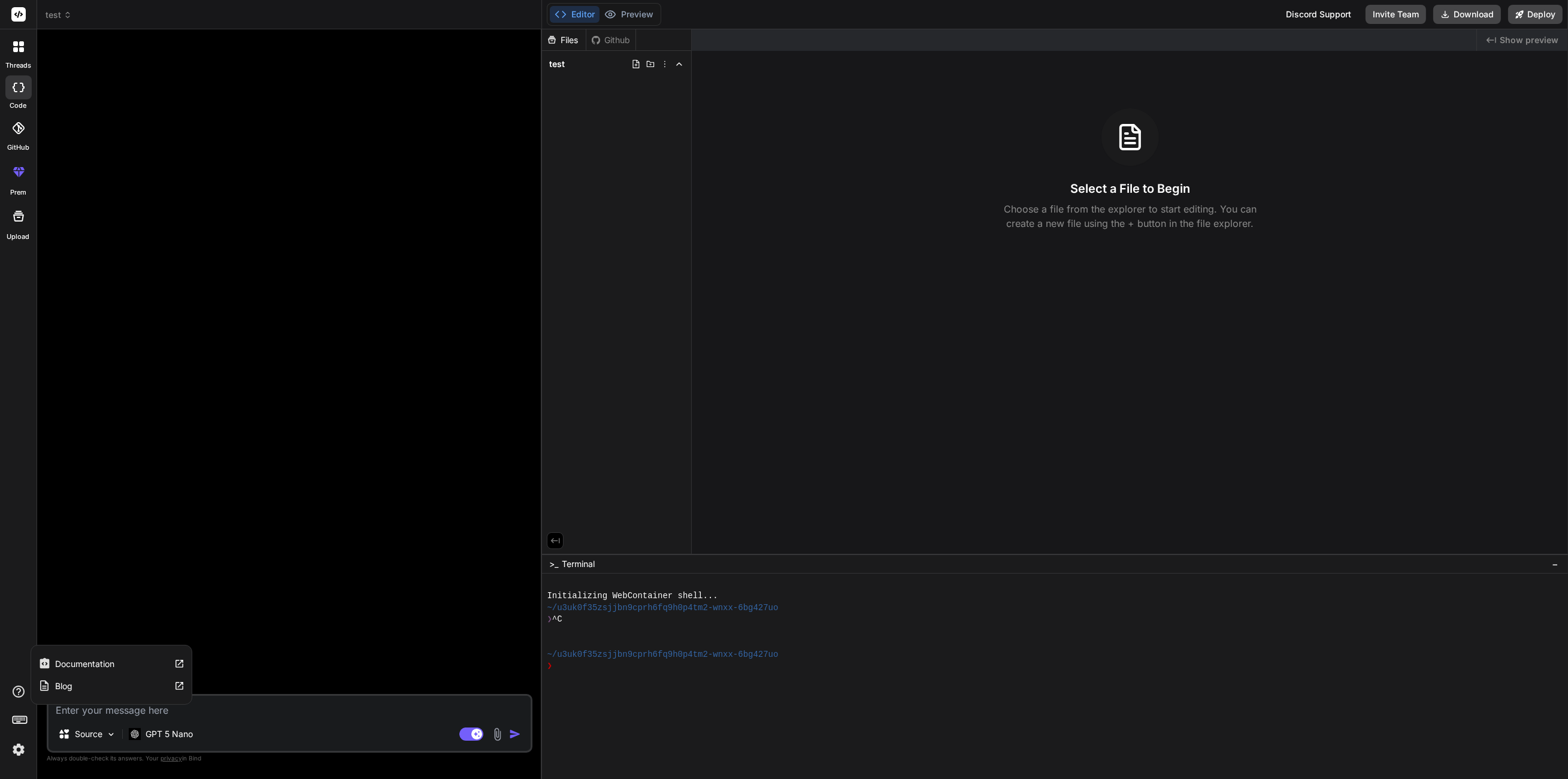
click at [21, 694] on icon at bounding box center [19, 692] width 12 height 12
click at [19, 171] on icon at bounding box center [21, 174] width 6 height 6
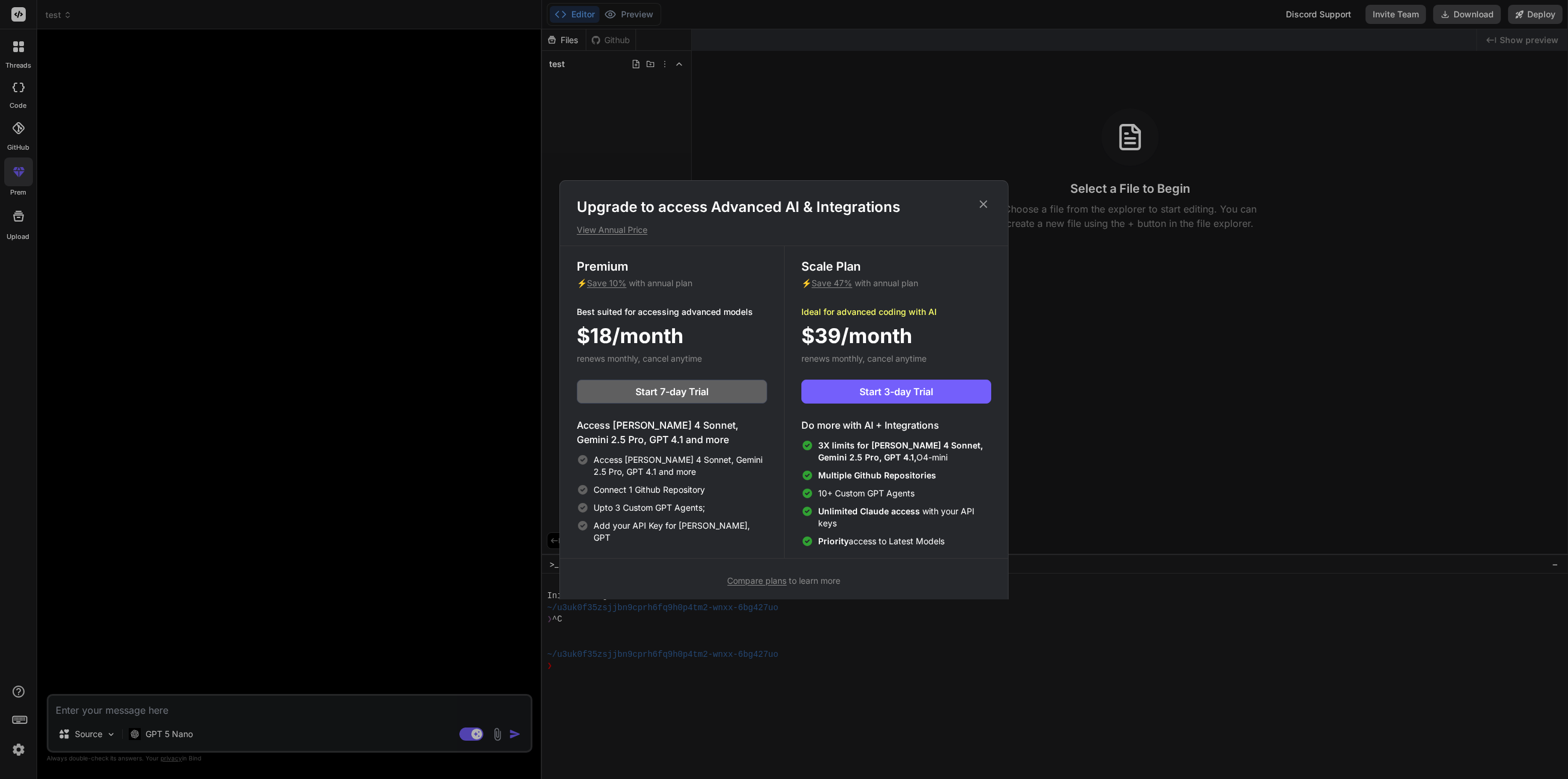
click at [19, 152] on div "Upgrade to access Advanced AI & Integrations View Annual Price Premium ⚡ Save 1…" at bounding box center [784, 390] width 1568 height 779
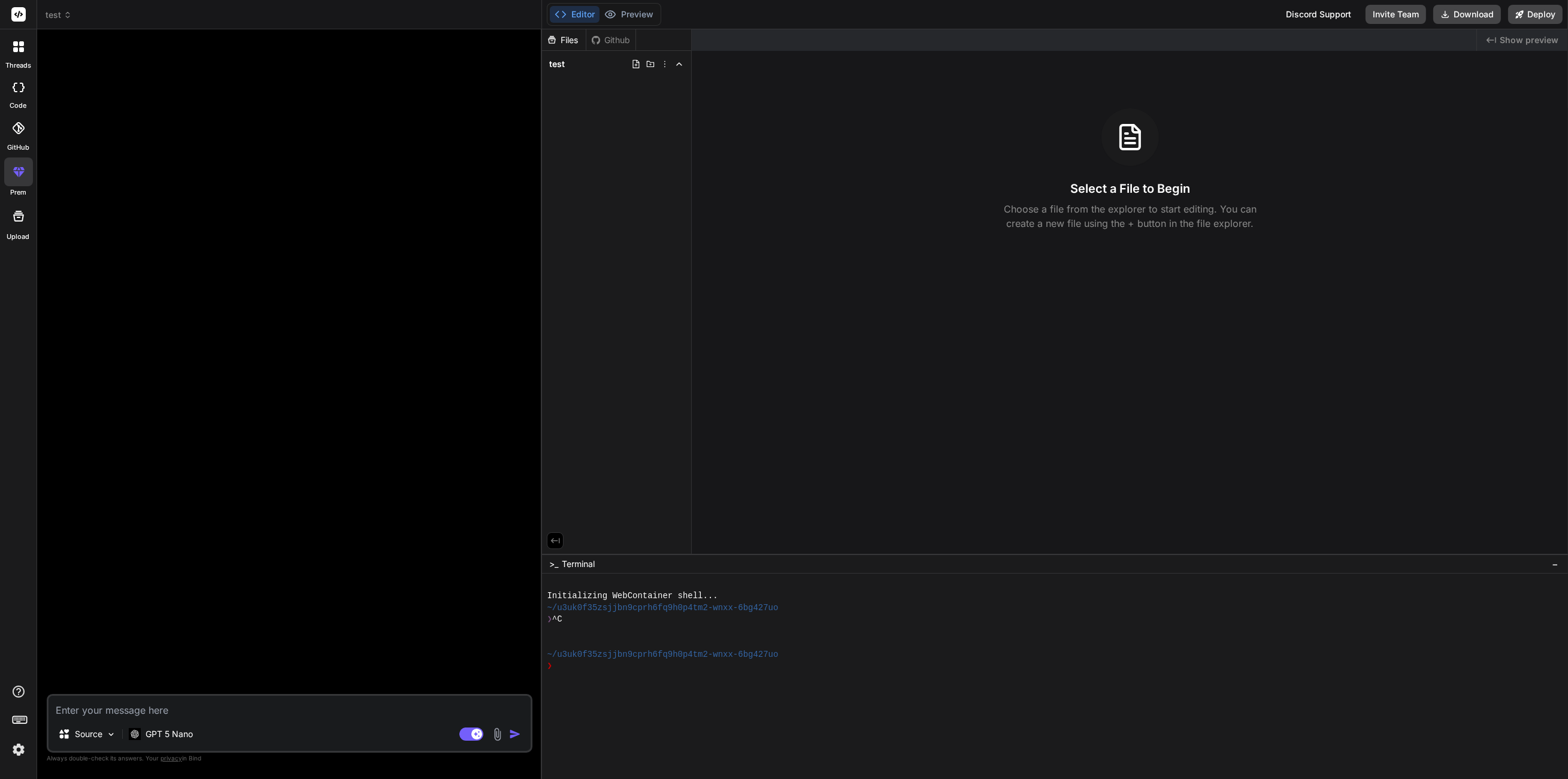
click at [12, 136] on div at bounding box center [18, 128] width 26 height 26
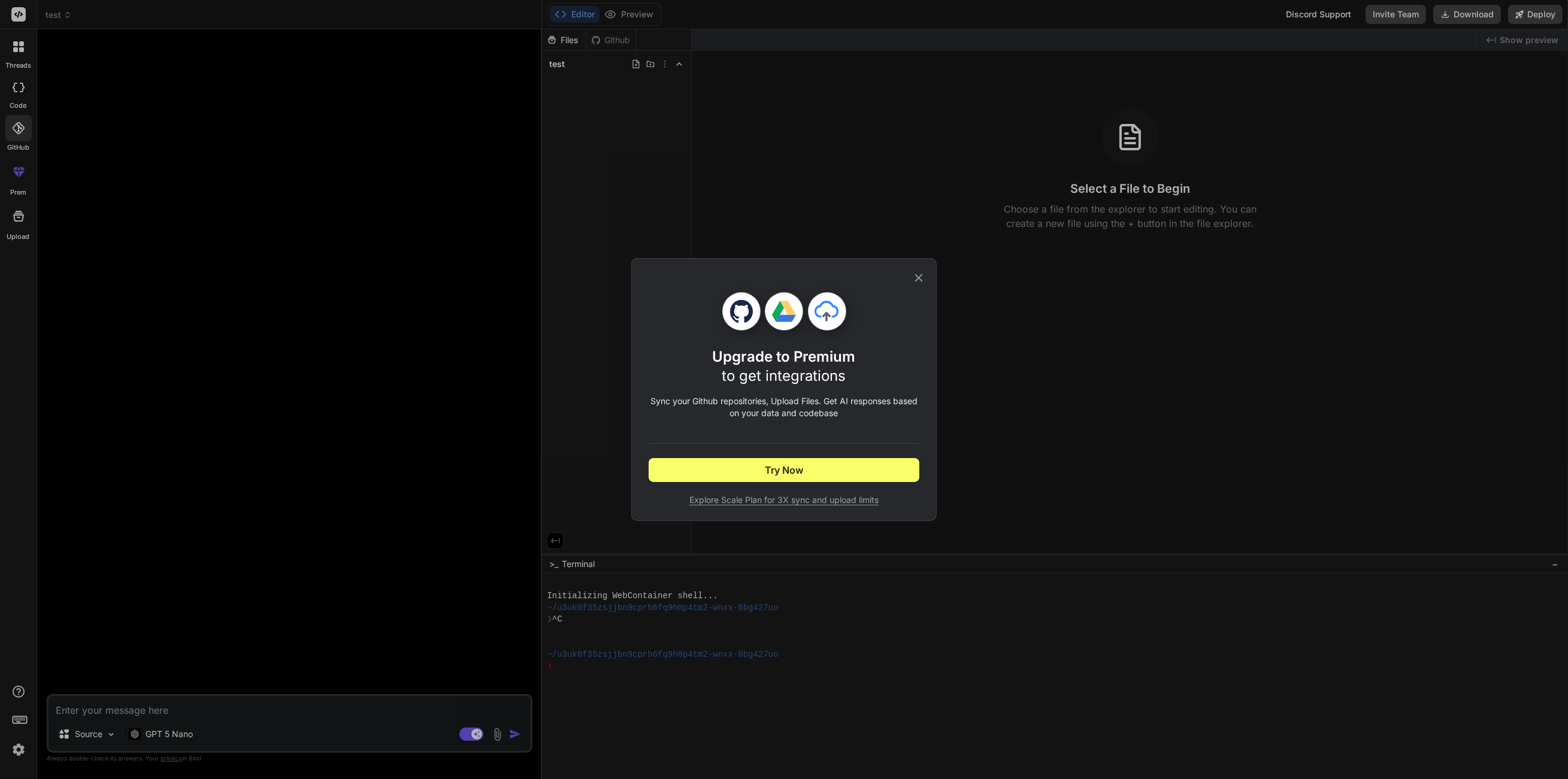
click at [40, 105] on div "Upgrade to Premium to get integrations Sync your Github repositories, Upload Fi…" at bounding box center [784, 390] width 1568 height 779
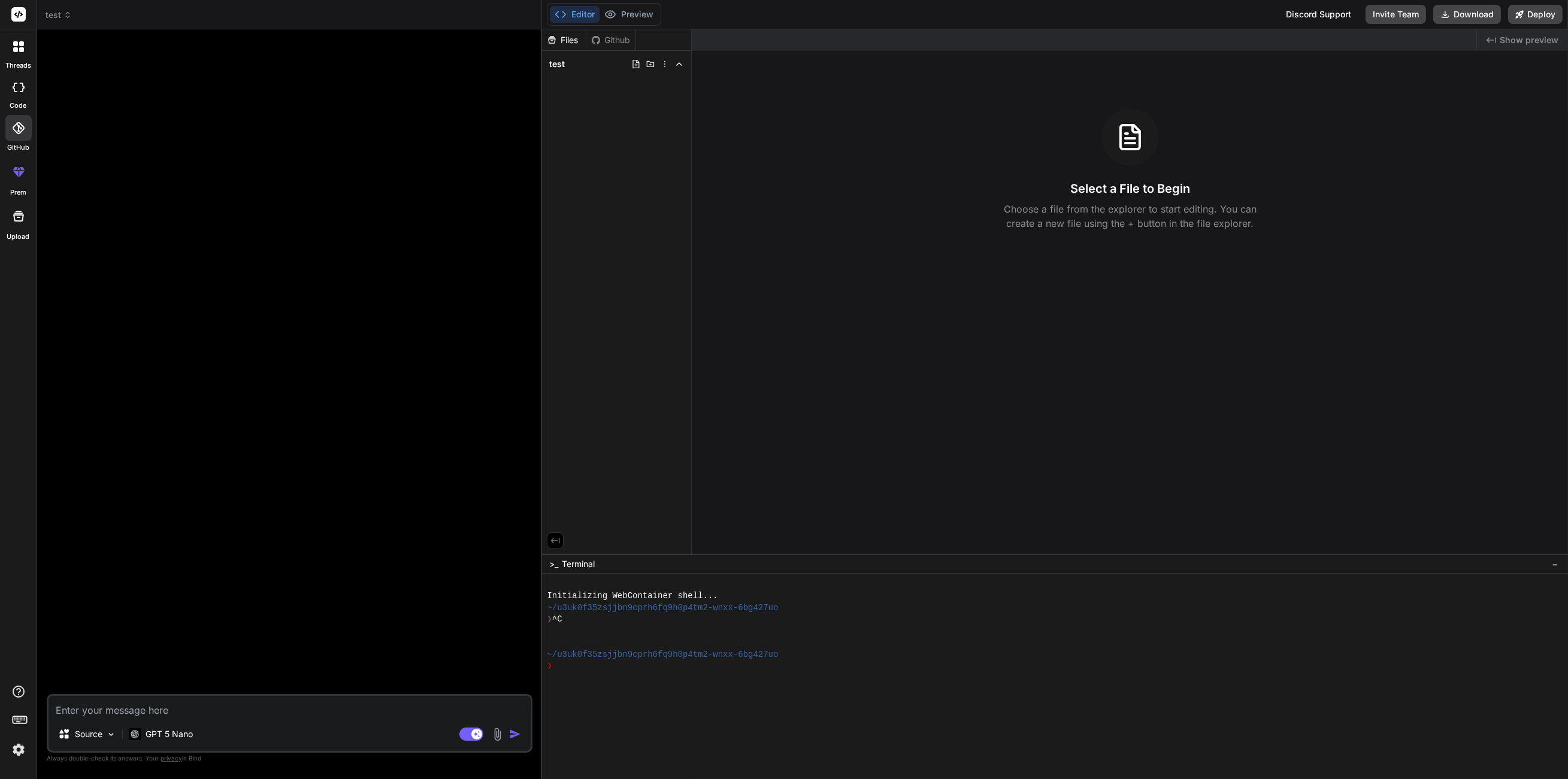
click at [22, 91] on icon at bounding box center [22, 88] width 5 height 10
click at [23, 44] on icon at bounding box center [21, 44] width 5 height 5
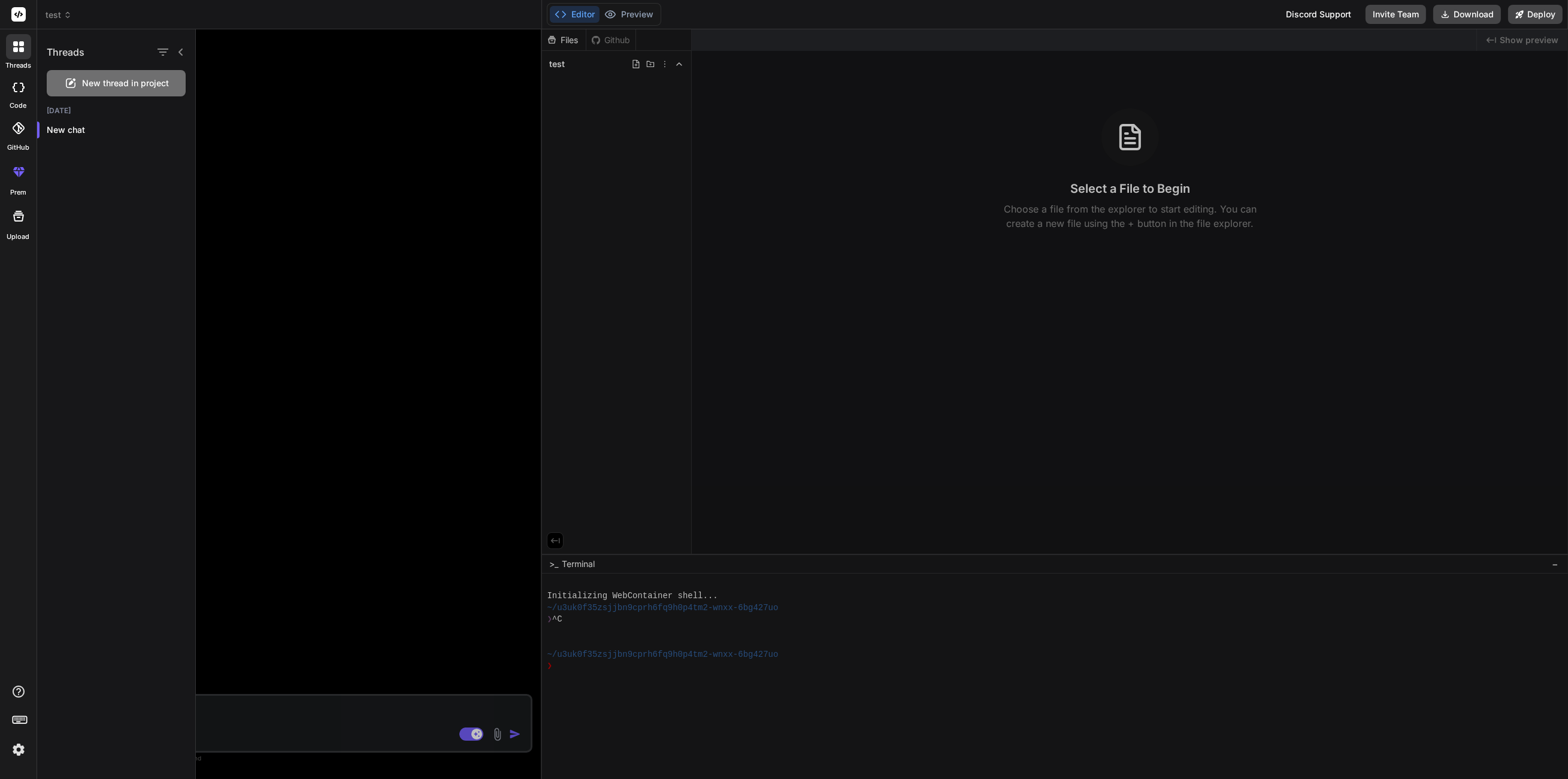
click at [102, 85] on span "New thread in project" at bounding box center [126, 83] width 87 height 12
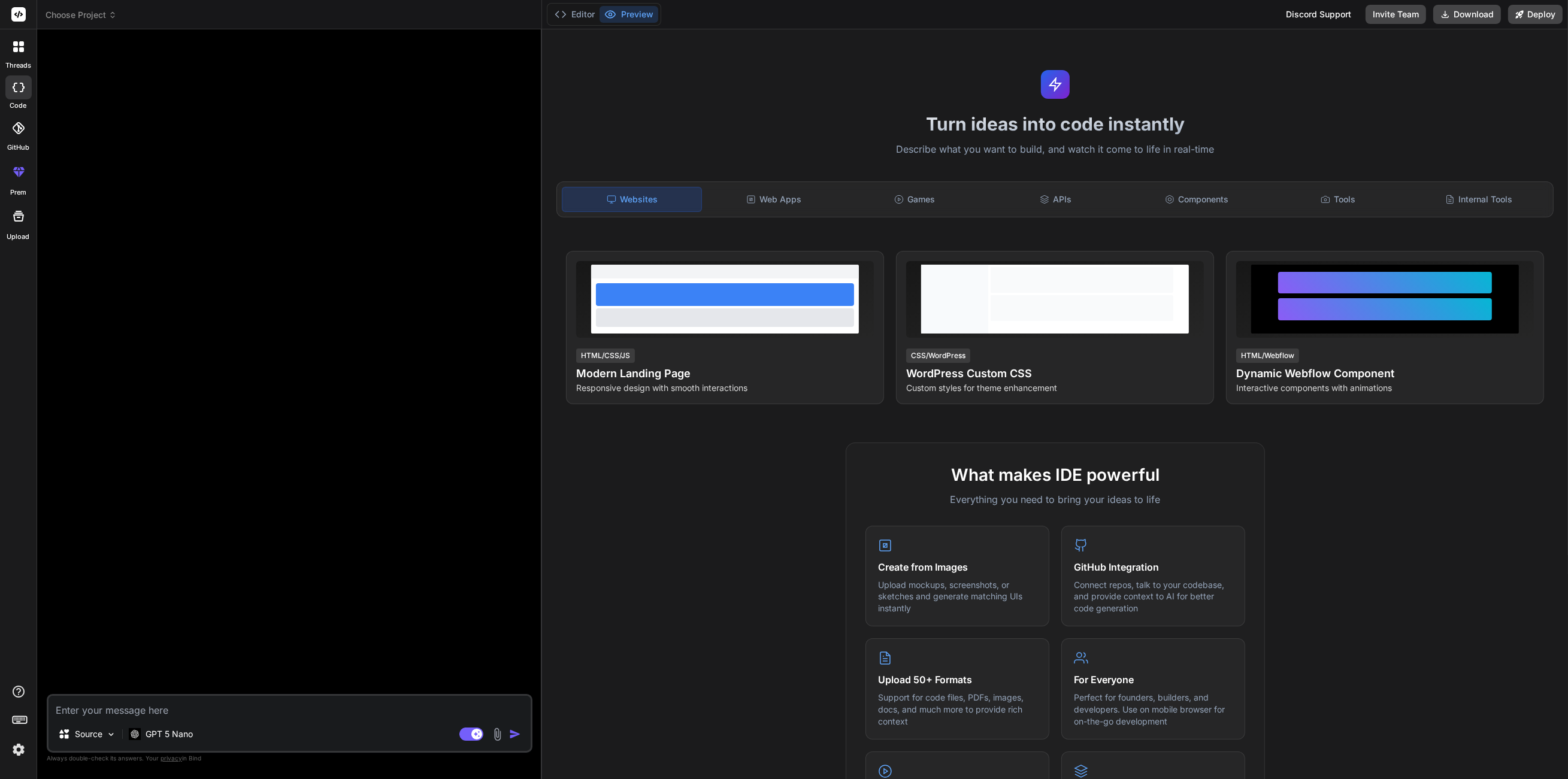
click at [13, 90] on icon at bounding box center [15, 88] width 5 height 10
click at [15, 48] on icon at bounding box center [15, 50] width 5 height 5
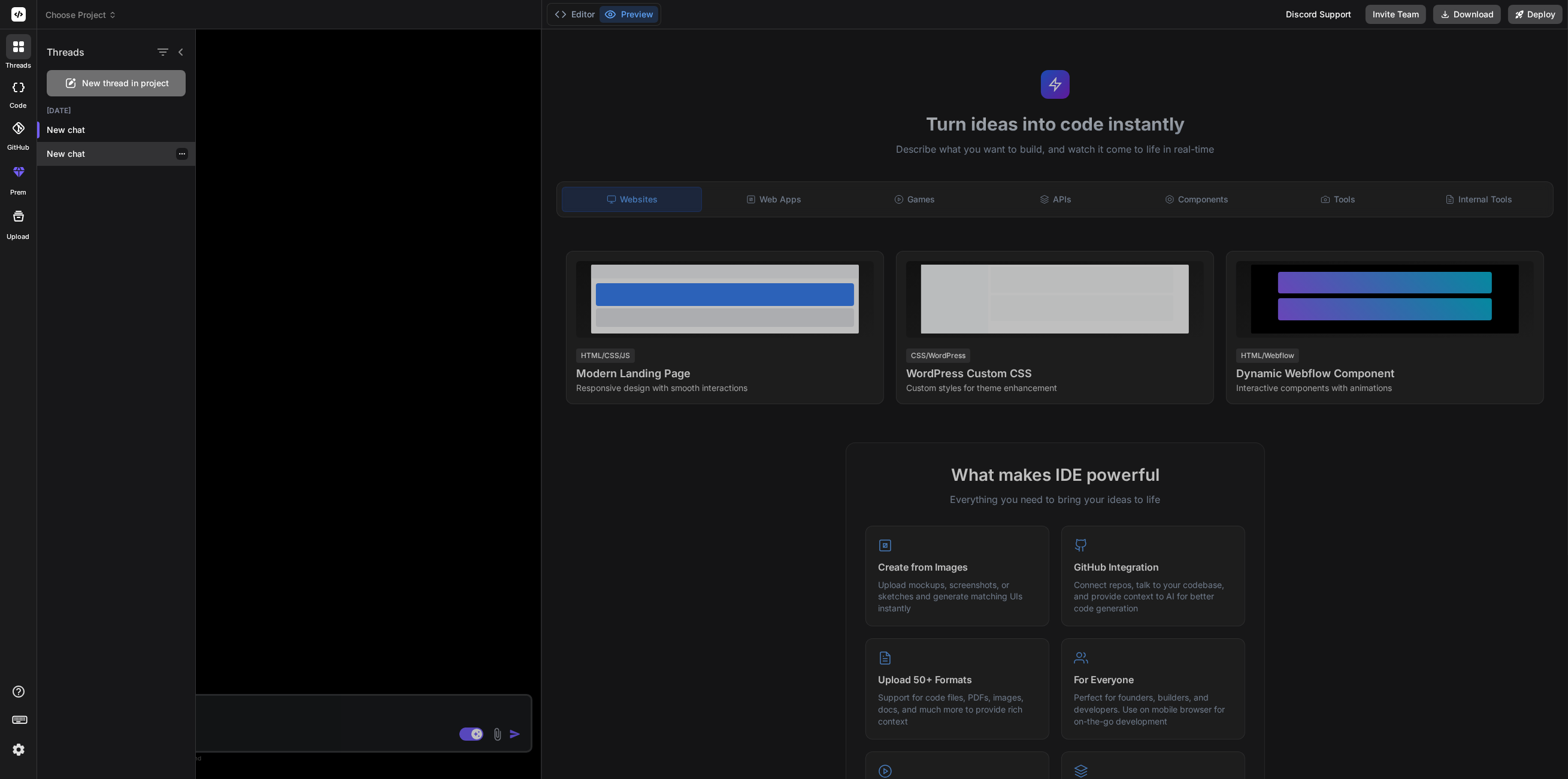
click at [72, 151] on p "New chat" at bounding box center [121, 154] width 148 height 12
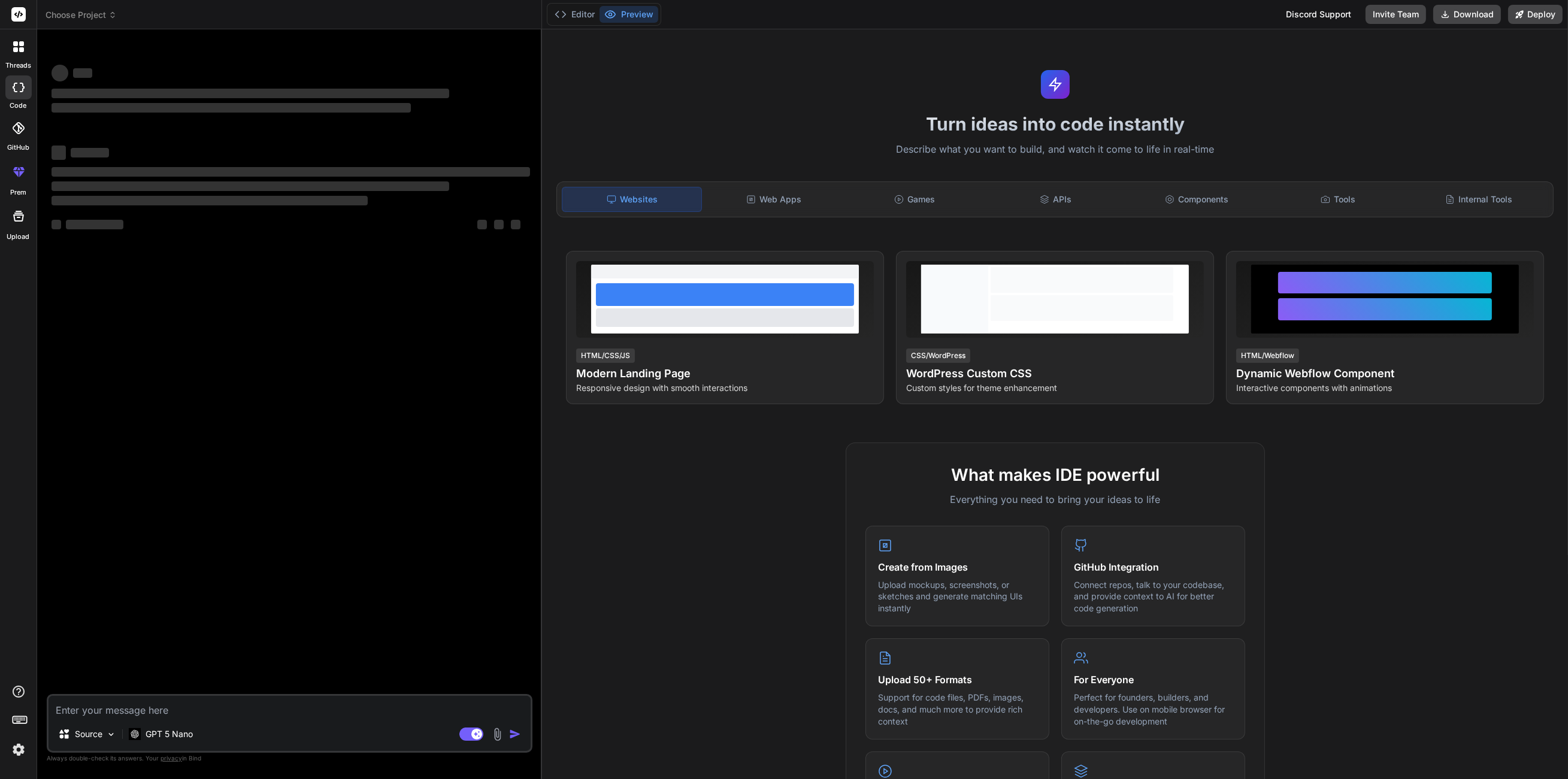
type textarea "x"
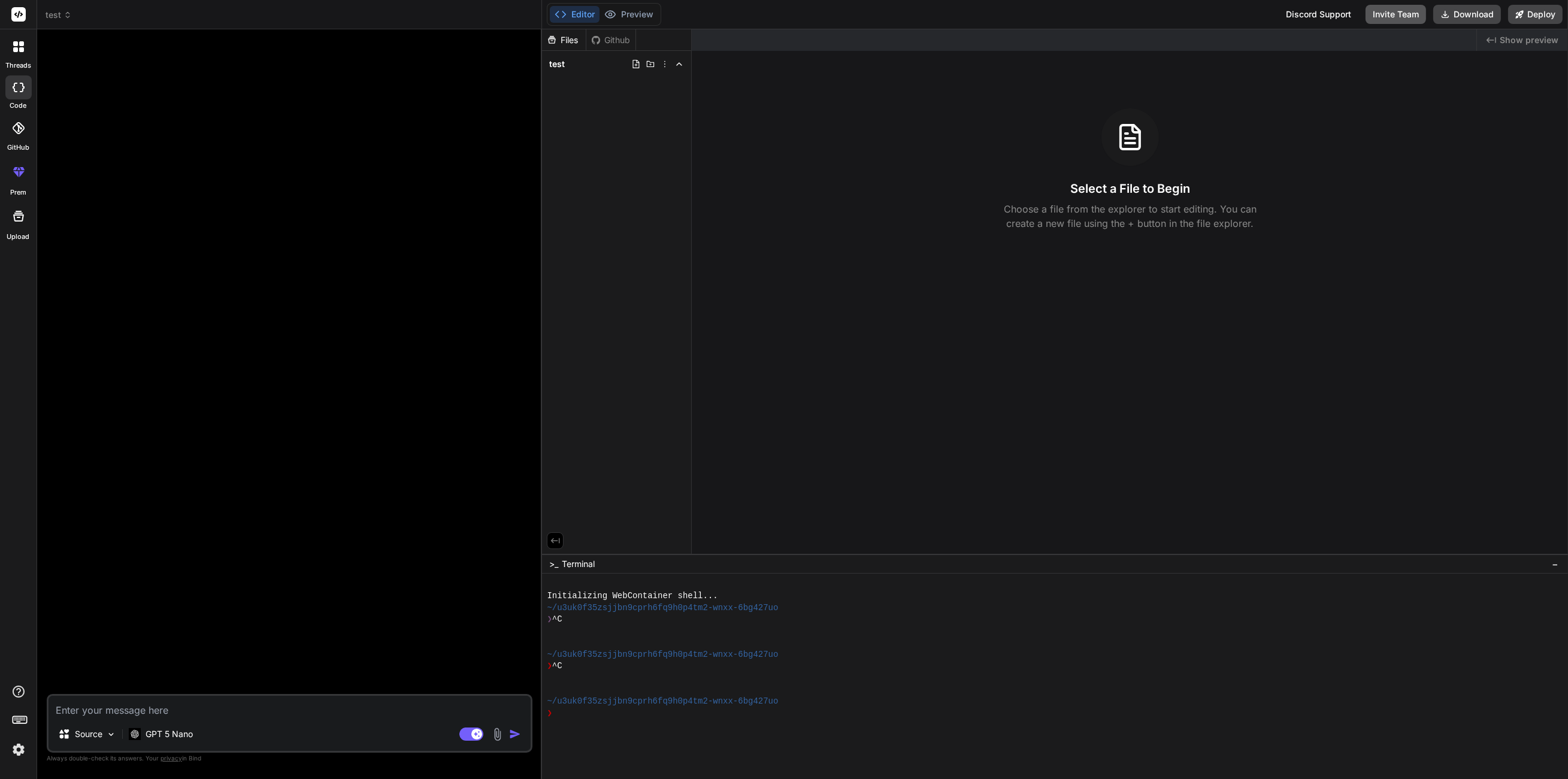
click at [1399, 17] on button "Invite Team" at bounding box center [1396, 14] width 61 height 19
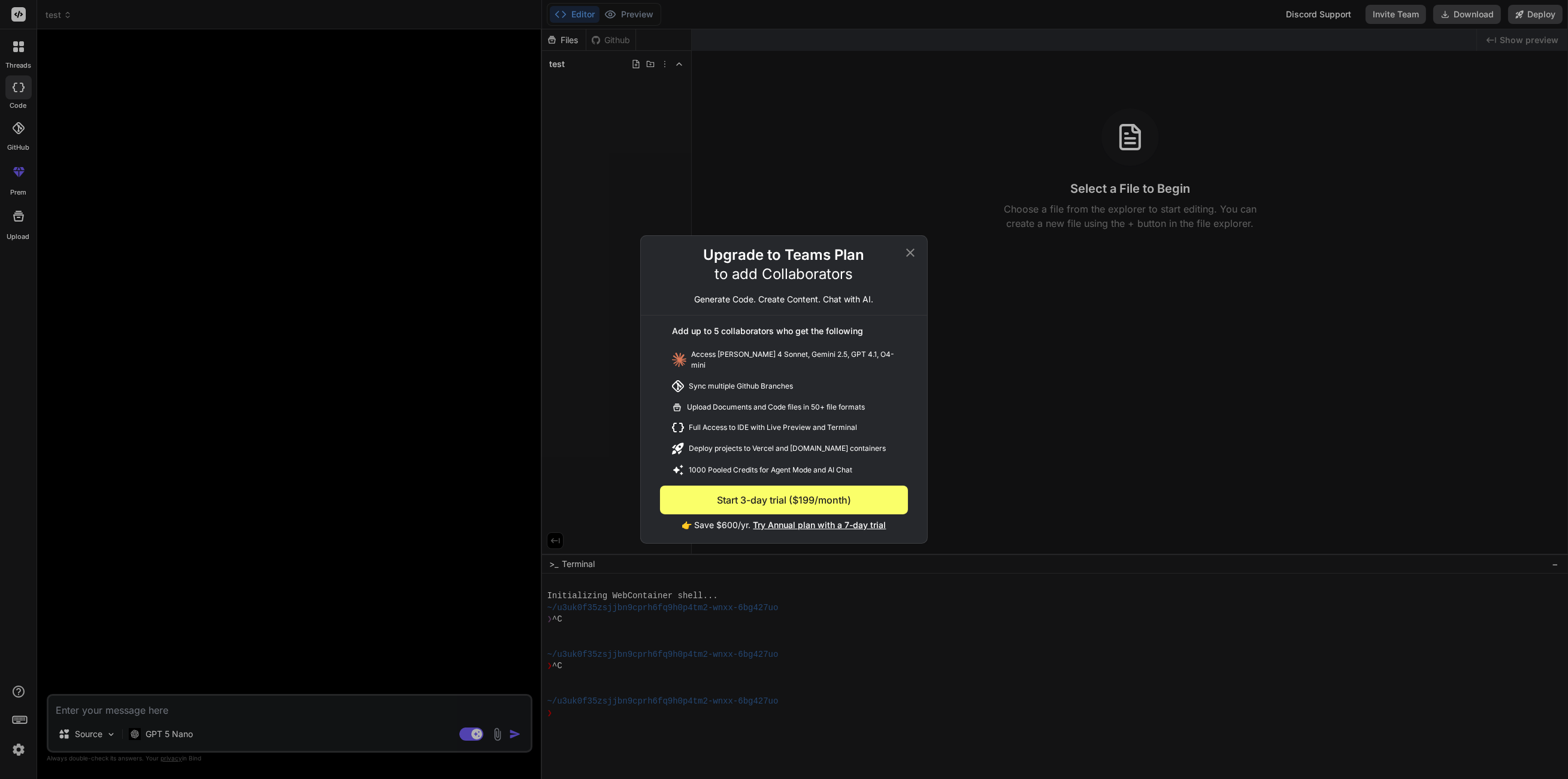
click at [799, 520] on span "Try Annual plan with a 7-day trial" at bounding box center [820, 524] width 133 height 10
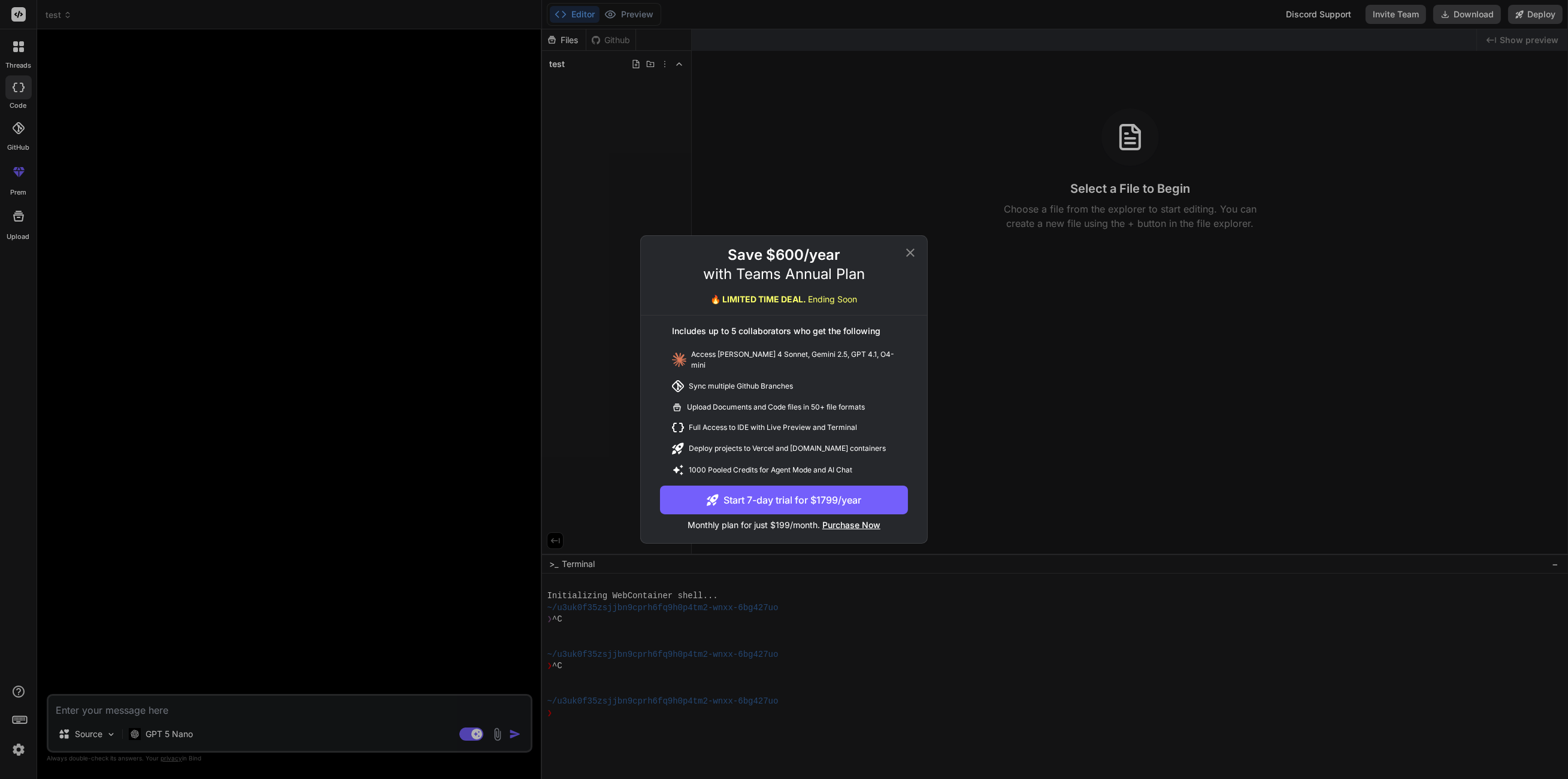
click at [1067, 331] on div "Save $600/year with Teams Annual Plan 🔥 LIMITED TIME DEAL. Ending Soon Includes…" at bounding box center [784, 390] width 1568 height 779
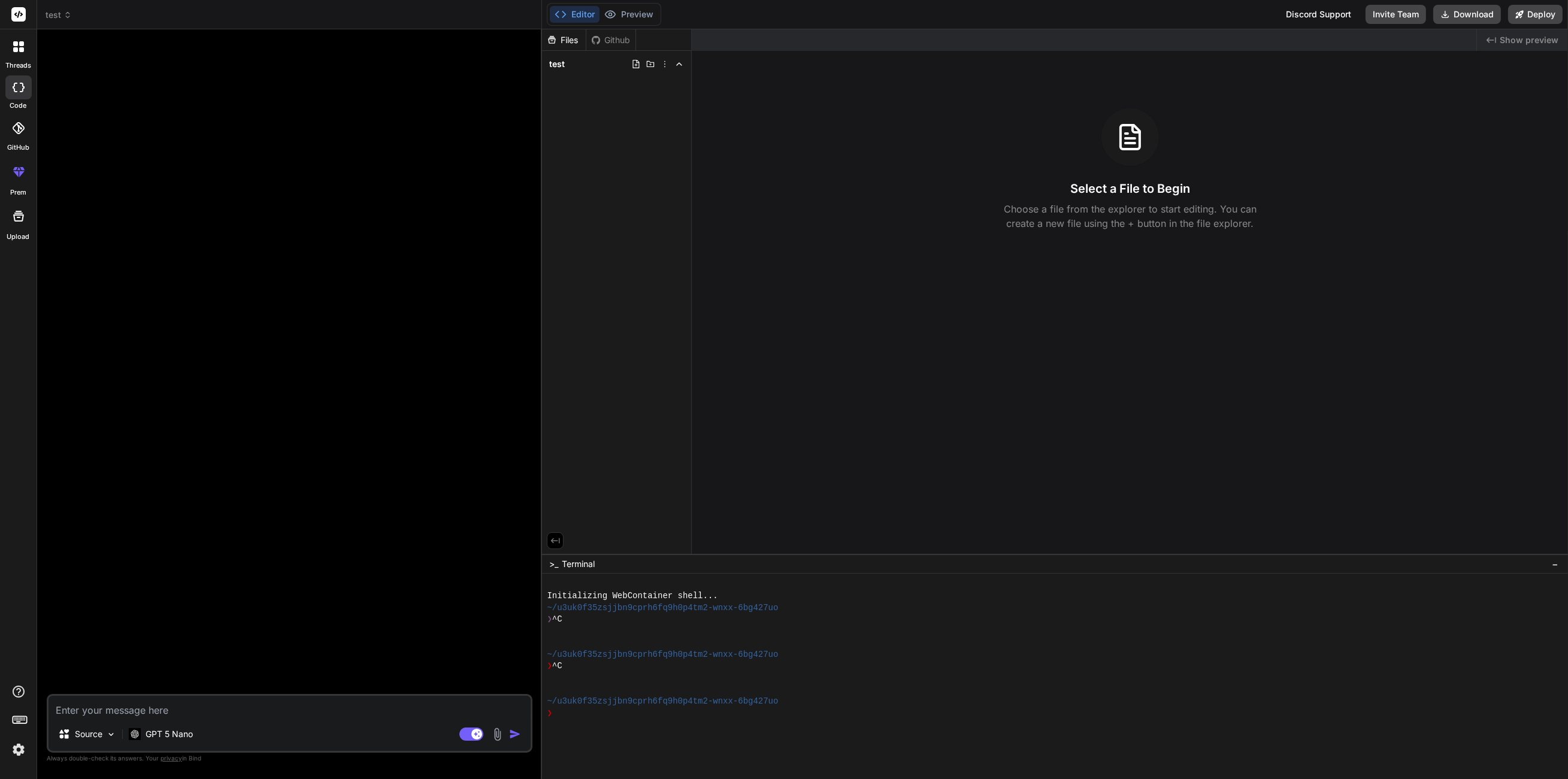
click at [15, 18] on rect at bounding box center [18, 14] width 14 height 14
click at [15, 13] on icon at bounding box center [18, 15] width 9 height 7
